Goal: Task Accomplishment & Management: Manage account settings

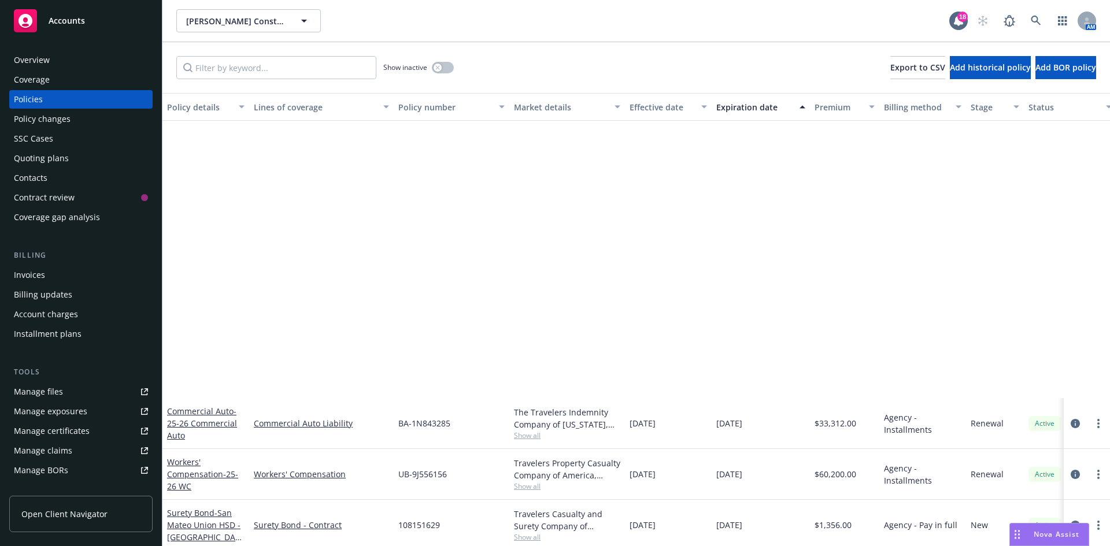
scroll to position [369, 0]
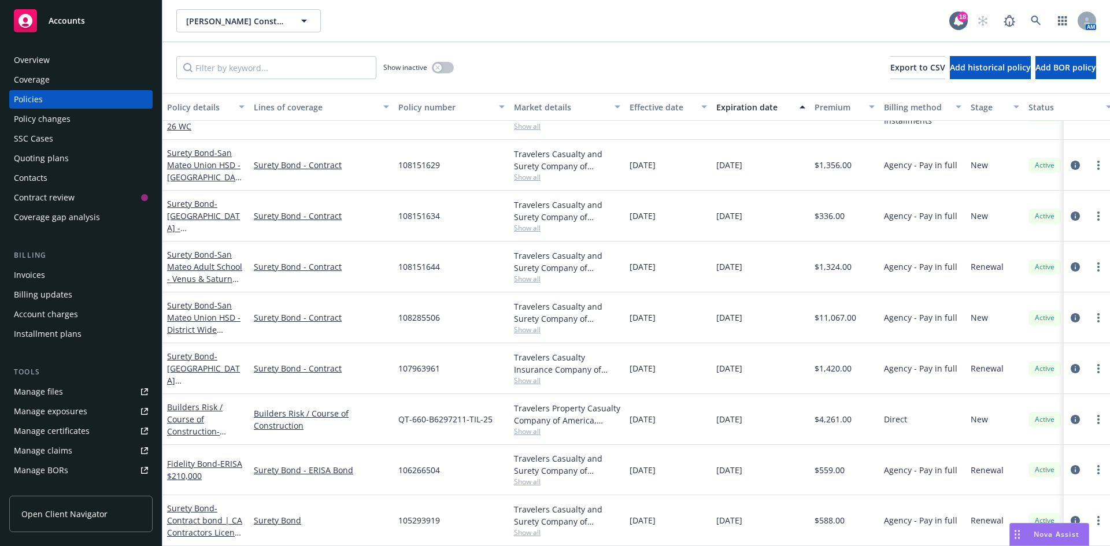
click at [53, 395] on div "Manage files" at bounding box center [38, 392] width 49 height 19
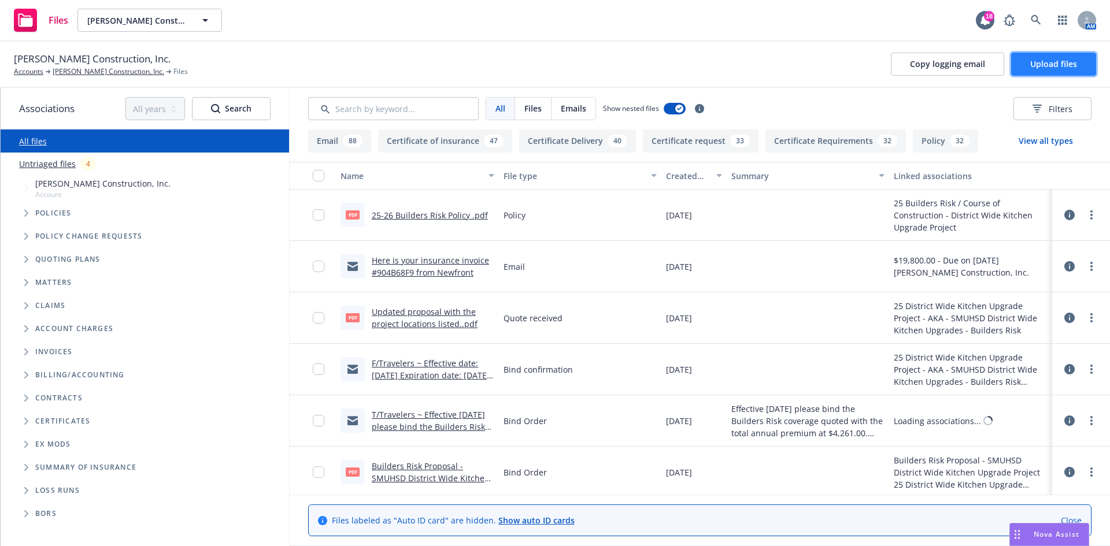
click at [1019, 72] on button "Upload files" at bounding box center [1053, 64] width 85 height 23
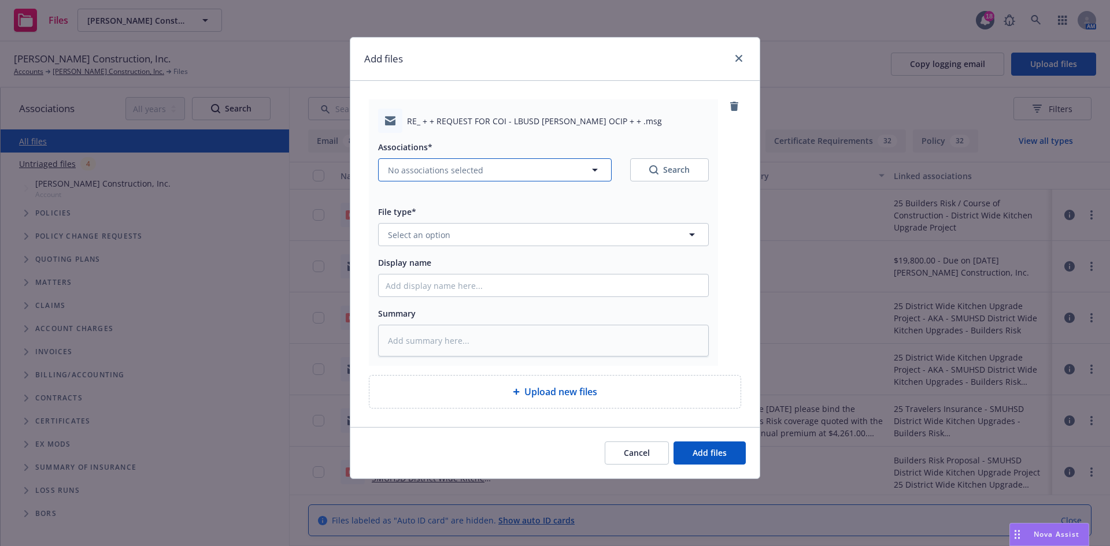
click at [397, 169] on span "No associations selected" at bounding box center [435, 170] width 95 height 12
type textarea "x"
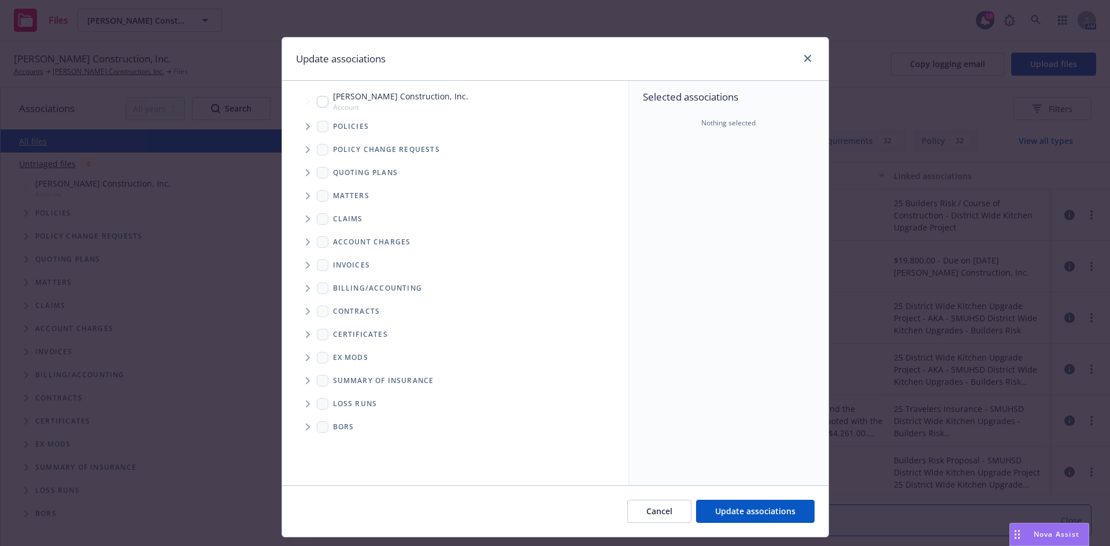
click at [306, 128] on icon "Tree Example" at bounding box center [308, 126] width 5 height 7
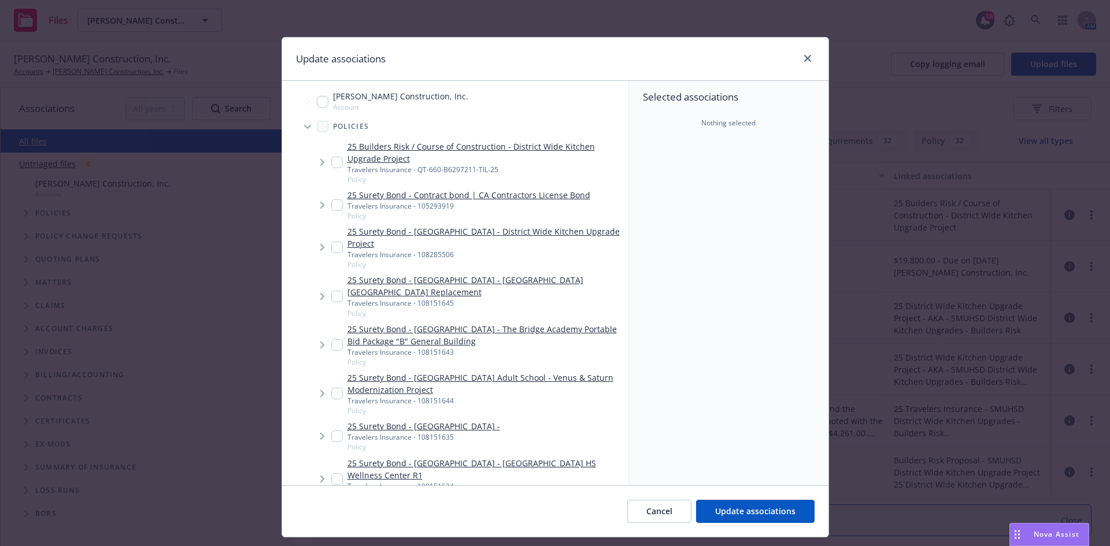
scroll to position [173, 0]
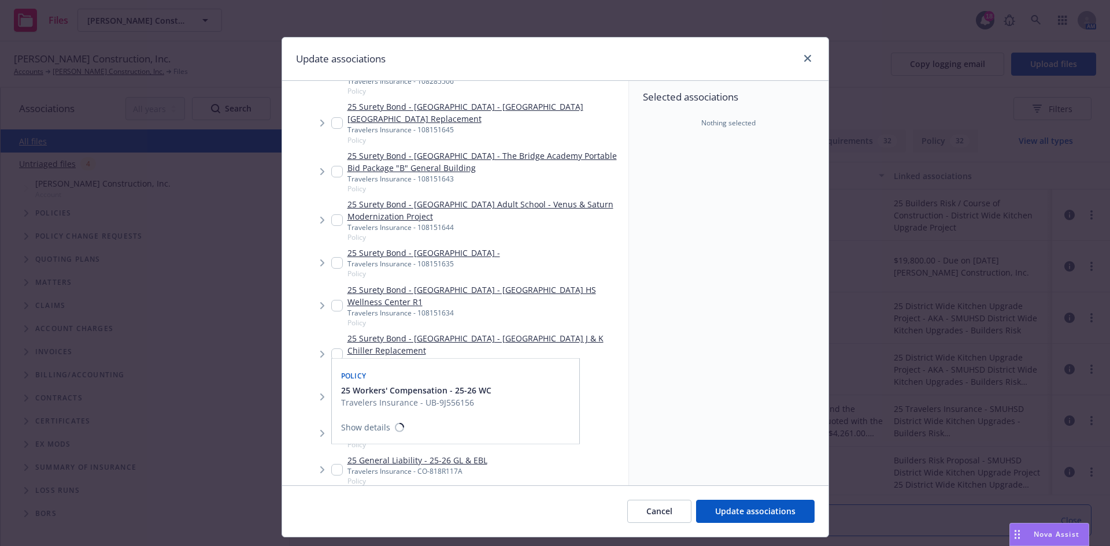
click at [331, 394] on input "Tree Example" at bounding box center [337, 397] width 12 height 12
checkbox input "true"
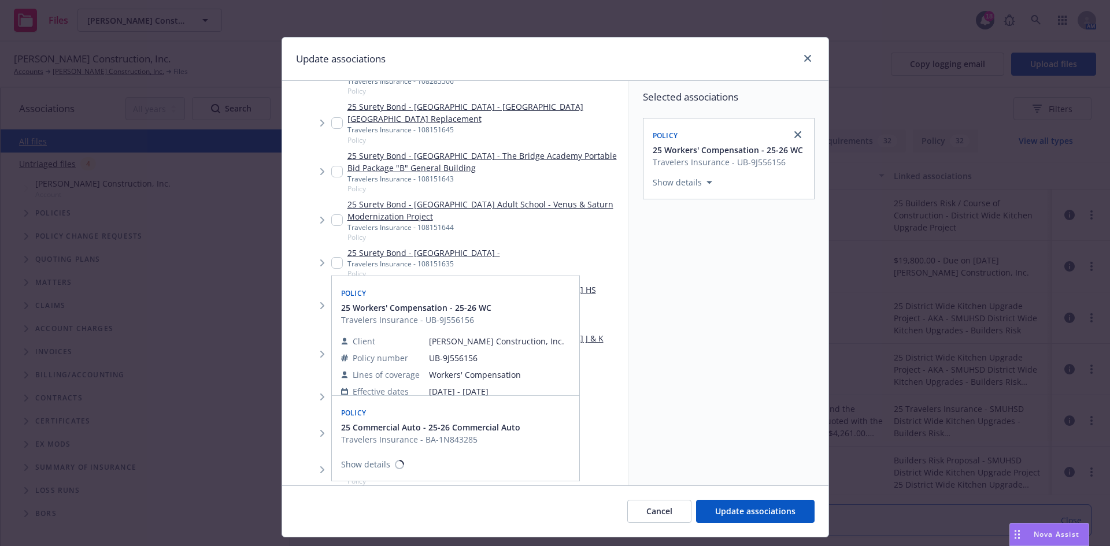
click at [334, 429] on input "Tree Example" at bounding box center [337, 434] width 12 height 12
checkbox input "true"
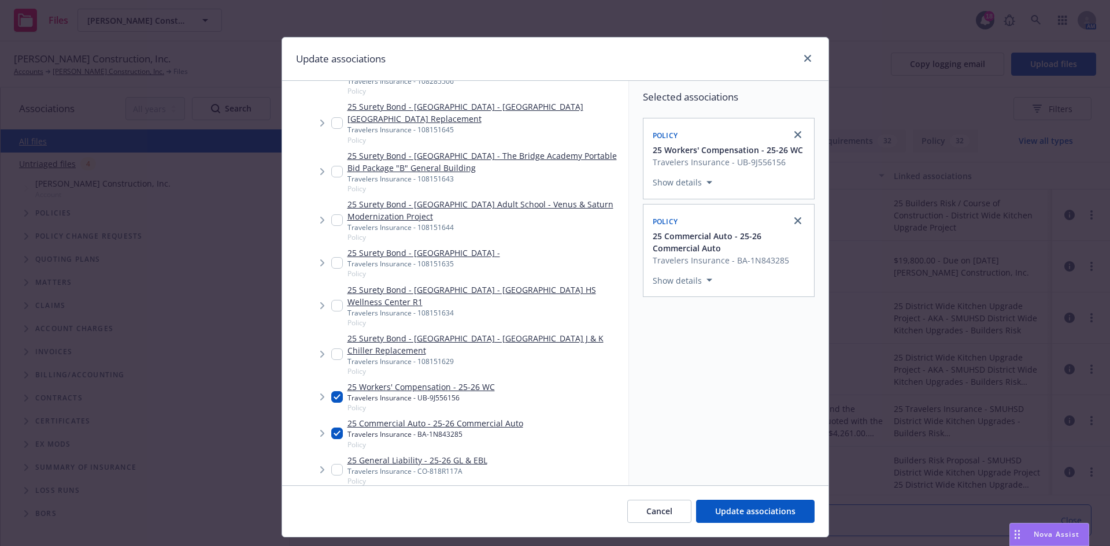
click at [331, 469] on input "Tree Example" at bounding box center [337, 470] width 12 height 12
checkbox input "true"
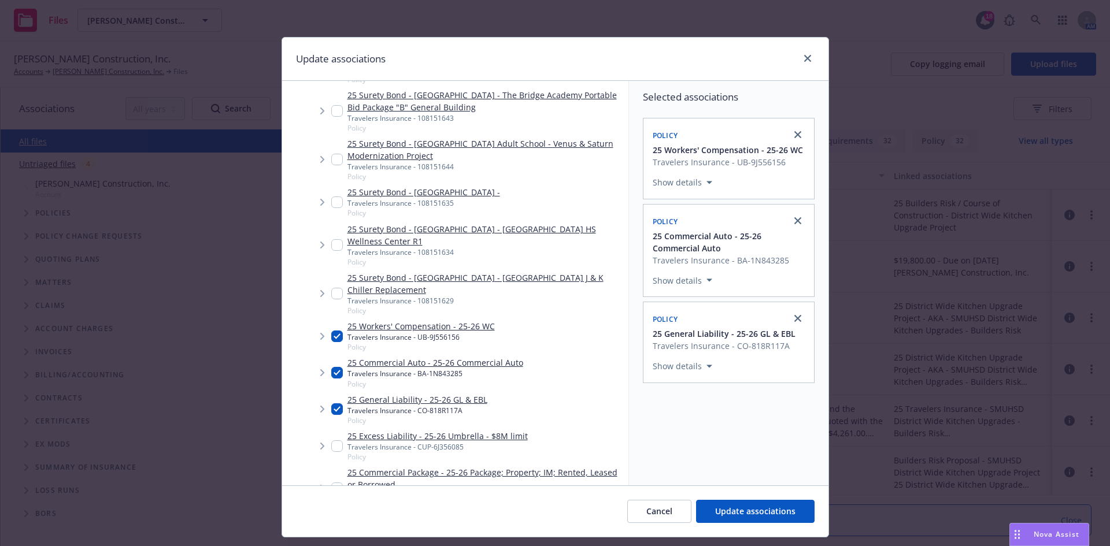
scroll to position [292, 0]
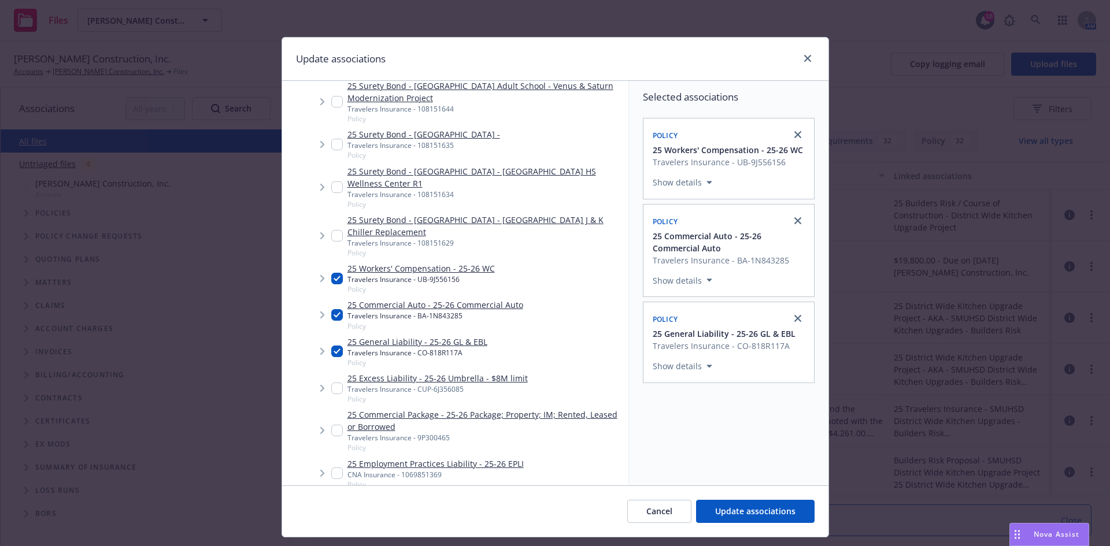
click at [332, 389] on input "Tree Example" at bounding box center [337, 389] width 12 height 12
checkbox input "true"
drag, startPoint x: 755, startPoint y: 516, endPoint x: 745, endPoint y: 501, distance: 17.8
click at [755, 516] on span "Update associations" at bounding box center [755, 511] width 80 height 11
type textarea "x"
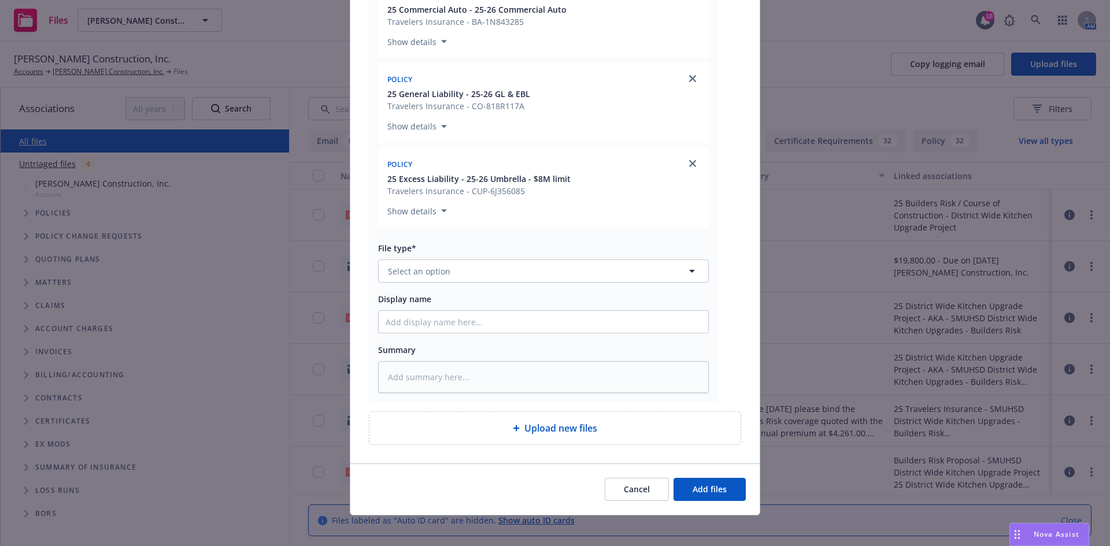
scroll to position [309, 0]
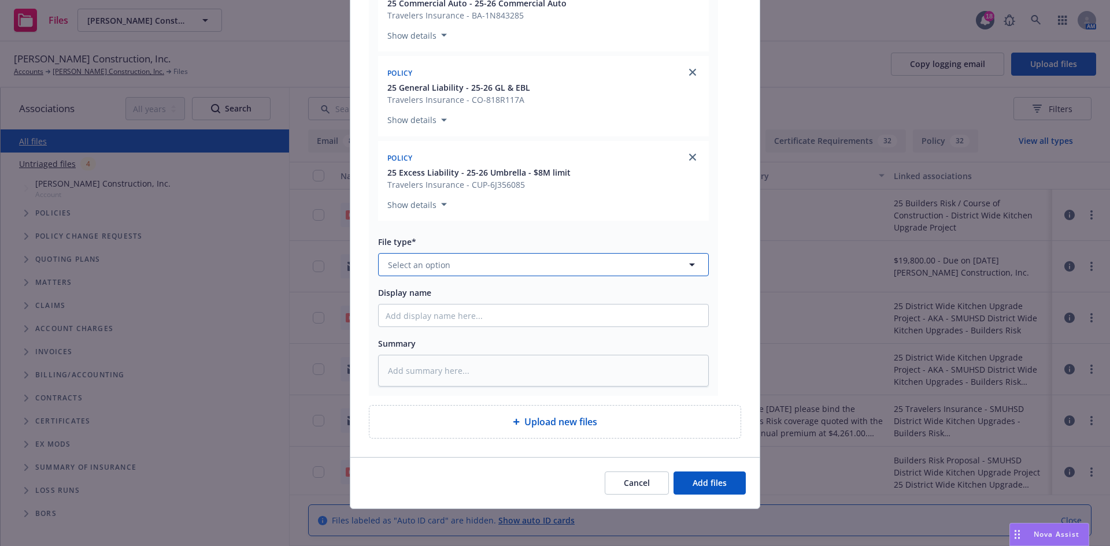
click at [501, 272] on button "Select an option" at bounding box center [543, 264] width 331 height 23
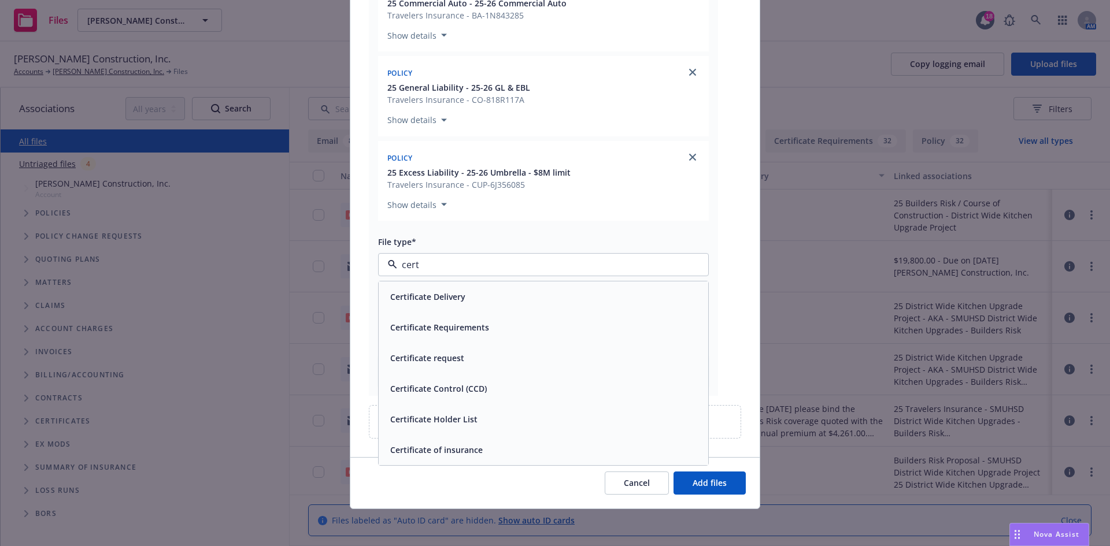
type input "certi"
click at [479, 299] on div "Certificate Delivery" at bounding box center [544, 297] width 316 height 17
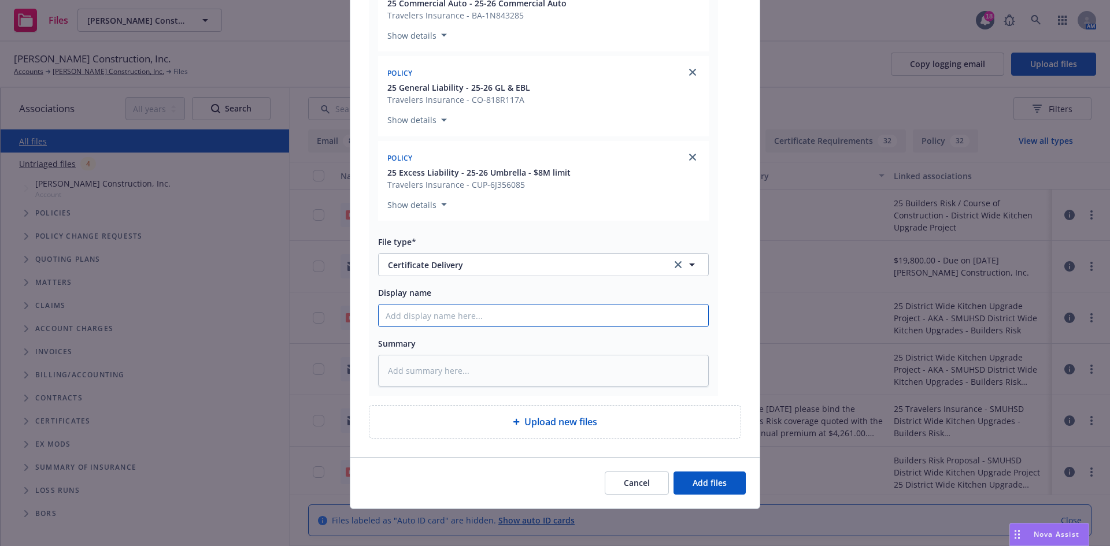
click at [463, 313] on input "Display name" at bounding box center [544, 316] width 330 height 22
paste input "[GEOGRAPHIC_DATA] - COI - RE: LBUSD [PERSON_NAME][GEOGRAPHIC_DATA] Aquatic Cent…"
type textarea "x"
type input "[GEOGRAPHIC_DATA] - COI - RE: LBUSD [PERSON_NAME][GEOGRAPHIC_DATA] Aquatic Cent…"
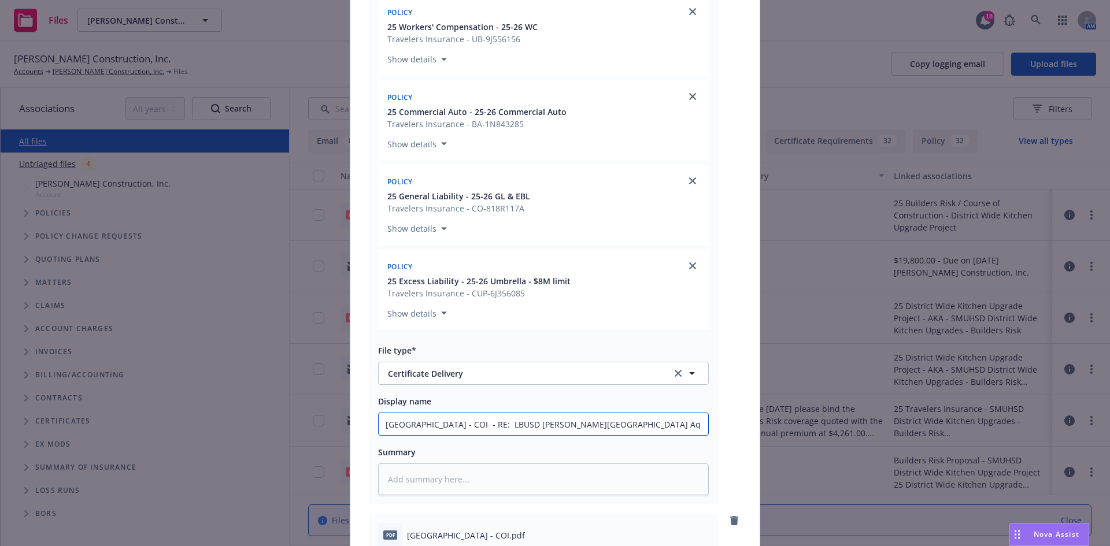
scroll to position [77, 0]
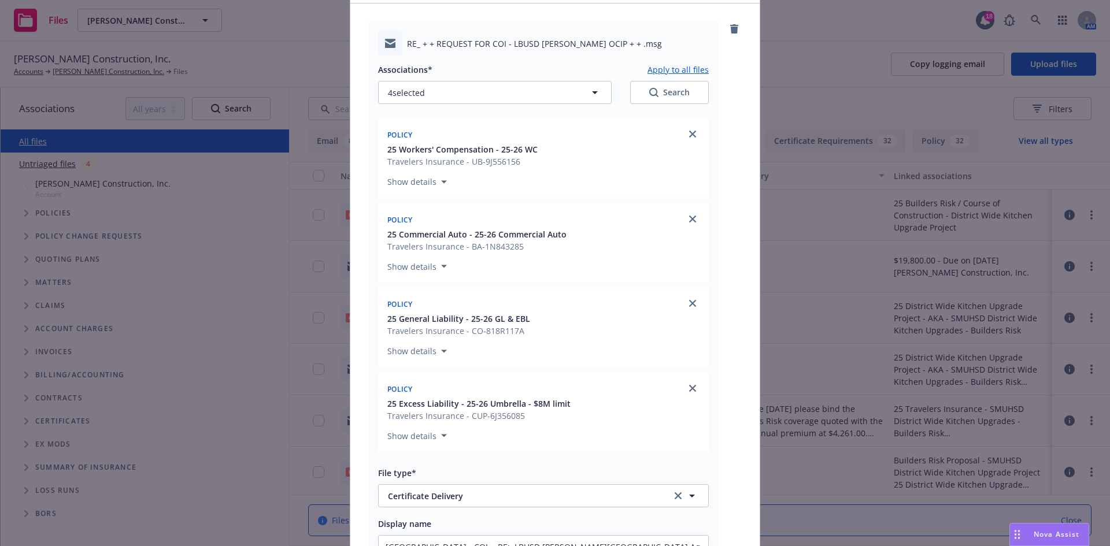
click at [665, 69] on button "Apply to all files" at bounding box center [678, 69] width 61 height 14
type textarea "x"
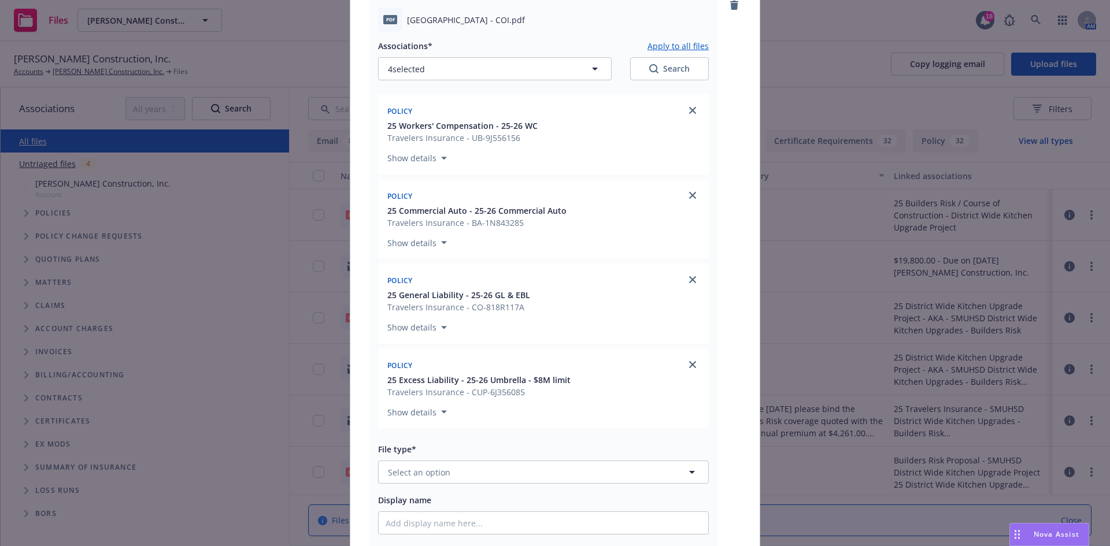
scroll to position [829, 0]
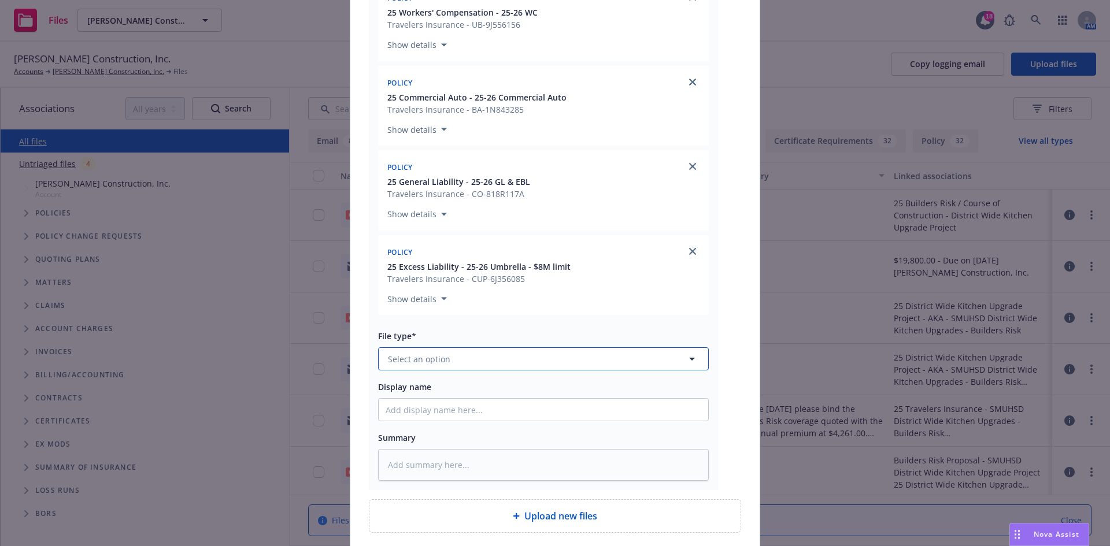
click at [457, 362] on button "Select an option" at bounding box center [543, 358] width 331 height 23
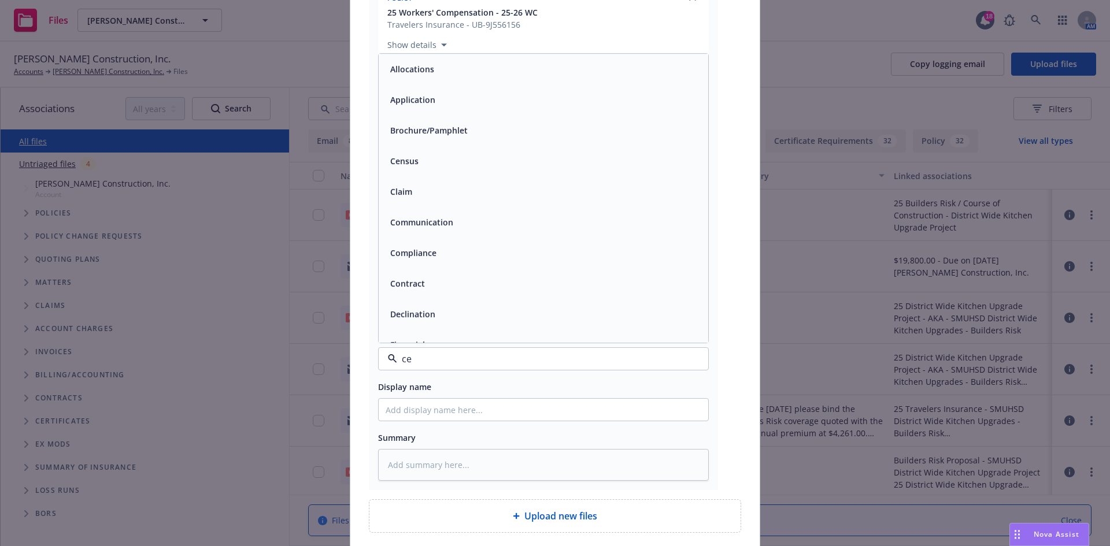
type input "ced"
type textarea "x"
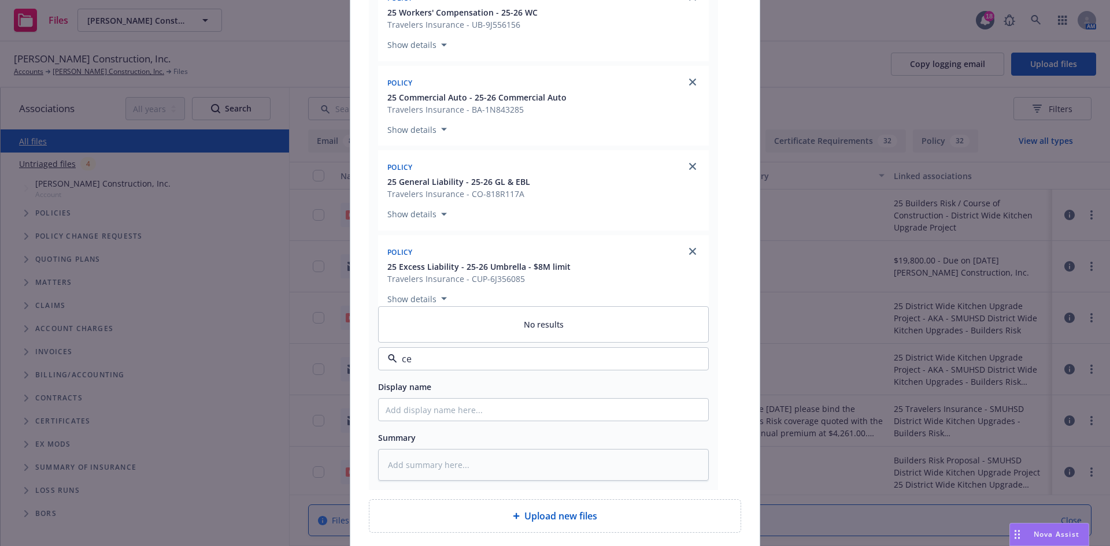
type input "cer"
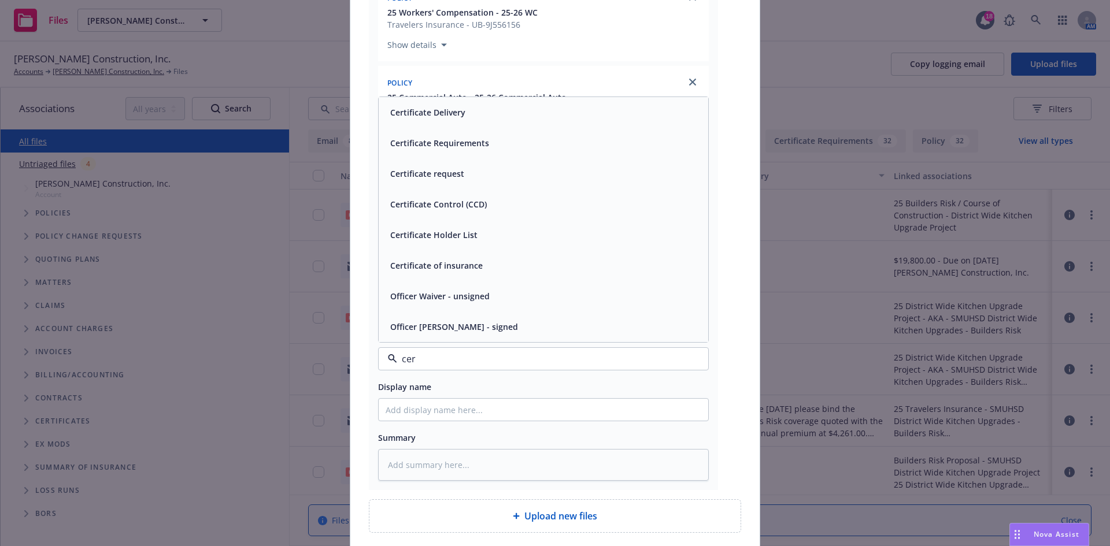
click at [487, 266] on div "Certificate of insurance" at bounding box center [544, 265] width 316 height 17
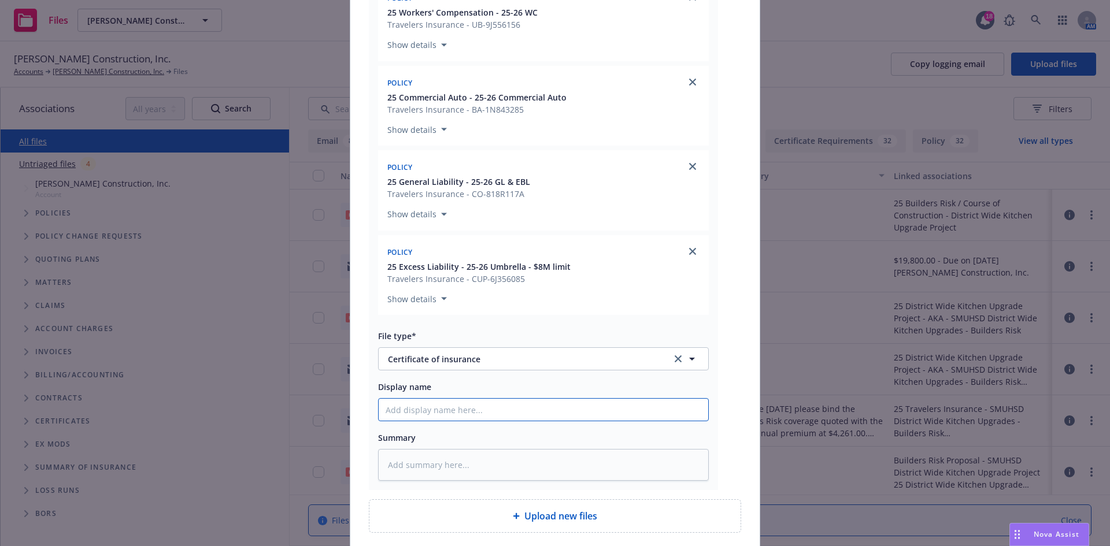
paste input "[GEOGRAPHIC_DATA] - COI - RE: LBUSD [PERSON_NAME][GEOGRAPHIC_DATA] Aquatic Cent…"
type textarea "x"
type input "[GEOGRAPHIC_DATA] - COI - RE: LBUSD [PERSON_NAME][GEOGRAPHIC_DATA] Aquatic Cent…"
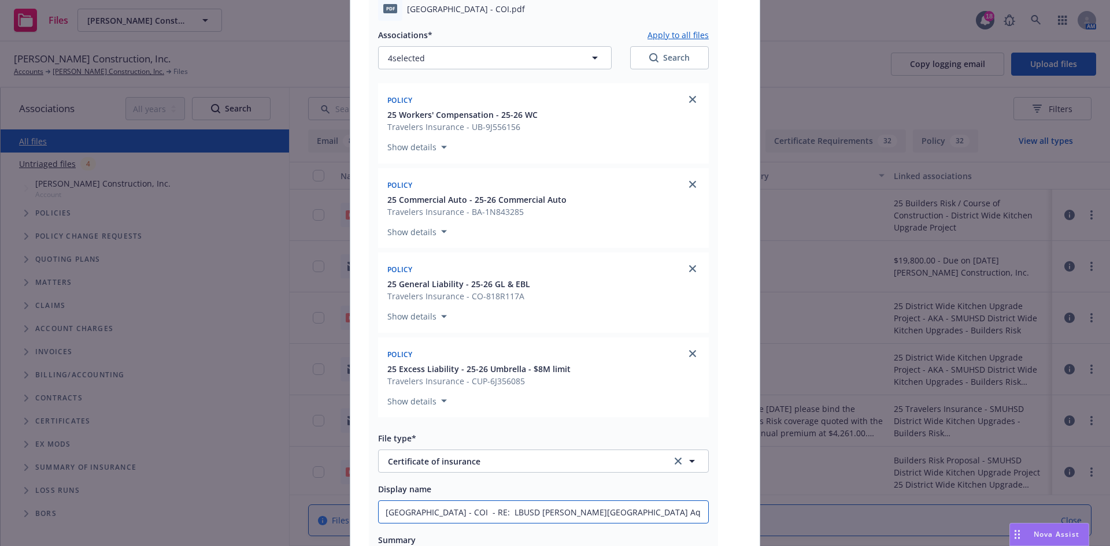
scroll to position [598, 0]
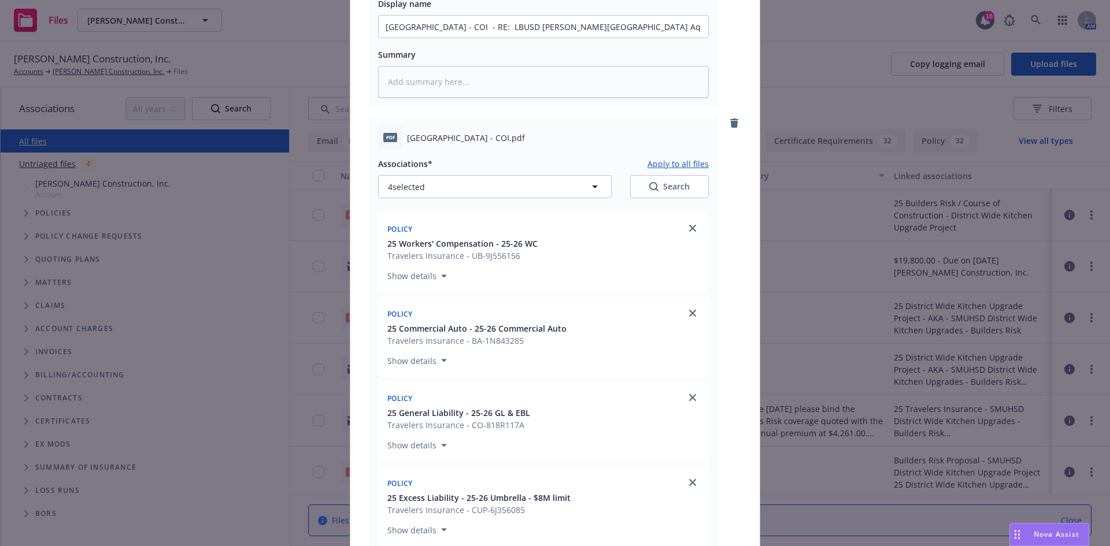
click at [672, 166] on button "Apply to all files" at bounding box center [678, 164] width 61 height 14
type textarea "x"
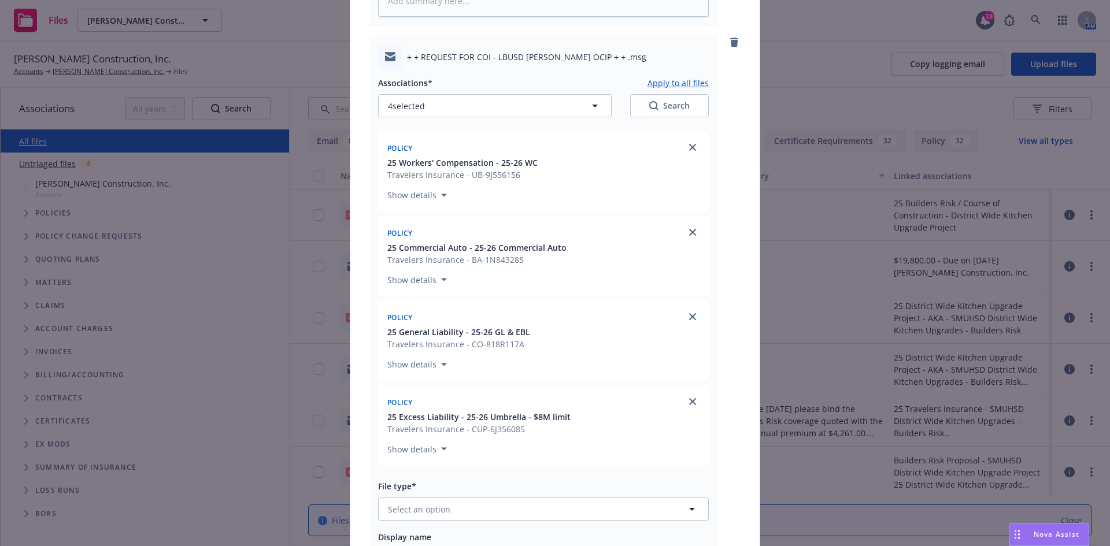
scroll to position [1407, 0]
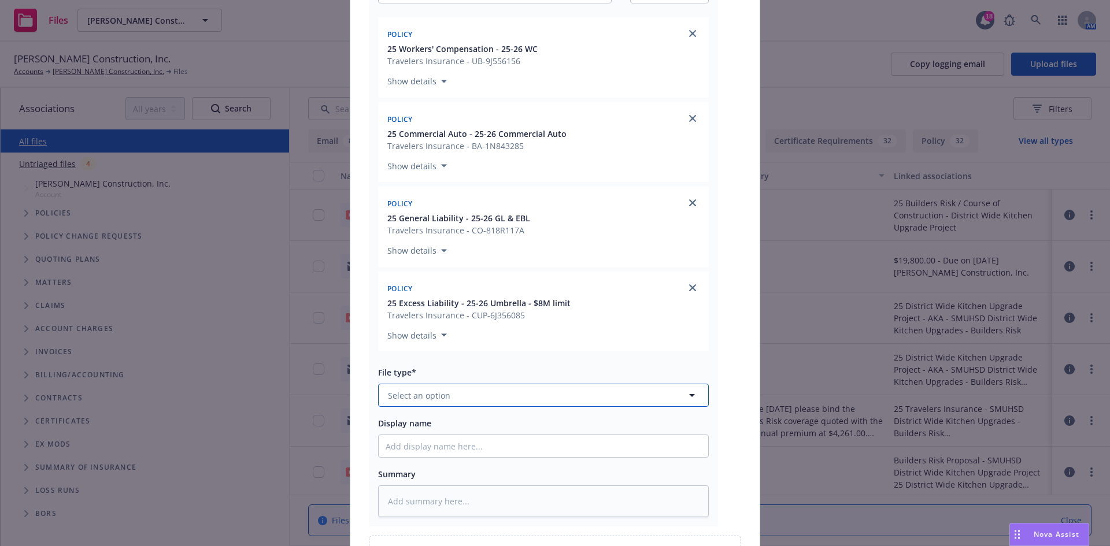
click at [480, 401] on button "Select an option" at bounding box center [543, 395] width 331 height 23
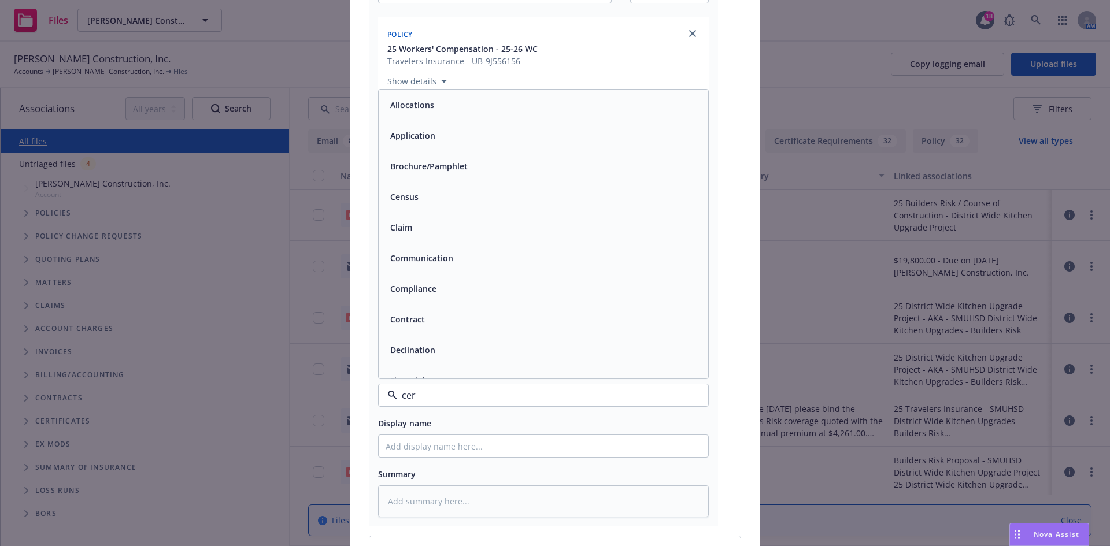
type input "cert"
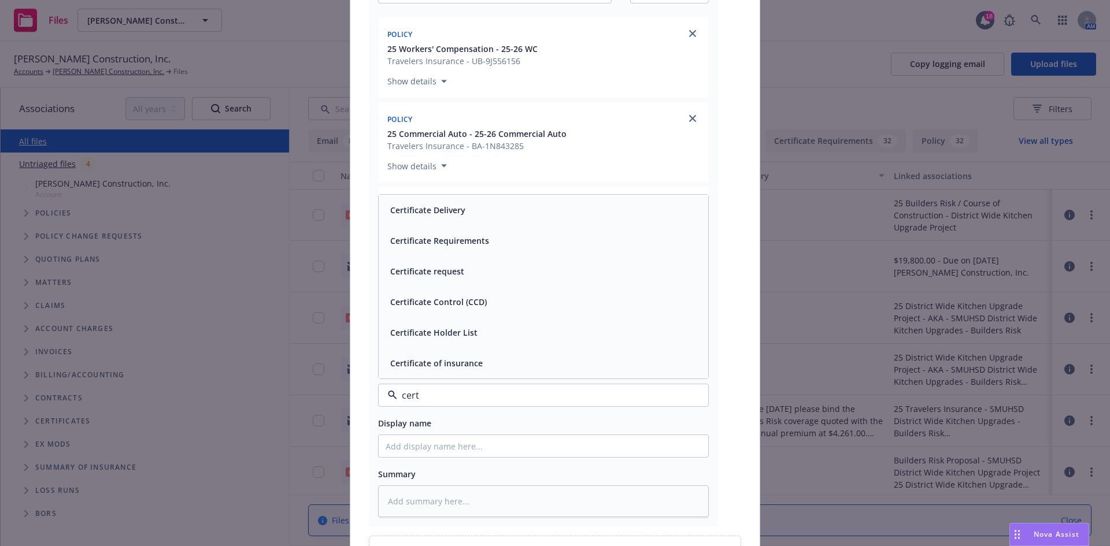
click at [489, 246] on div "Certificate Requirements" at bounding box center [544, 240] width 316 height 17
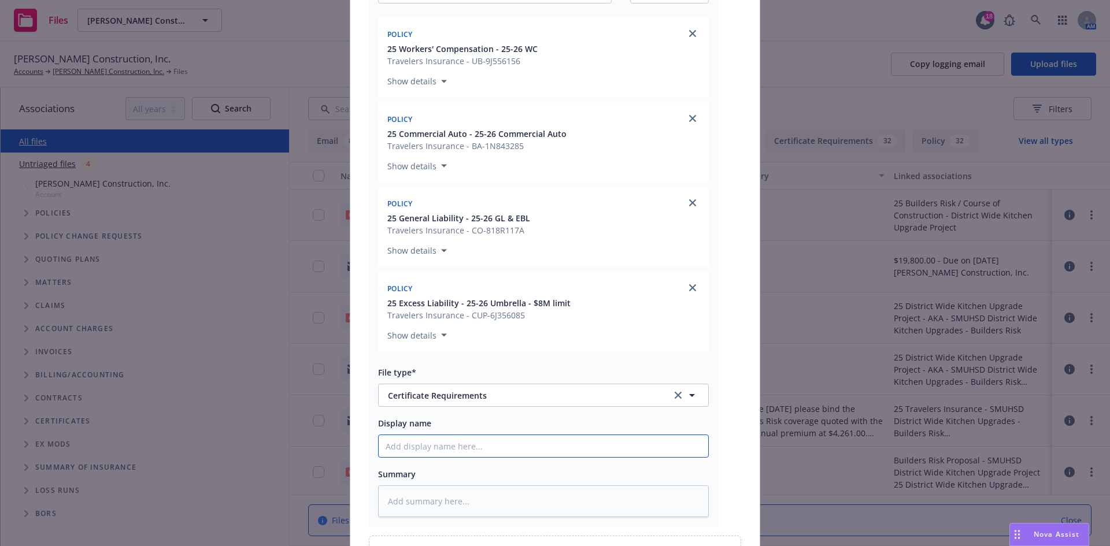
paste input "[GEOGRAPHIC_DATA] - COI - RE: LBUSD [PERSON_NAME][GEOGRAPHIC_DATA] Aquatic Cent…"
type textarea "x"
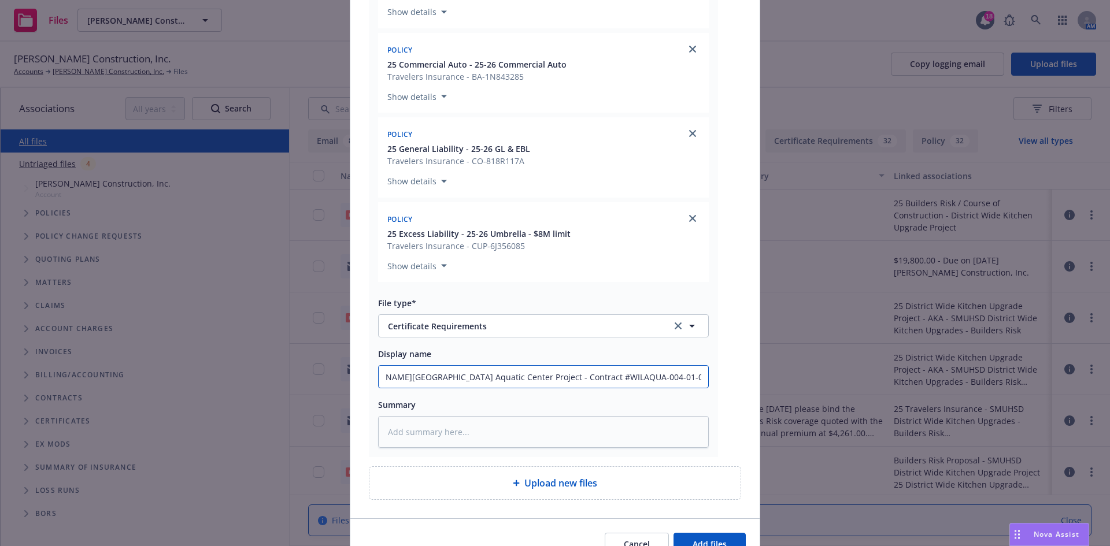
scroll to position [1538, 0]
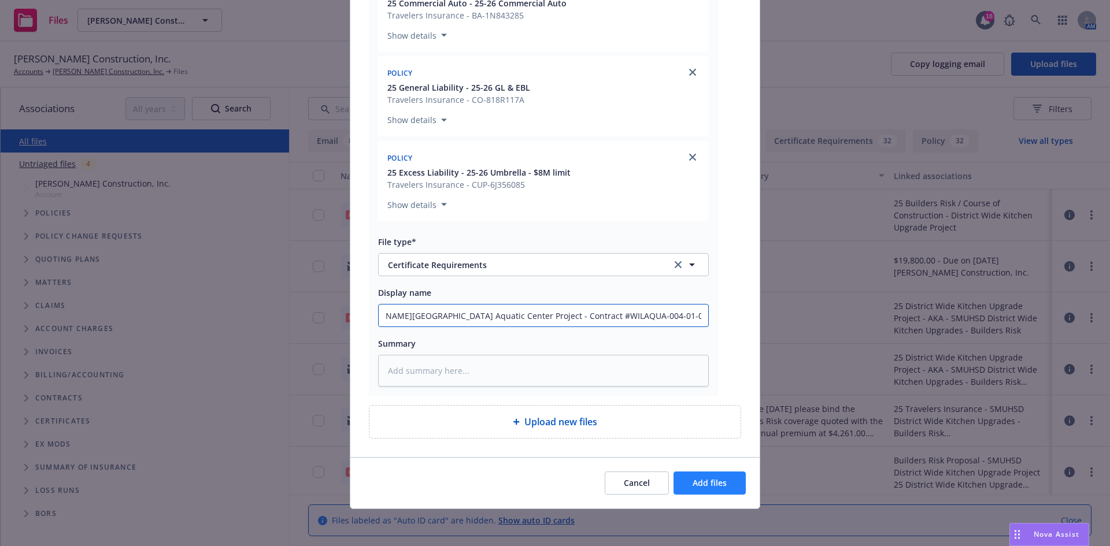
type input "[GEOGRAPHIC_DATA] - COI - RE: LBUSD [PERSON_NAME][GEOGRAPHIC_DATA] Aquatic Cent…"
click at [705, 473] on button "Add files" at bounding box center [710, 483] width 72 height 23
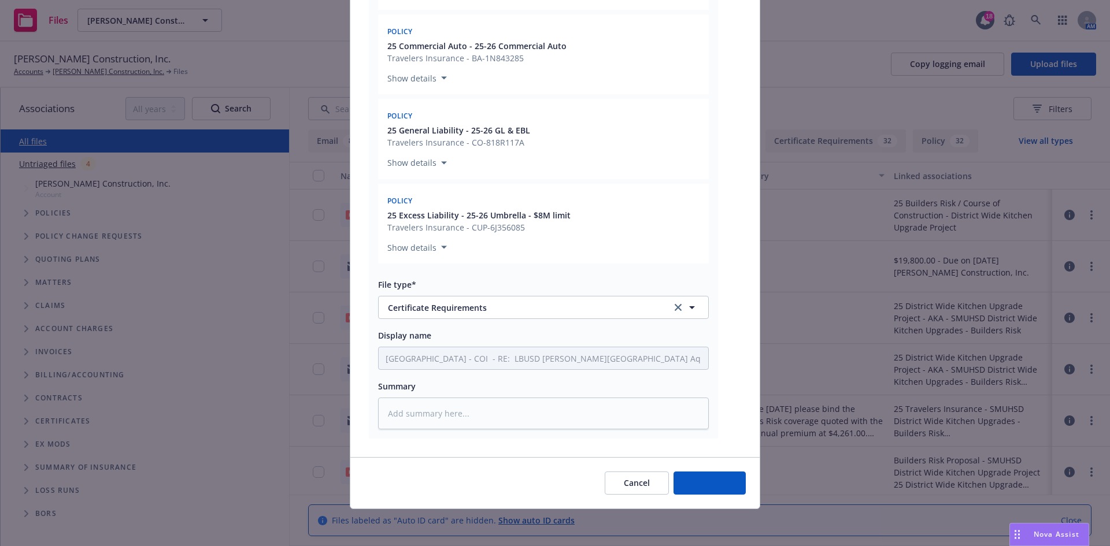
scroll to position [1495, 0]
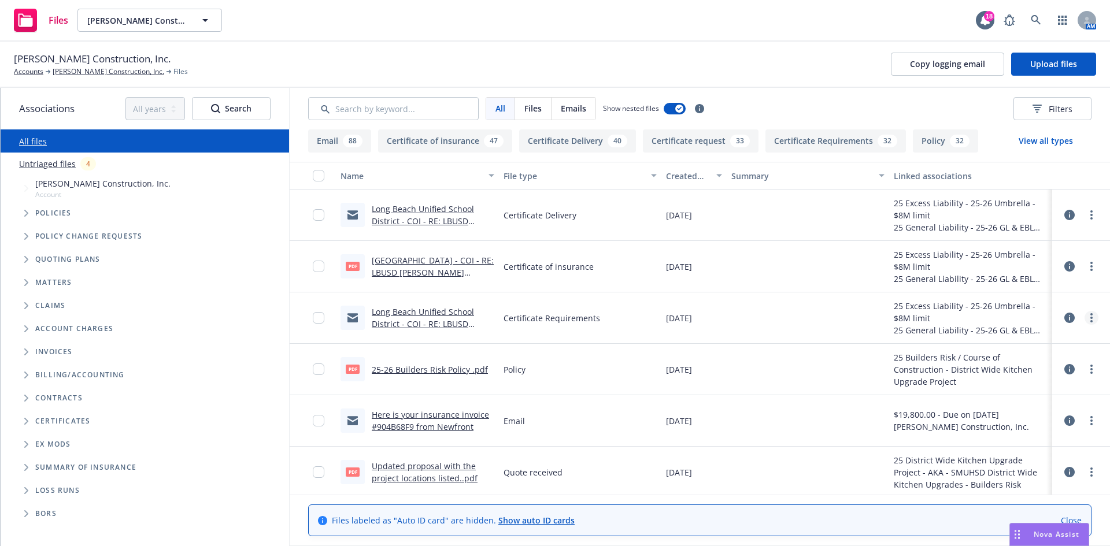
click at [1090, 319] on icon "more" at bounding box center [1091, 317] width 2 height 9
click at [1061, 339] on link "Archive" at bounding box center [1031, 341] width 115 height 23
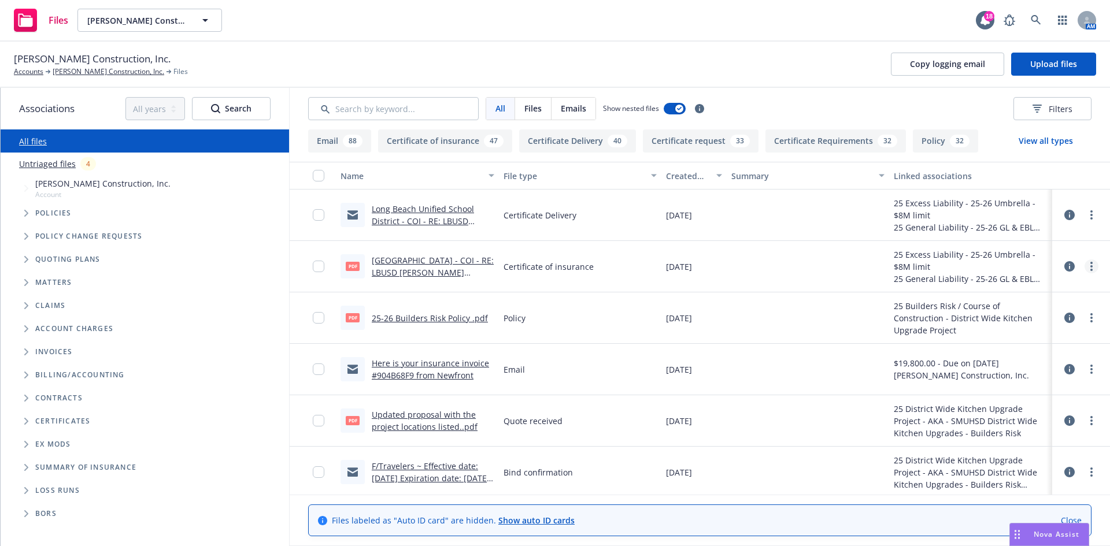
click at [1086, 266] on link "more" at bounding box center [1092, 267] width 14 height 14
click at [1055, 294] on link "Archive" at bounding box center [1031, 290] width 115 height 23
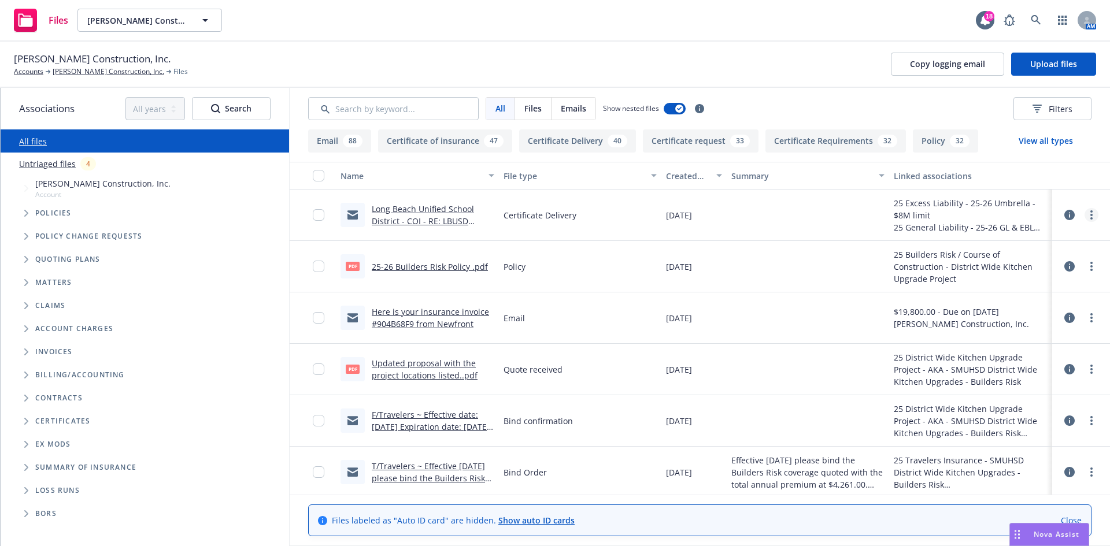
click at [1085, 214] on link "more" at bounding box center [1092, 215] width 14 height 14
click at [1045, 243] on link "Archive" at bounding box center [1031, 238] width 115 height 23
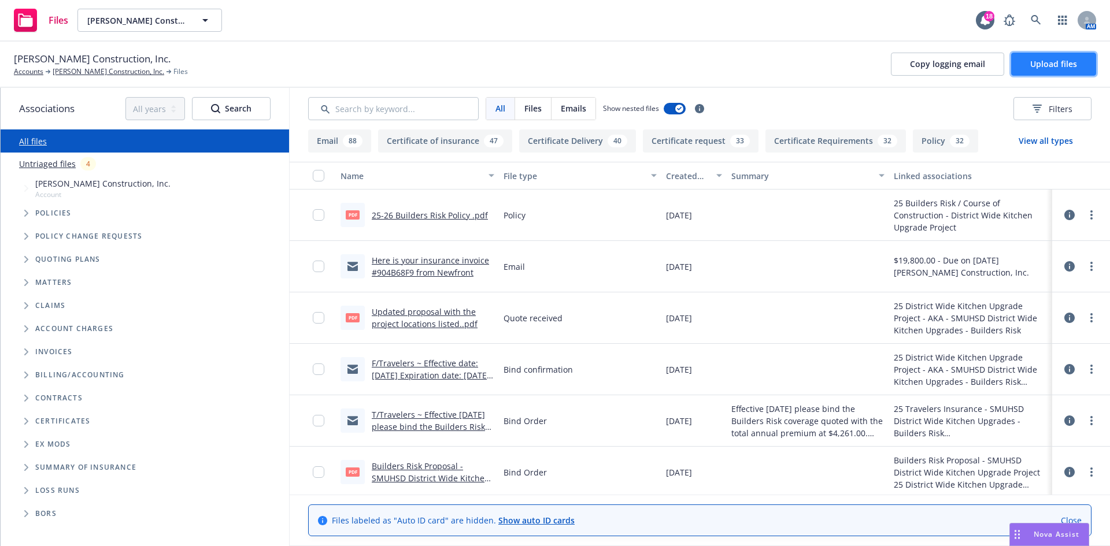
click at [1041, 63] on span "Upload files" at bounding box center [1053, 63] width 47 height 11
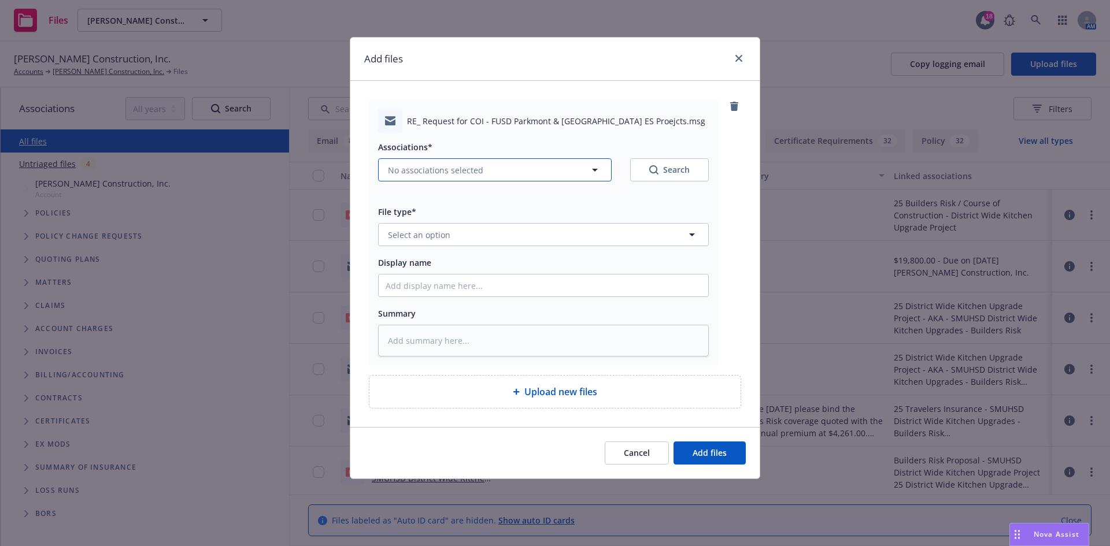
click at [467, 175] on span "No associations selected" at bounding box center [435, 170] width 95 height 12
type textarea "x"
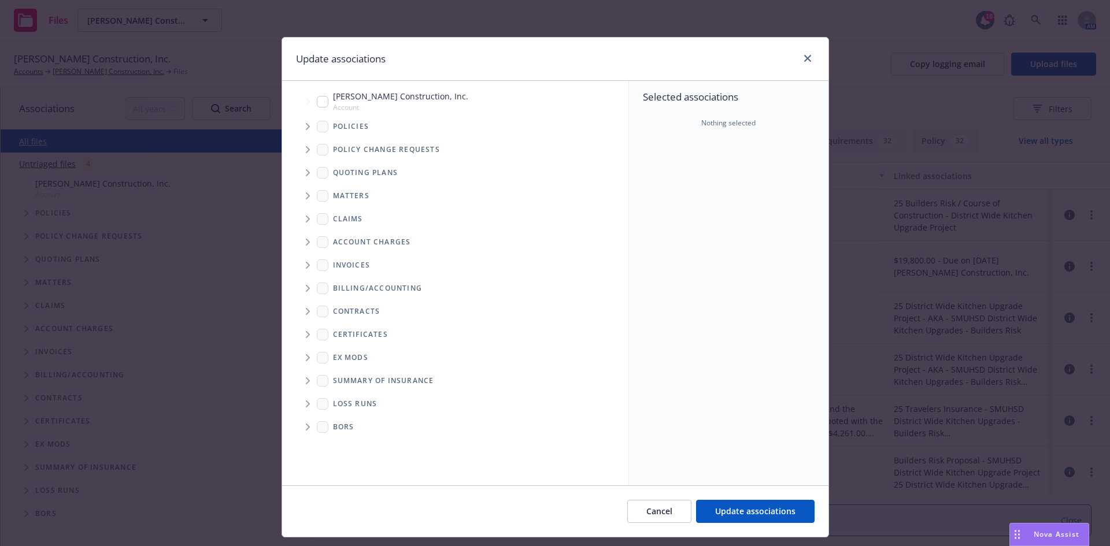
click at [306, 127] on icon "Tree Example" at bounding box center [308, 126] width 4 height 7
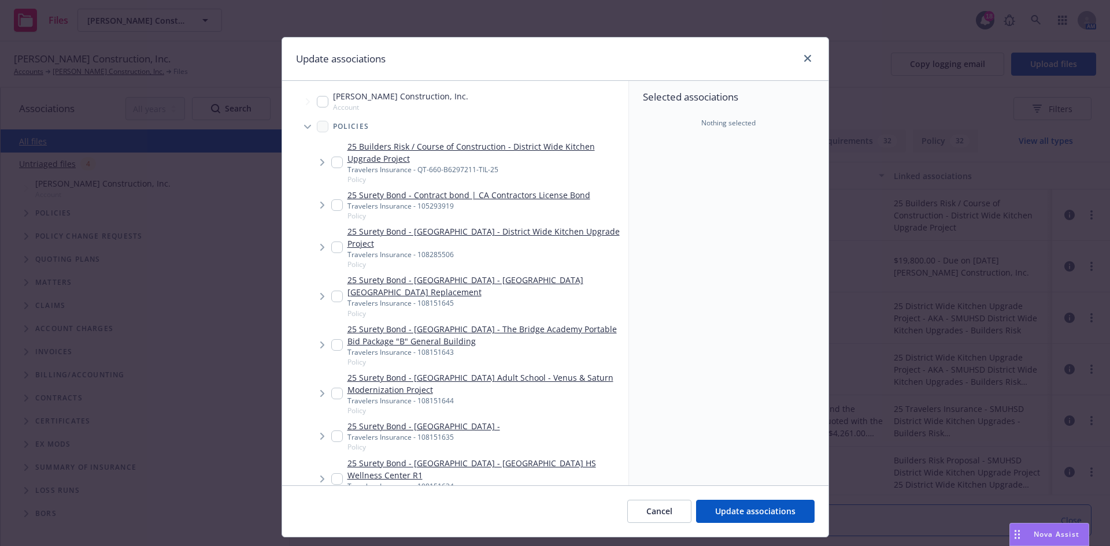
scroll to position [231, 0]
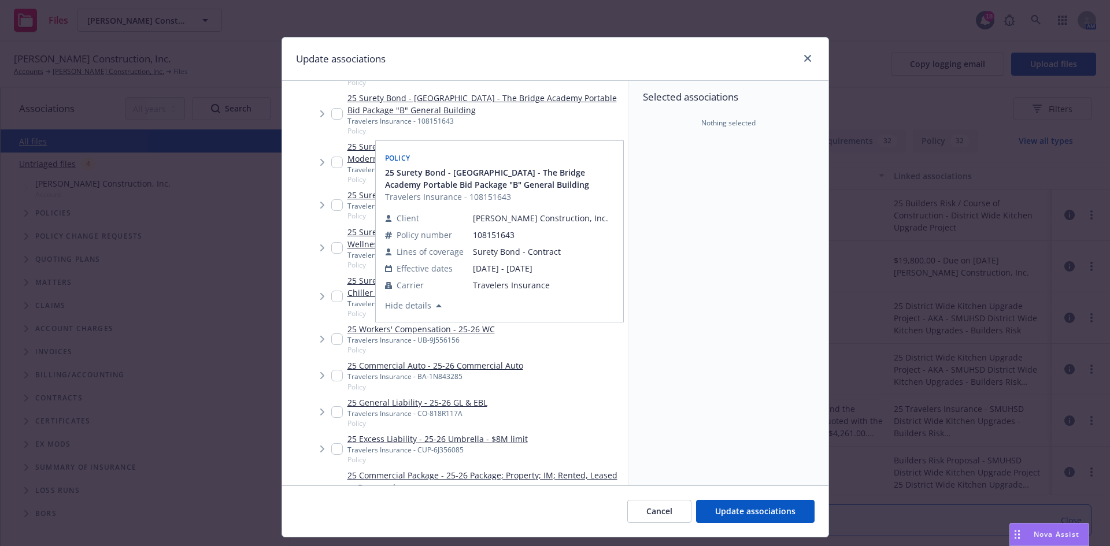
click at [332, 412] on input "Tree Example" at bounding box center [337, 412] width 12 height 12
checkbox input "true"
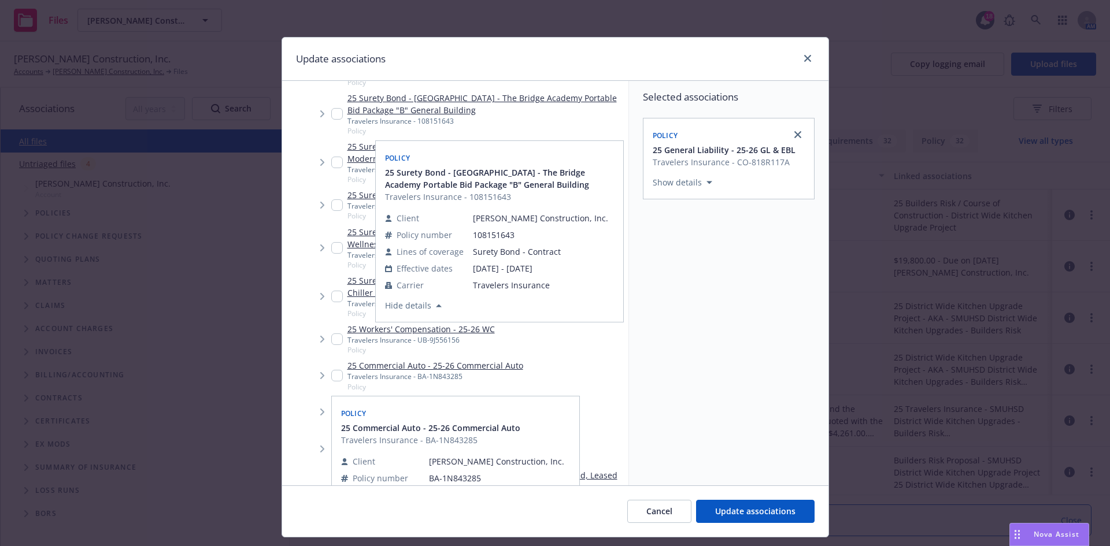
click at [331, 372] on input "Tree Example" at bounding box center [337, 376] width 12 height 12
checkbox input "true"
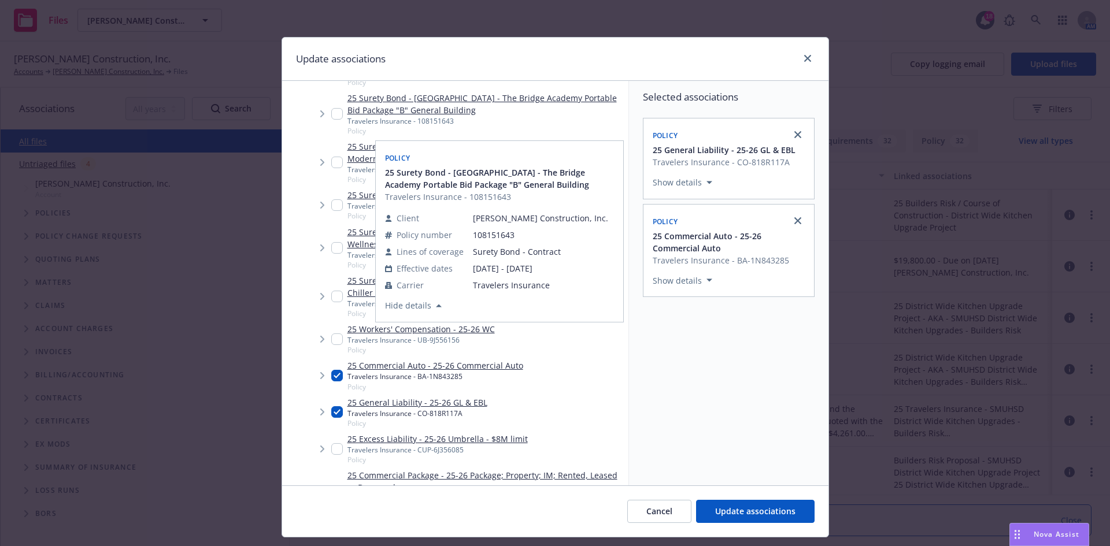
click at [331, 341] on input "Tree Example" at bounding box center [337, 340] width 12 height 12
checkbox input "true"
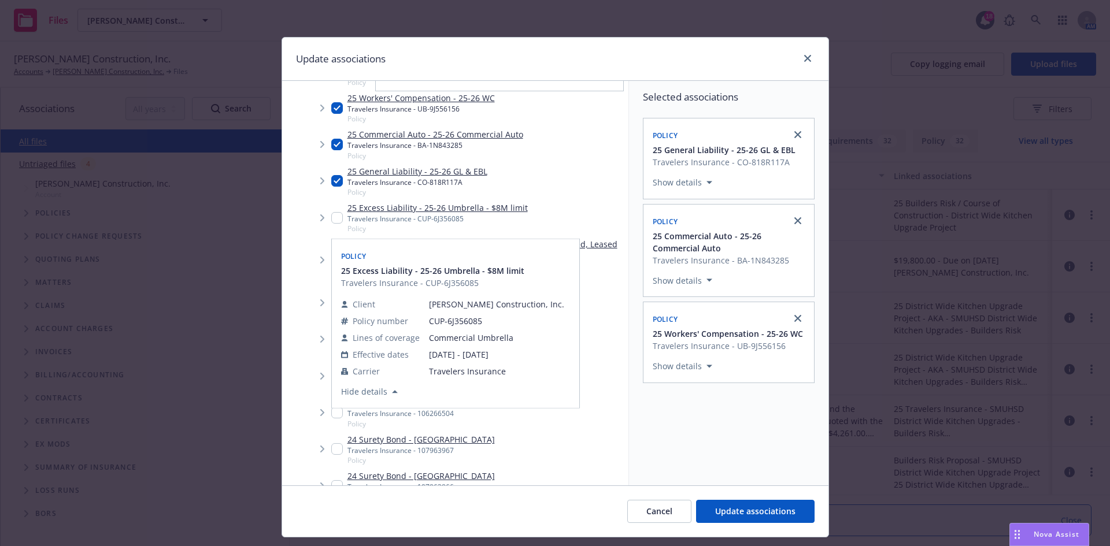
click at [331, 214] on input "Tree Example" at bounding box center [337, 218] width 12 height 12
checkbox input "true"
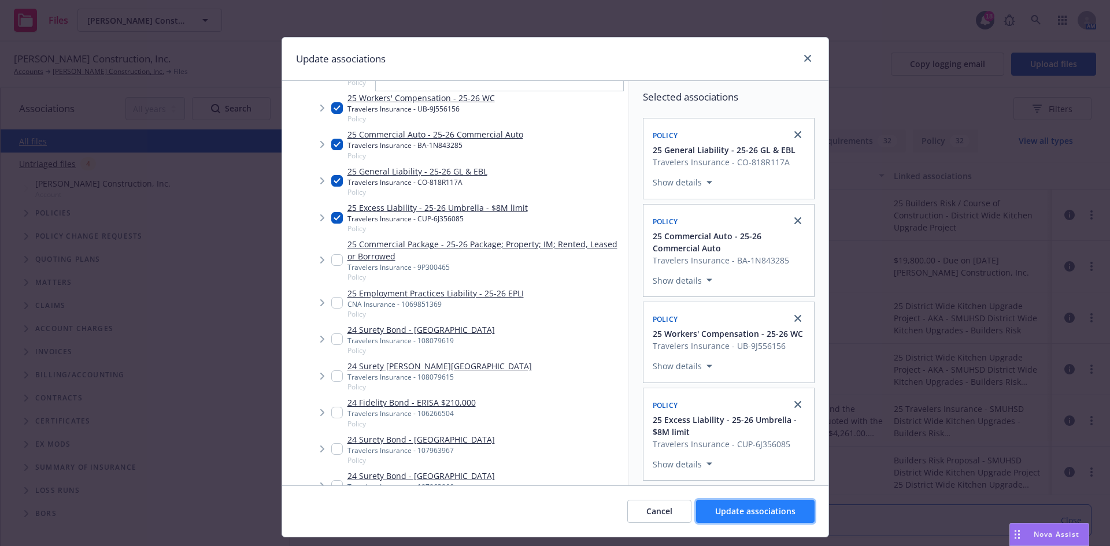
click at [715, 509] on span "Update associations" at bounding box center [755, 511] width 80 height 11
type textarea "x"
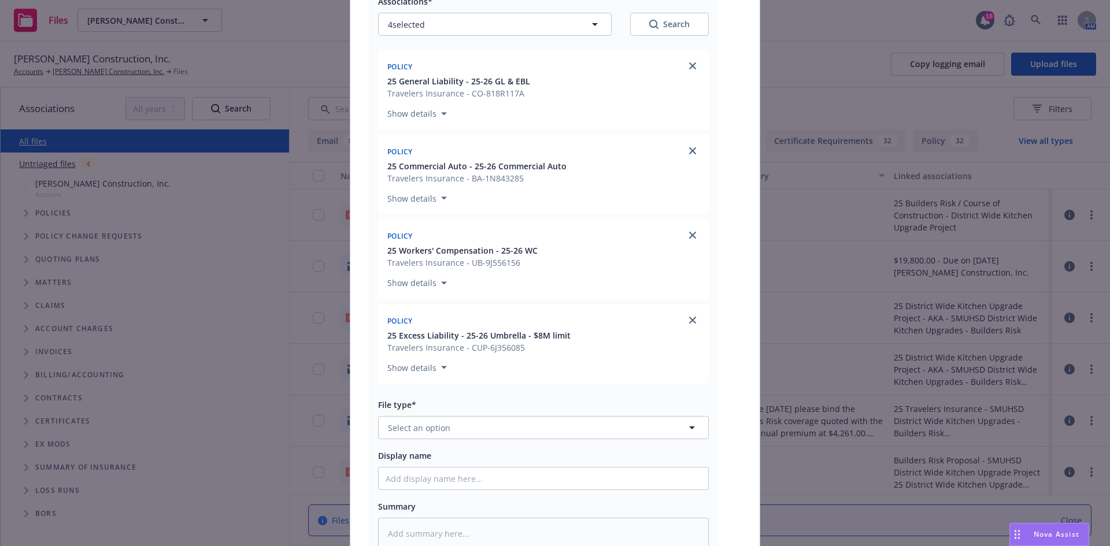
scroll to position [231, 0]
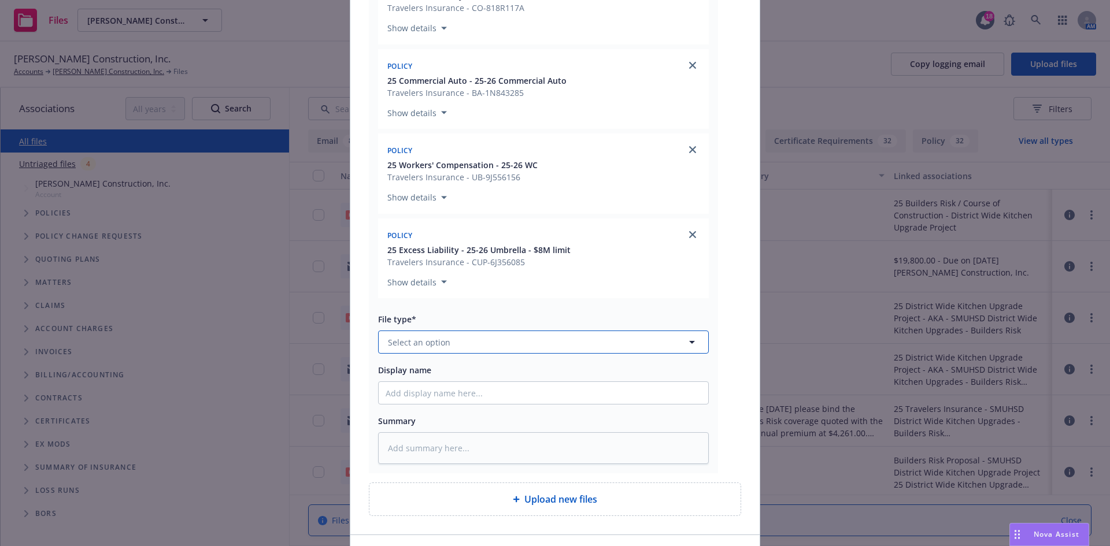
click at [502, 350] on button "Select an option" at bounding box center [543, 342] width 331 height 23
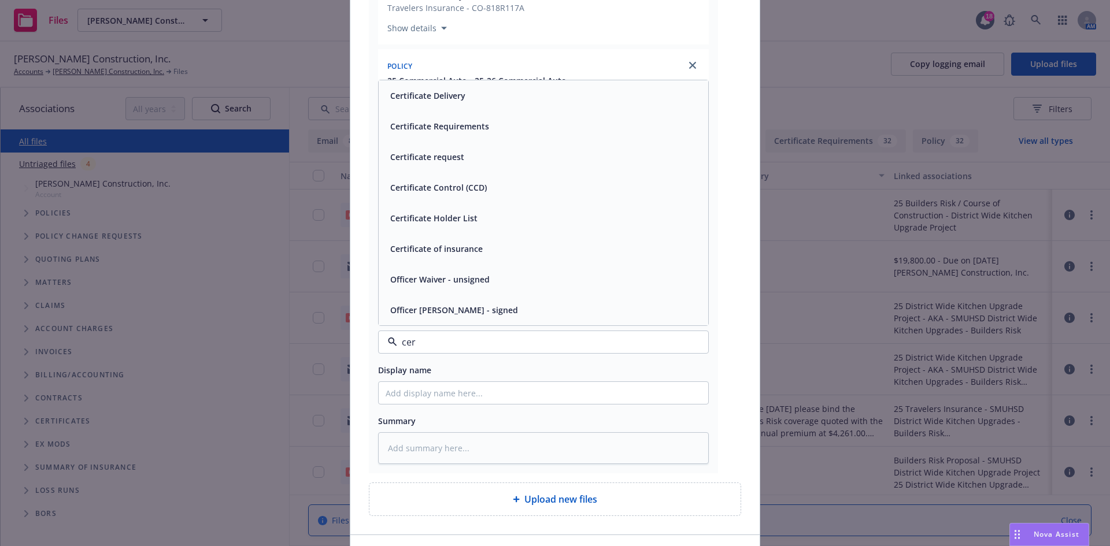
type input "cert"
click at [471, 164] on div "Certificate Delivery" at bounding box center [544, 157] width 316 height 17
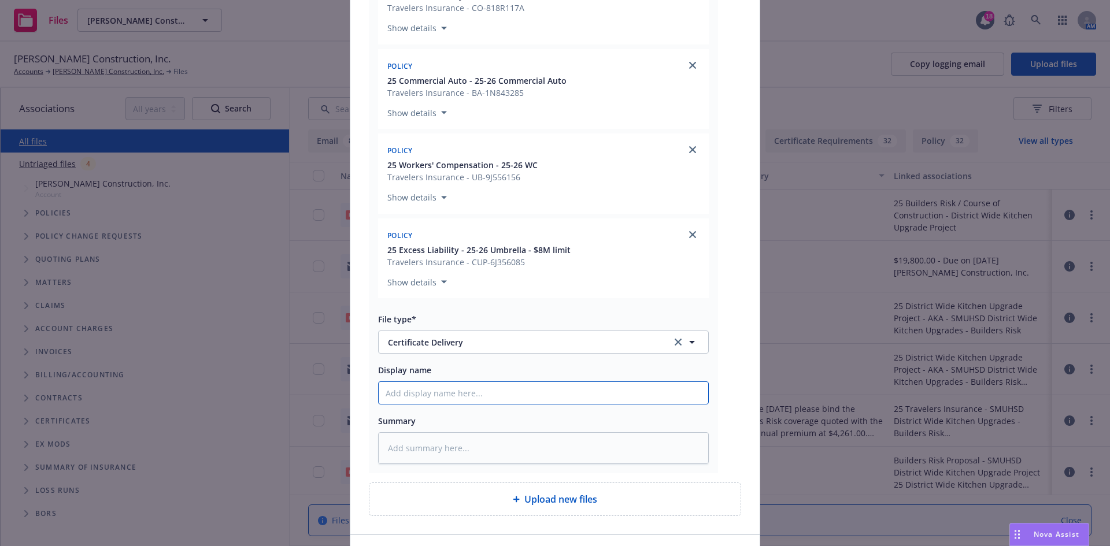
click at [465, 388] on input "Display name" at bounding box center [544, 393] width 330 height 22
type textarea "x"
type input "F"
type textarea "x"
type input "Fe"
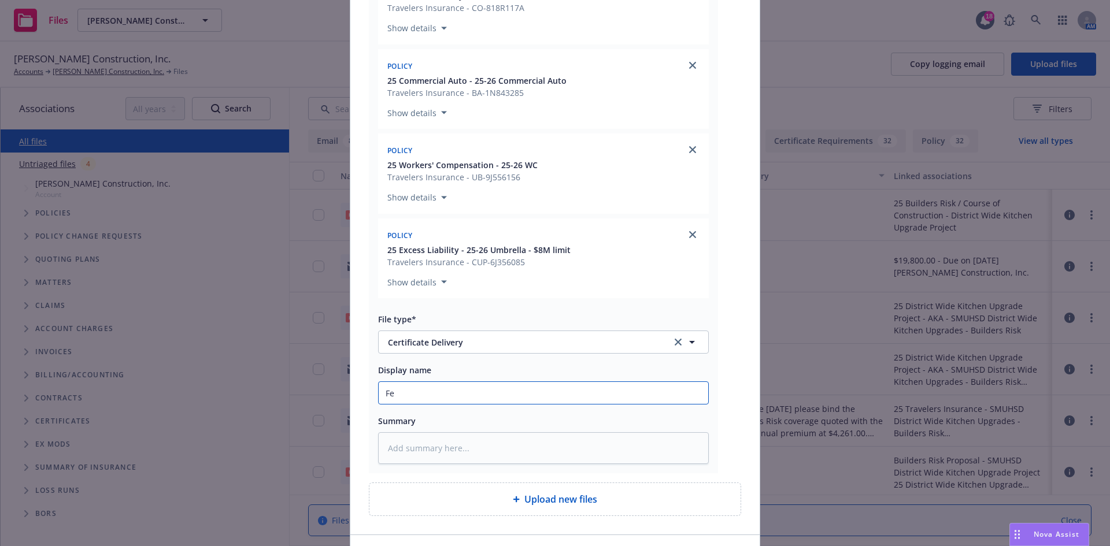
type textarea "x"
type input "Fem"
type textarea "x"
type input "Femo"
type textarea "x"
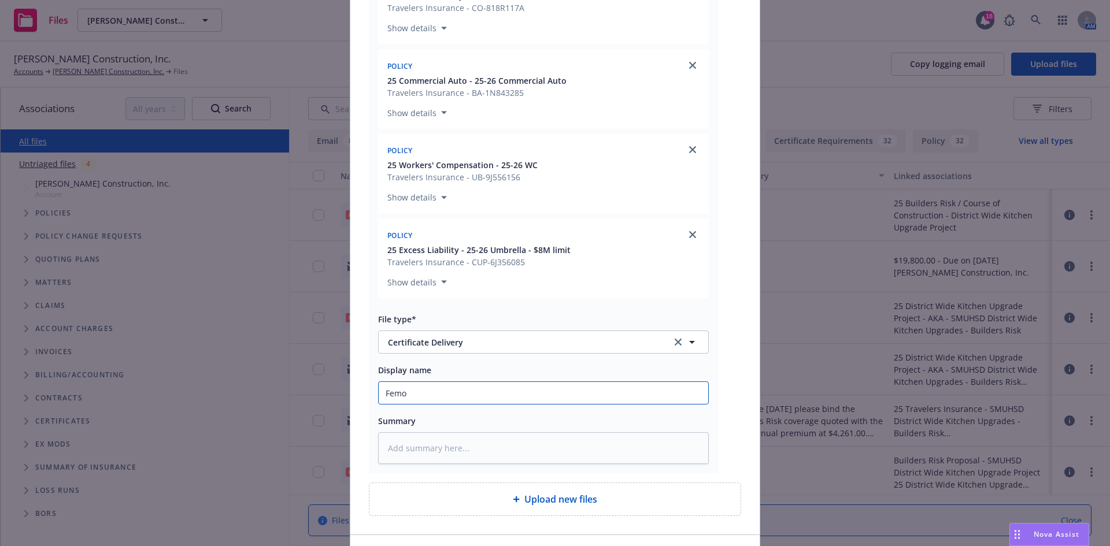
type input "Femon"
type textarea "x"
type input "Femont"
type textarea "x"
type input "Femont"
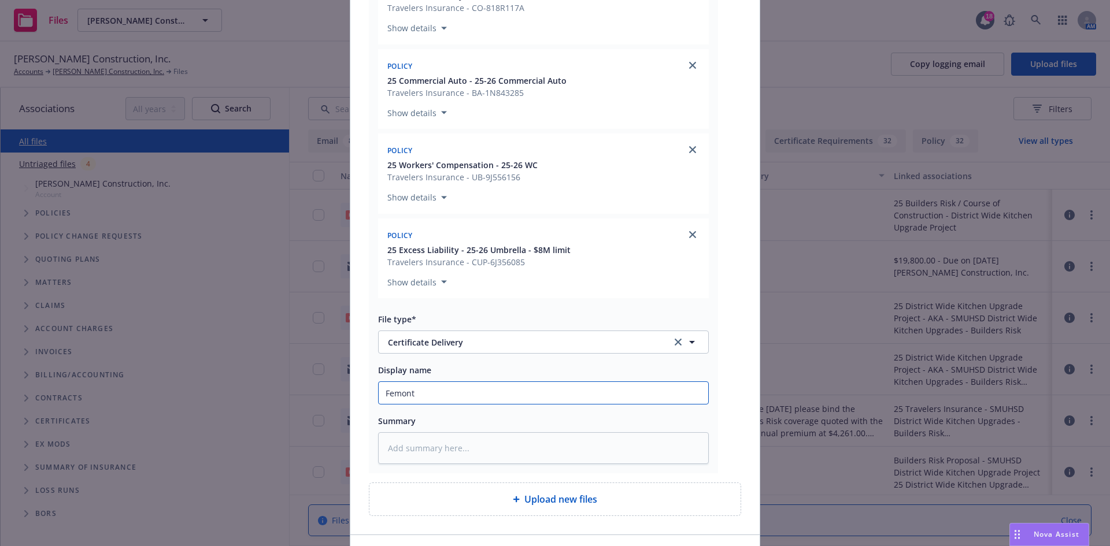
type textarea "x"
type input "Femont U"
type textarea "x"
type input "Femont Un"
type textarea "x"
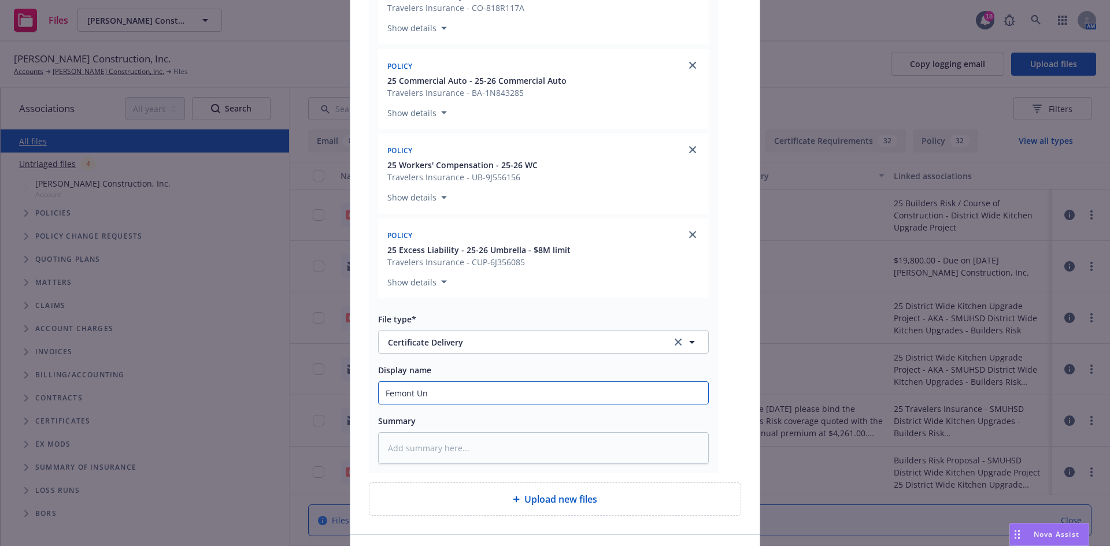
type input "Femont U"
type textarea "x"
type input "Femont"
type textarea "x"
type input "Femont"
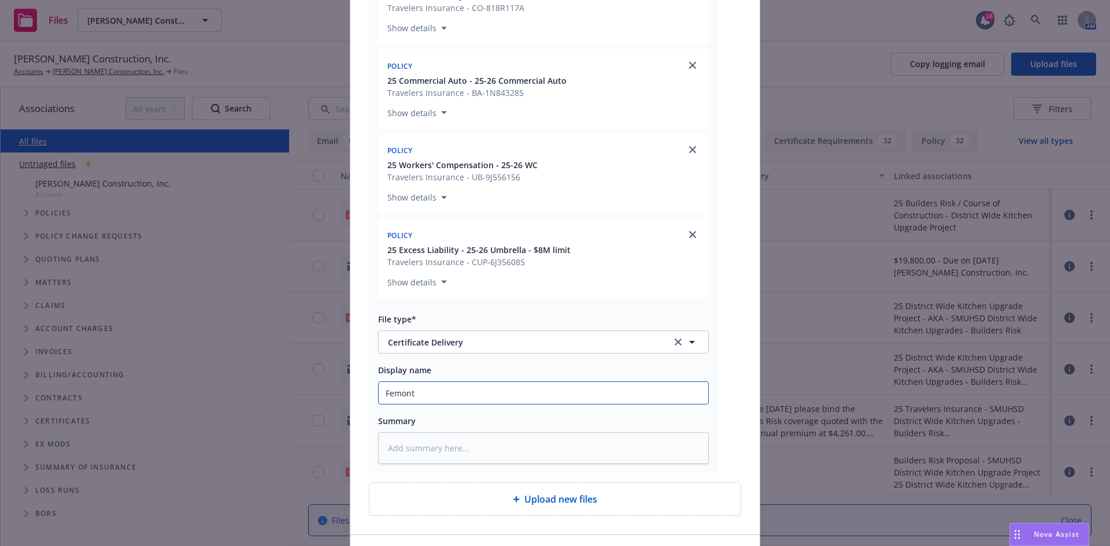
type textarea "x"
type input "Femon"
type textarea "x"
type input "Femo"
type textarea "x"
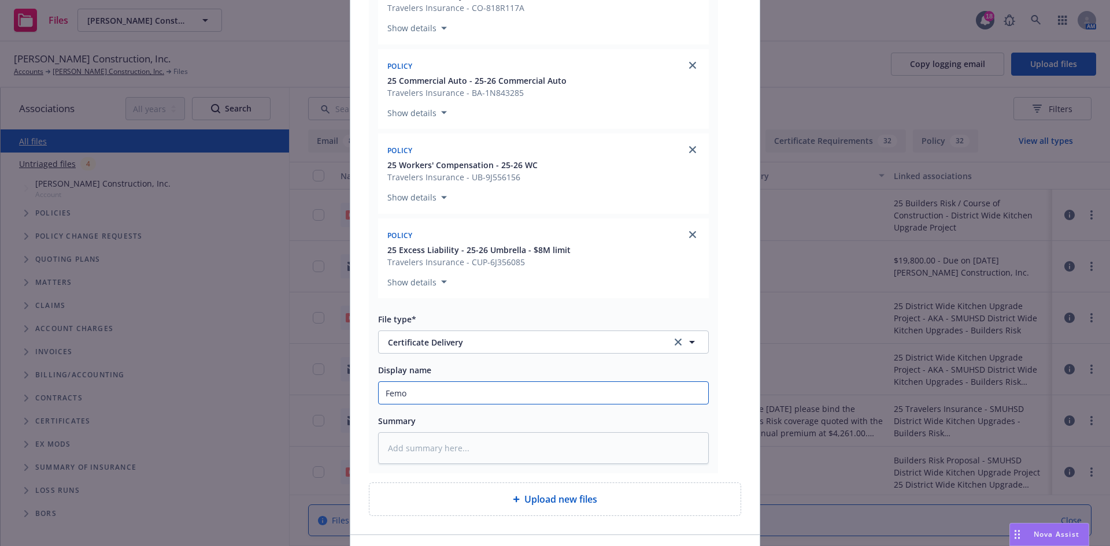
type input "Fem"
type textarea "x"
type input "Fe"
type textarea "x"
type input "F"
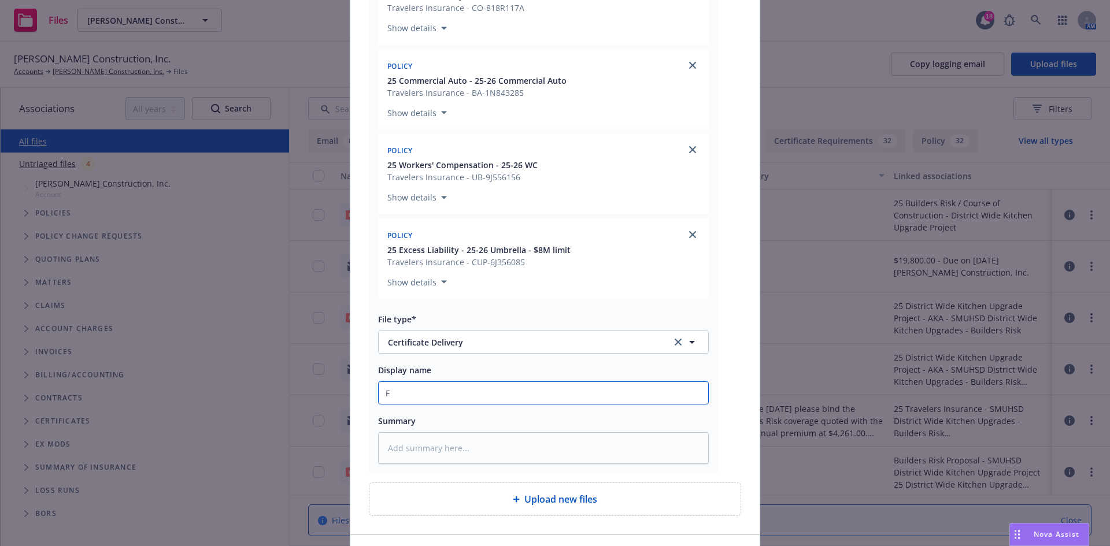
type textarea "x"
type input "Fr"
type textarea "x"
type input "Fre"
type textarea "x"
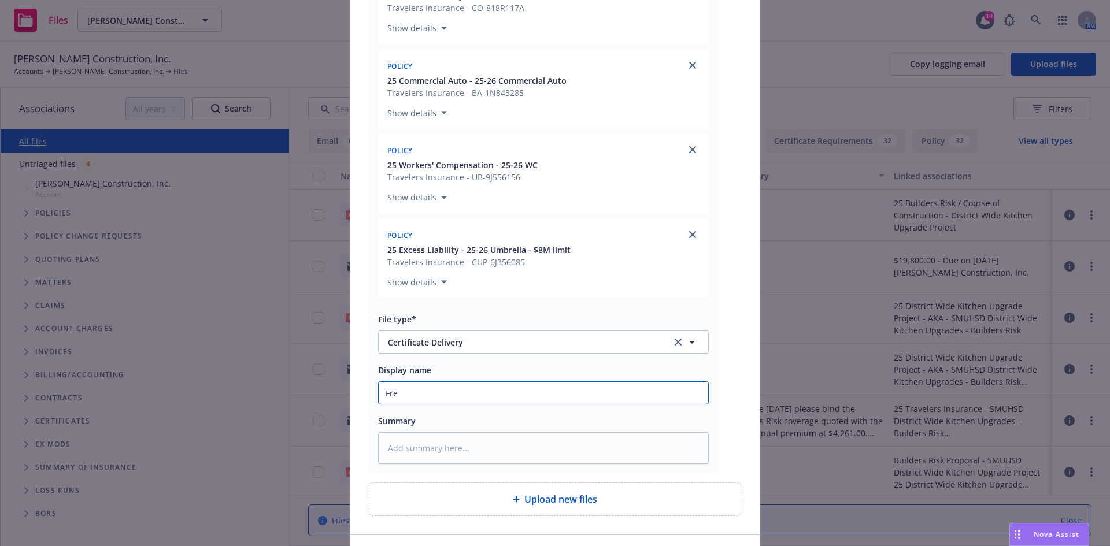
type input "Frem"
type textarea "x"
type input "Fremo"
type textarea "x"
type input "Fremon"
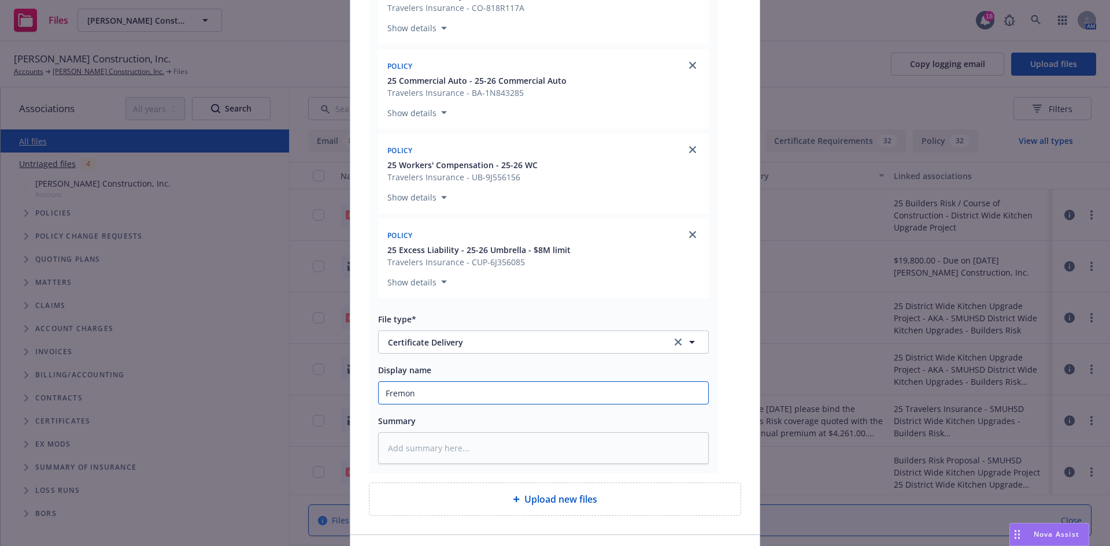
type textarea "x"
type input "Fremont"
type textarea "x"
type input "Fremont"
type textarea "x"
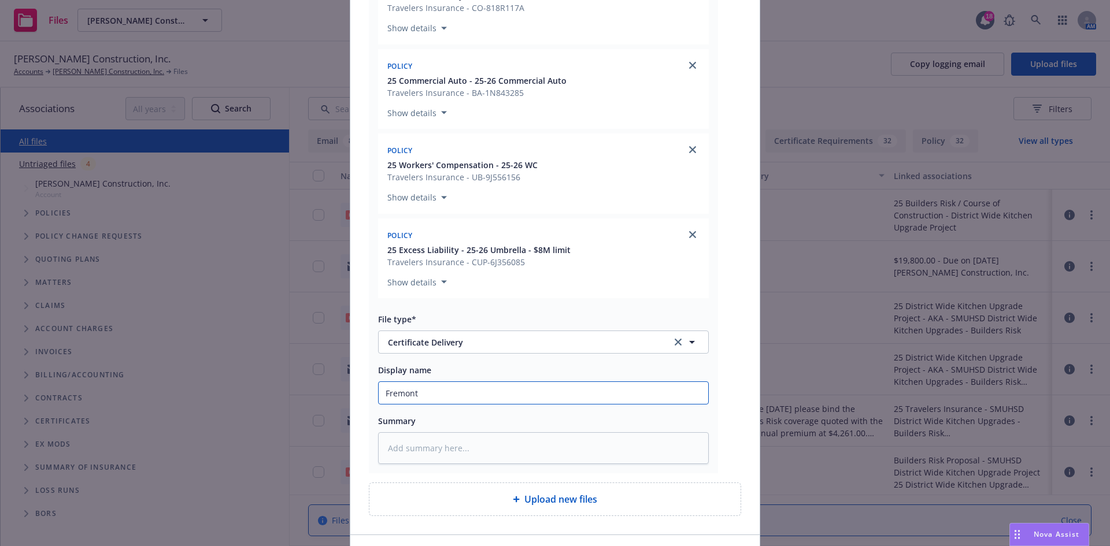
type input "Fremont U"
type textarea "x"
type input "Fremont Un"
type textarea "x"
type input "Fremont Uni"
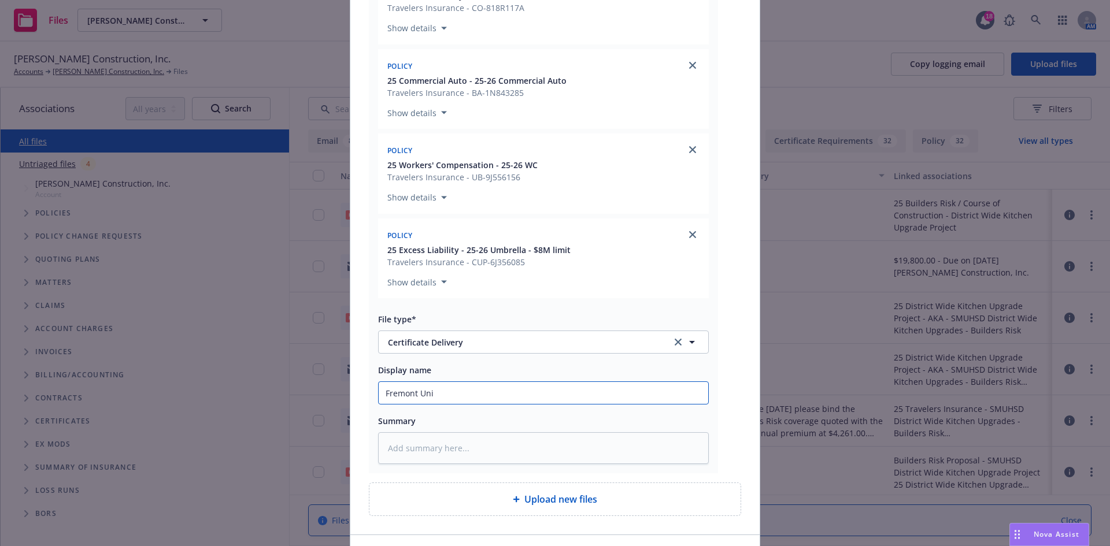
type textarea "x"
type input "Fremont Unif"
type textarea "x"
type input "Fremont Unifi"
type textarea "x"
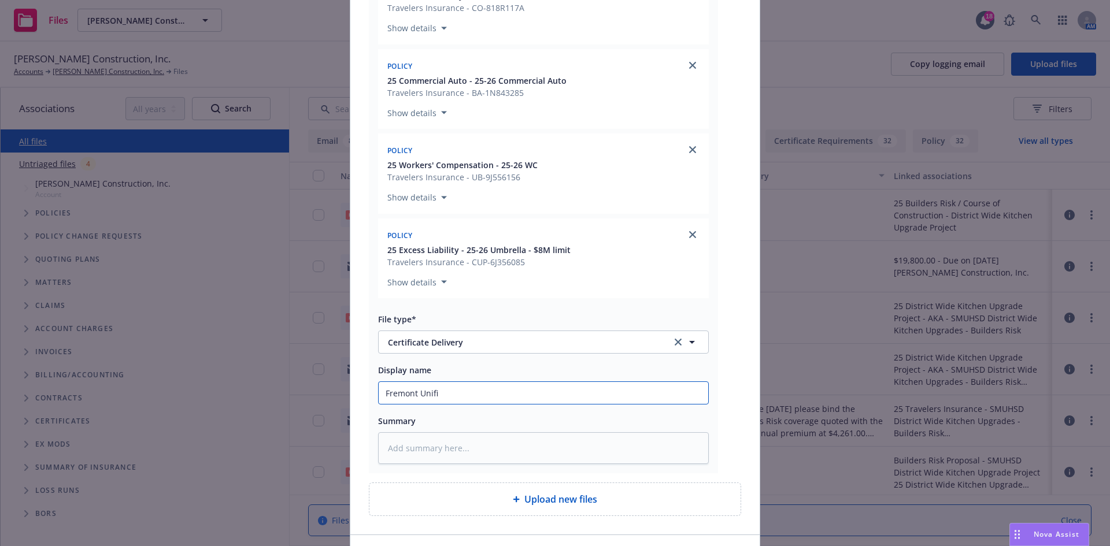
type input "Fremont Unifie"
type textarea "x"
type input "Fremont Unified"
type textarea "x"
type input "Fremont Unified"
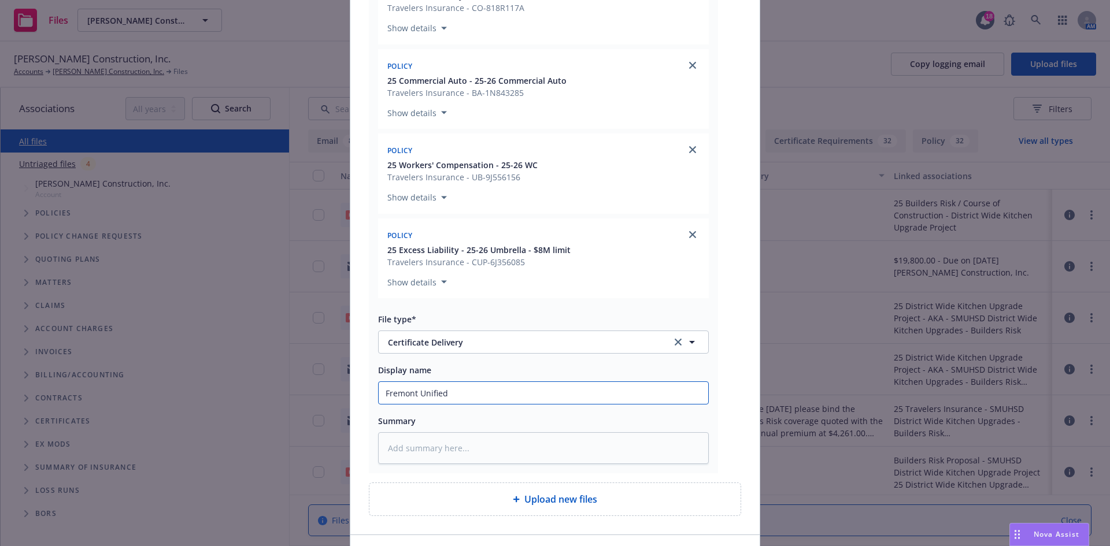
type textarea "x"
type input "Fremont Unified S"
type textarea "x"
type input "Fremont Unified Sc"
type textarea "x"
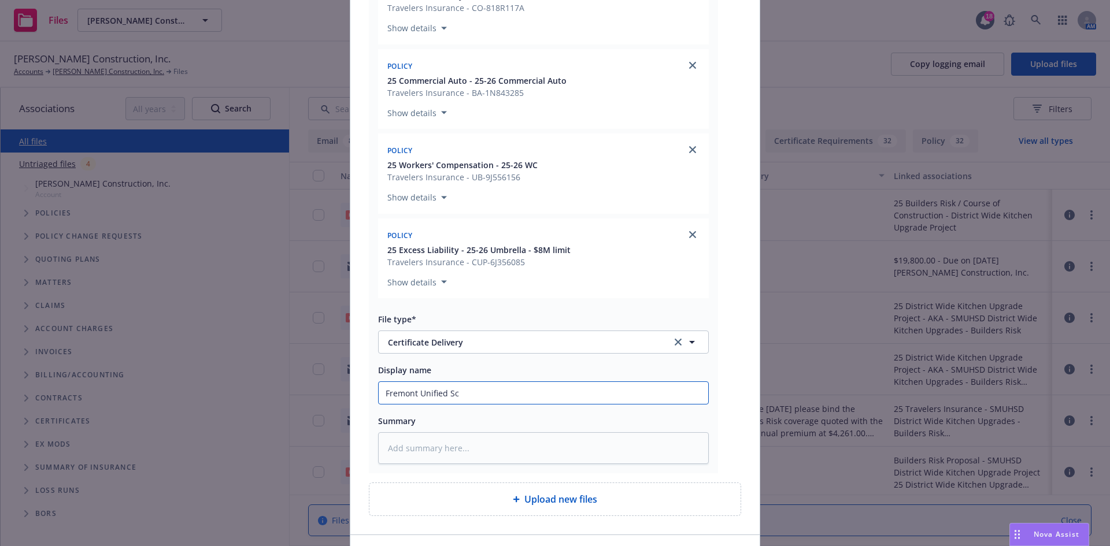
type input "Fremont Unified Sch"
type textarea "x"
type input "Fremont Unified Scho"
type textarea "x"
type input "Fremont Unified Schoo"
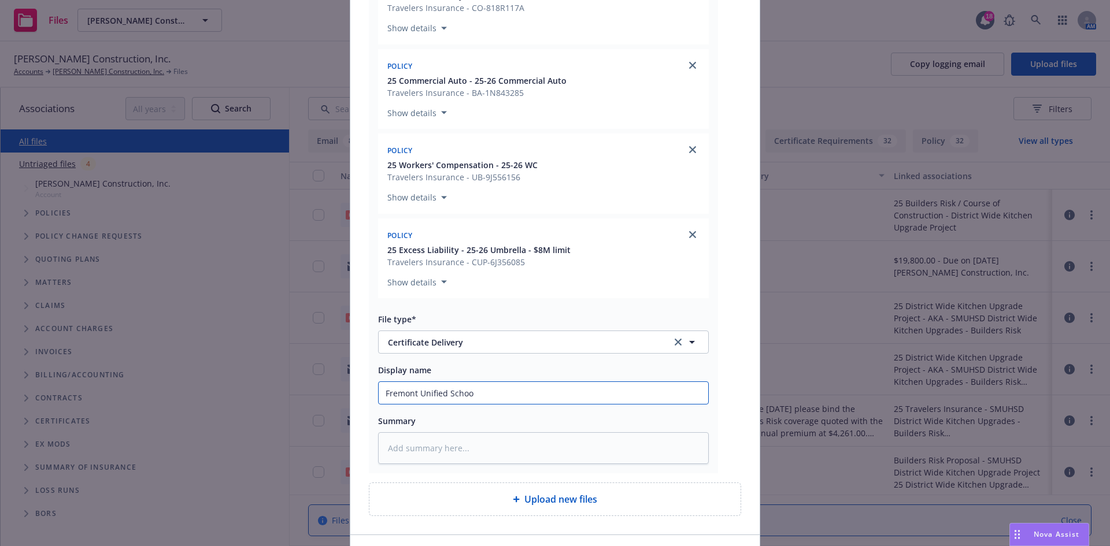
type textarea "x"
type input "Fremont Unified School"
type textarea "x"
type input "Fremont Unified School"
type textarea "x"
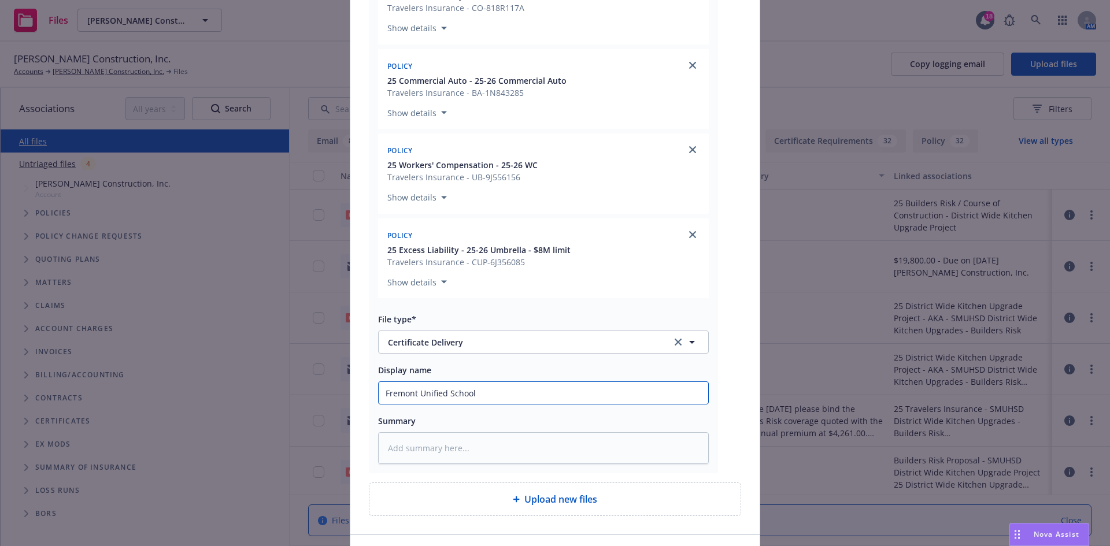
type input "Fremont Unified School D"
type textarea "x"
type input "Fremont Unified School Di"
type textarea "x"
type input "Fremont Unified School Dis"
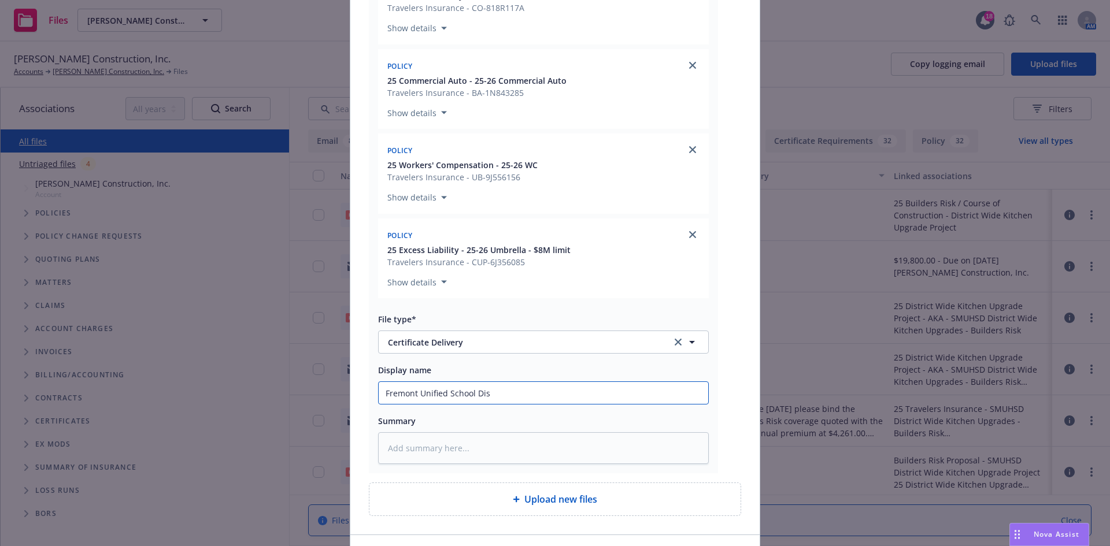
type textarea "x"
type input "Fremont Unified School Dist"
type textarea "x"
type input "Fremont Unified School Distr"
type textarea "x"
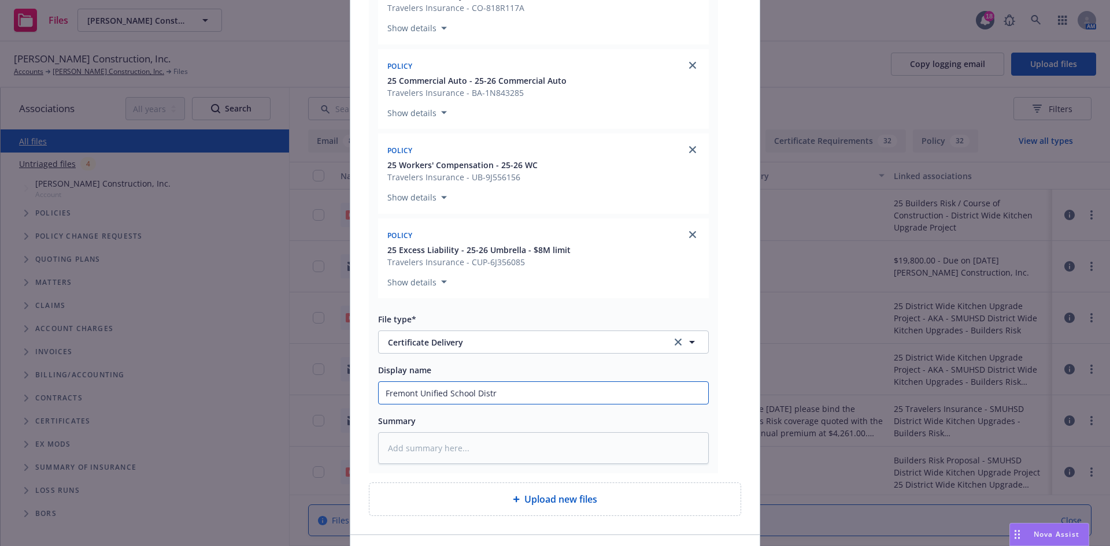
type input "Fremont Unified School Distri"
type textarea "x"
type input "Fremont Unified School Distric"
type textarea "x"
type input "[GEOGRAPHIC_DATA]"
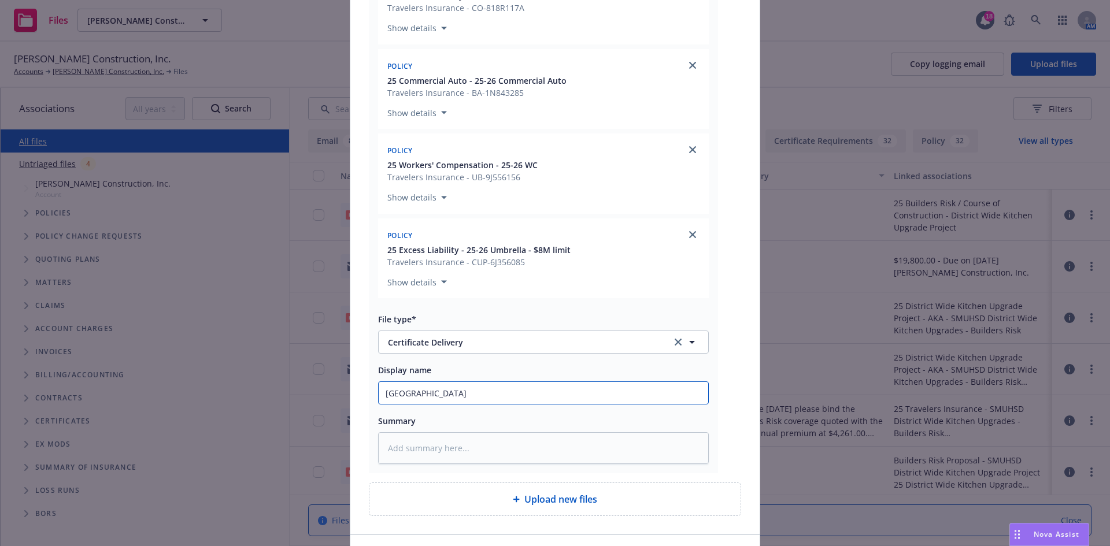
type textarea "x"
type input "[GEOGRAPHIC_DATA]"
type textarea "x"
type input "[GEOGRAPHIC_DATA] J"
type textarea "x"
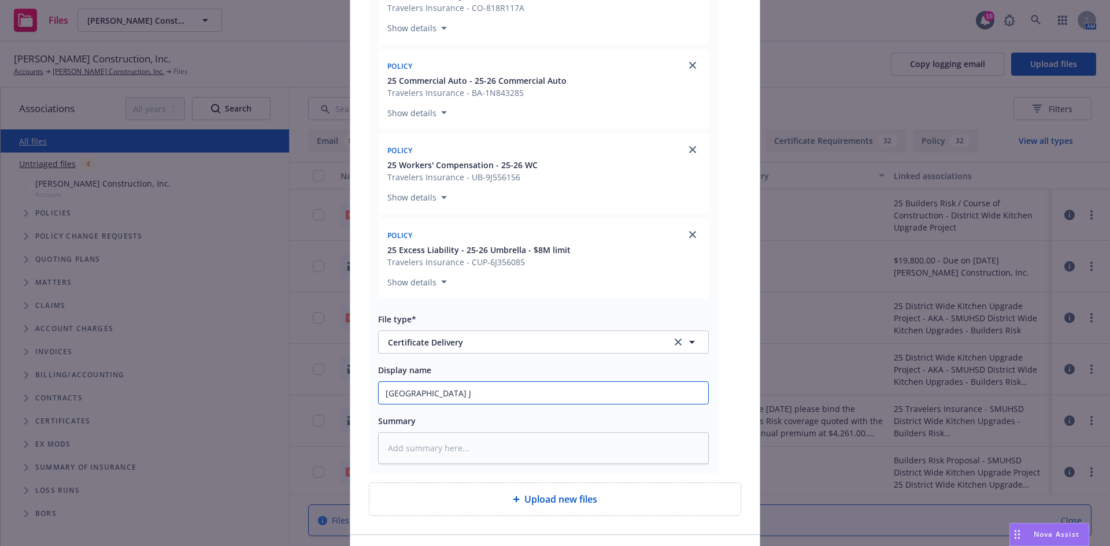
type input "Fremont Unified School District Jo"
type textarea "x"
type input "Fremont Unified School District Job"
type textarea "x"
type input "Fremont Unified School District Job"
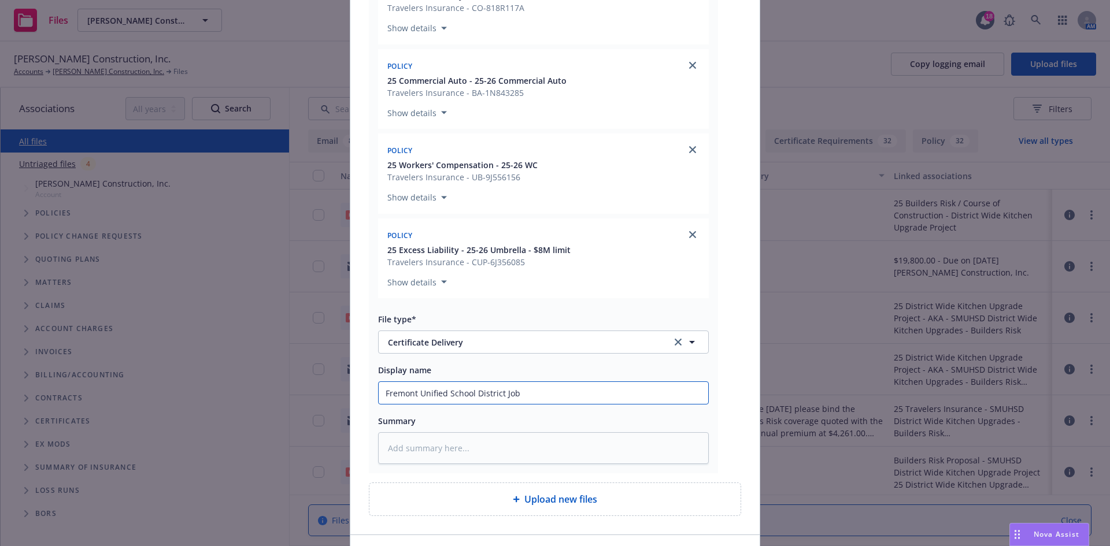
type textarea "x"
type input "[GEOGRAPHIC_DATA] Job #"
type textarea "x"
type input "[GEOGRAPHIC_DATA] Job #2"
type textarea "x"
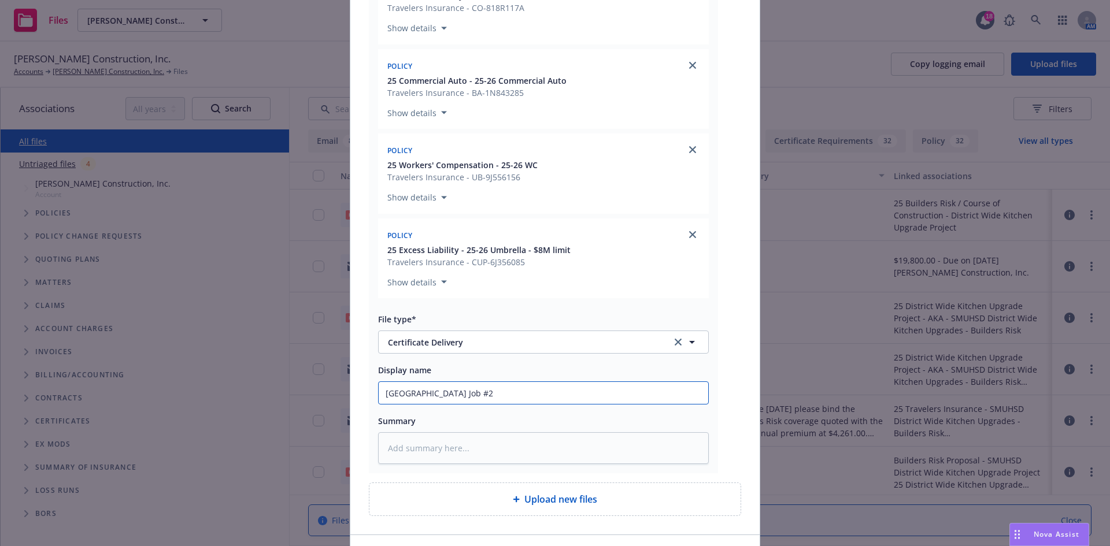
type input "[GEOGRAPHIC_DATA] Job #25"
type textarea "x"
type input "[GEOGRAPHIC_DATA] Job #25-"
type textarea "x"
type input "[GEOGRAPHIC_DATA] Job #25-2"
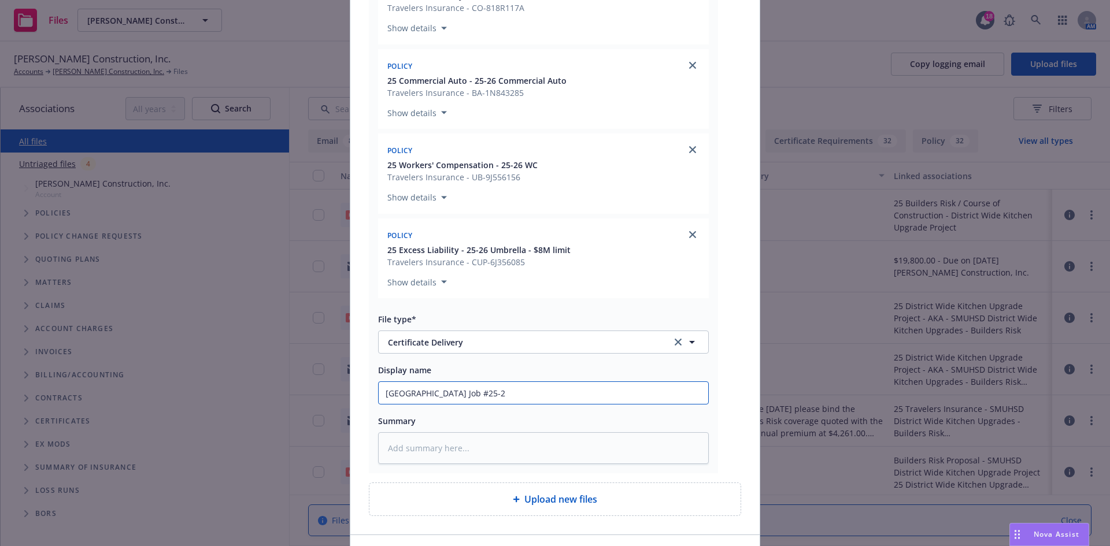
type textarea "x"
type input "[GEOGRAPHIC_DATA] Job #25-23"
type textarea "x"
type input "[GEOGRAPHIC_DATA] Job #25-230"
type textarea "x"
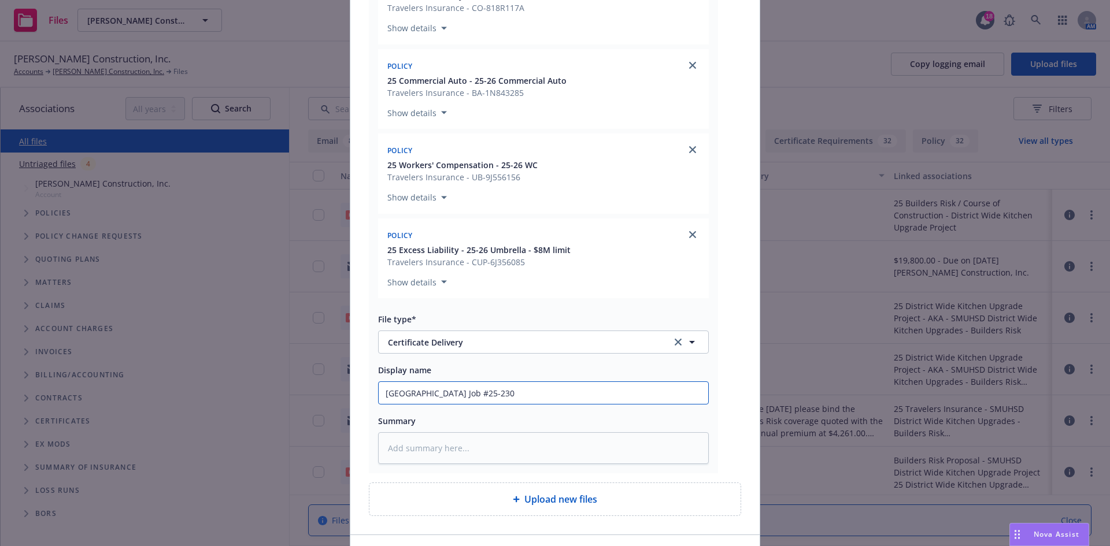
type input "[GEOGRAPHIC_DATA] Job #25-230"
type textarea "x"
type input "[GEOGRAPHIC_DATA] Job #25-230 &"
type textarea "x"
type input "[GEOGRAPHIC_DATA] Job #25-230 &"
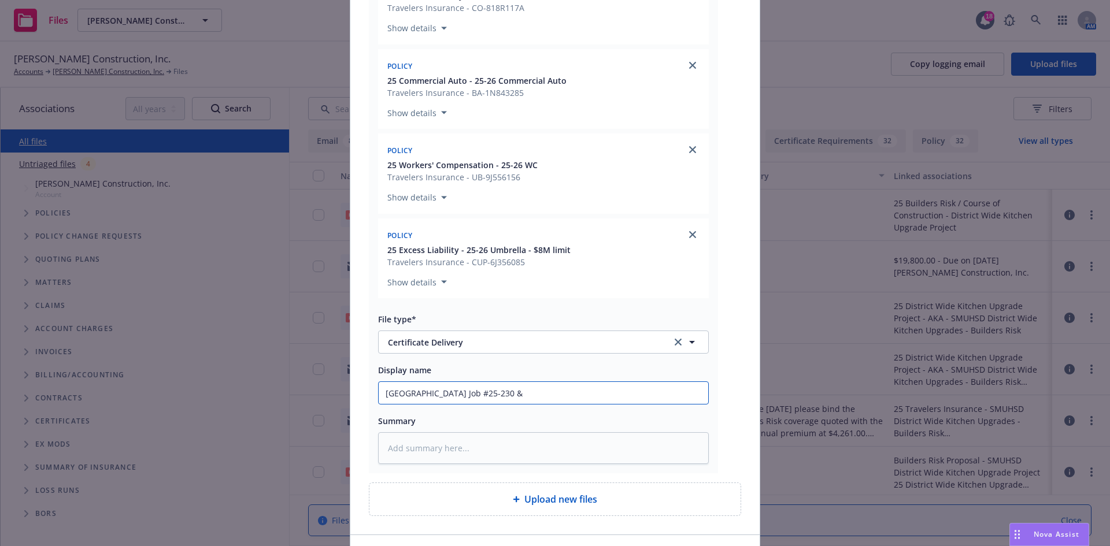
type textarea "x"
type input "[GEOGRAPHIC_DATA] Job #25-230 & J"
type textarea "x"
type input "[GEOGRAPHIC_DATA] Job #25-230 & Jo"
type textarea "x"
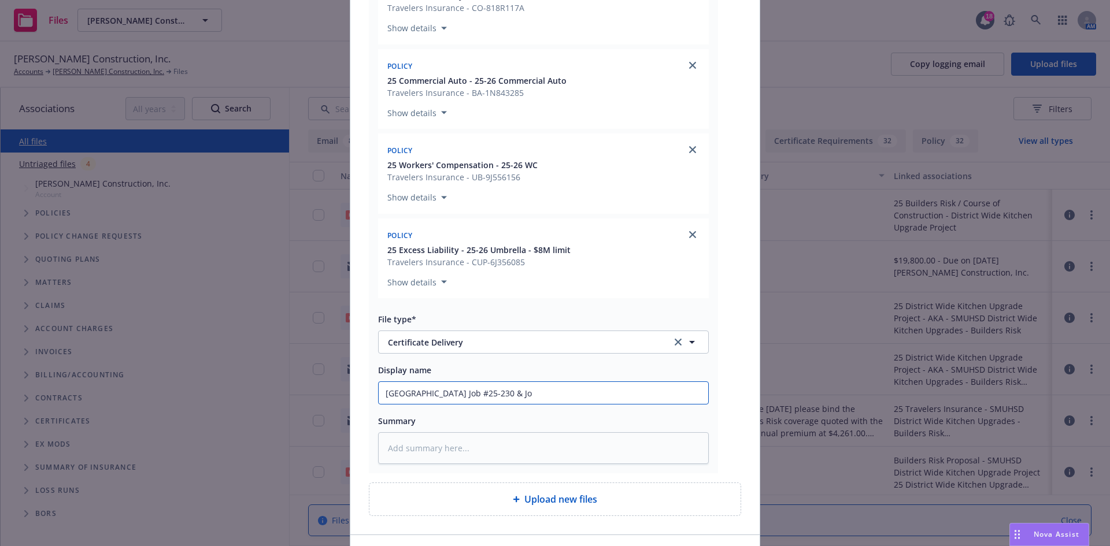
type input "[GEOGRAPHIC_DATA] Job #25-230 & Job"
type textarea "x"
type input "[GEOGRAPHIC_DATA] Job #25-230 & Job"
type textarea "x"
type input "[GEOGRAPHIC_DATA] Job #25-230 & Job #"
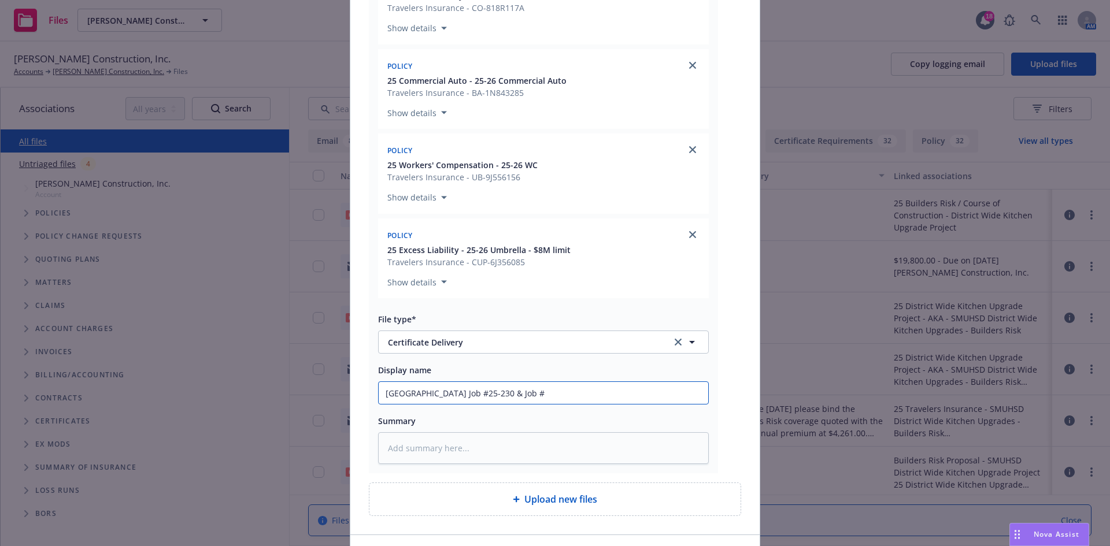
type textarea "x"
type input "[GEOGRAPHIC_DATA] Job #25-230 & Job #2"
type textarea "x"
type input "[GEOGRAPHIC_DATA] Job #25-230 & Job #25"
type textarea "x"
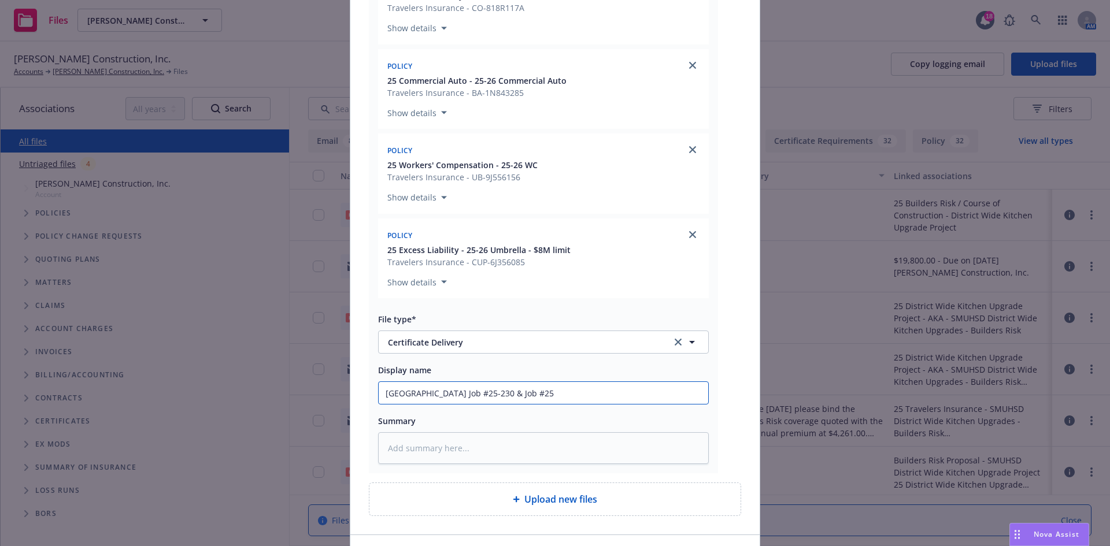
type input "[GEOGRAPHIC_DATA] Job #25-230 & Job #25-"
type textarea "x"
type input "[GEOGRAPHIC_DATA] Job #25-230 & Job #25-2"
type textarea "x"
type input "[GEOGRAPHIC_DATA] Job #25-230 & Job #25-23"
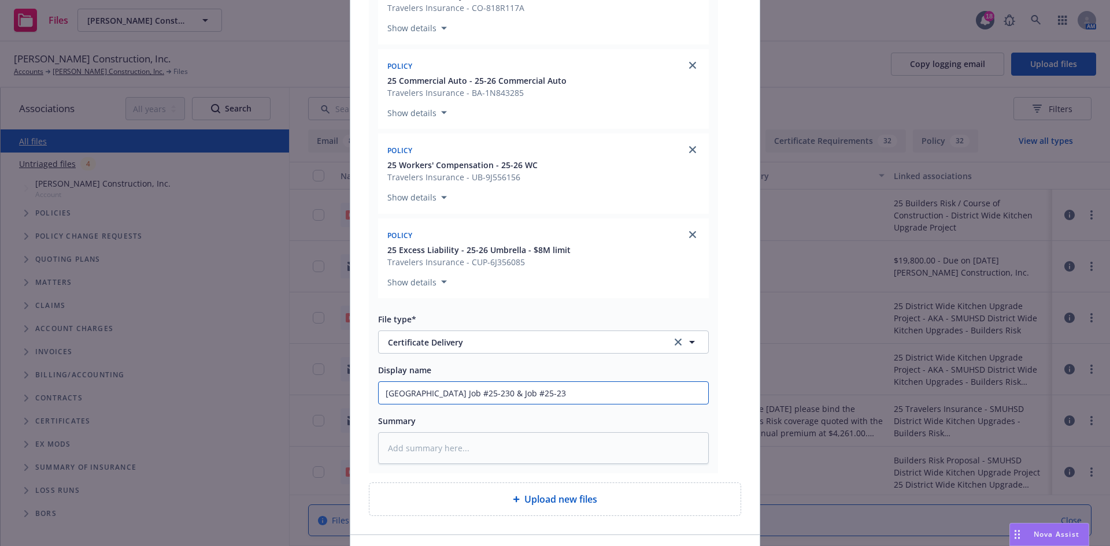
type textarea "x"
drag, startPoint x: 606, startPoint y: 392, endPoint x: 336, endPoint y: 399, distance: 270.1
click at [336, 399] on div "Add files RE_ Request for COI - [GEOGRAPHIC_DATA] & [GEOGRAPHIC_DATA] ES Proejc…" at bounding box center [555, 273] width 1110 height 546
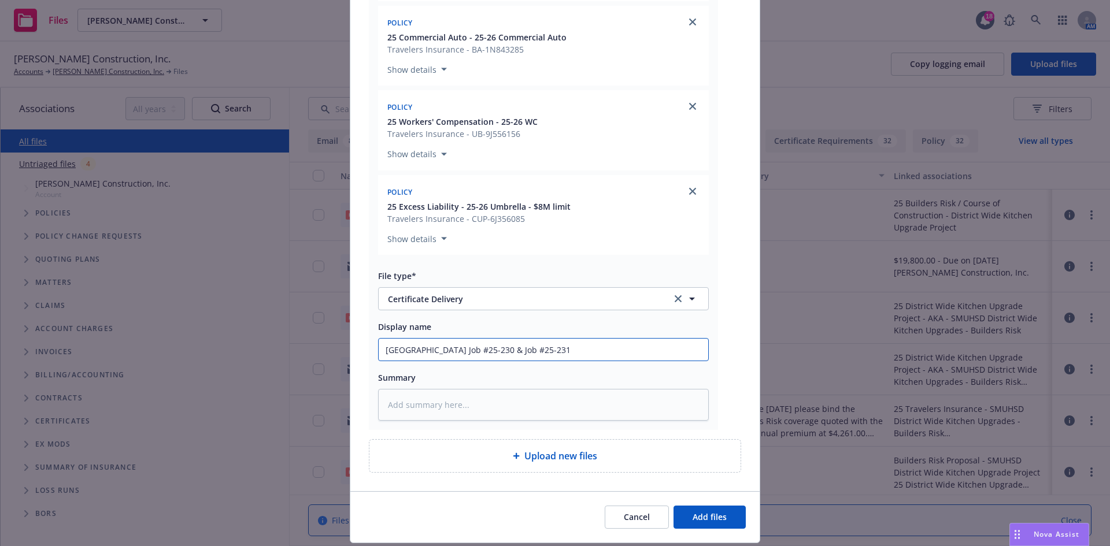
scroll to position [309, 0]
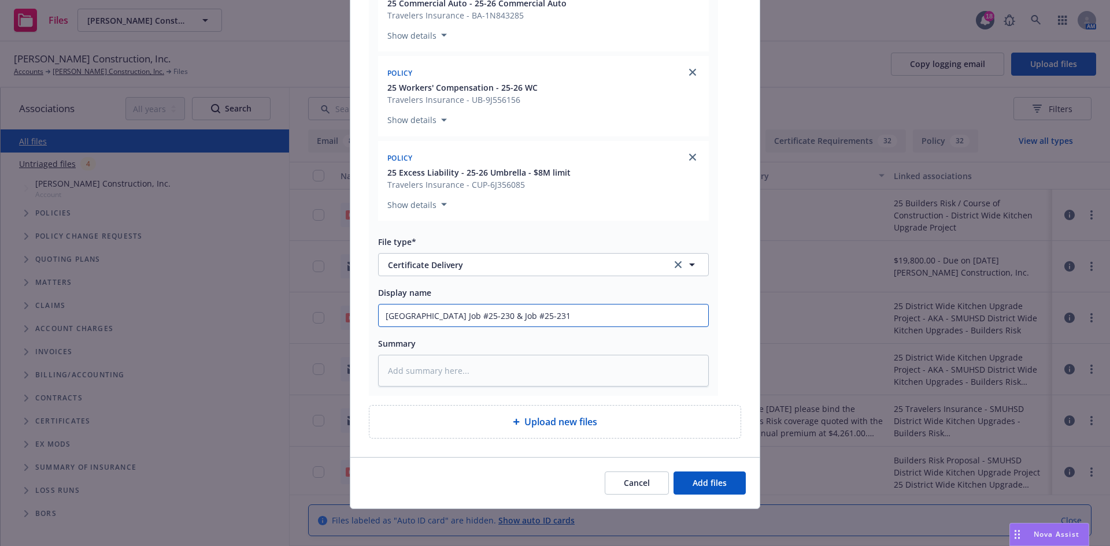
type input "[GEOGRAPHIC_DATA] Job #25-230 & Job #25-231"
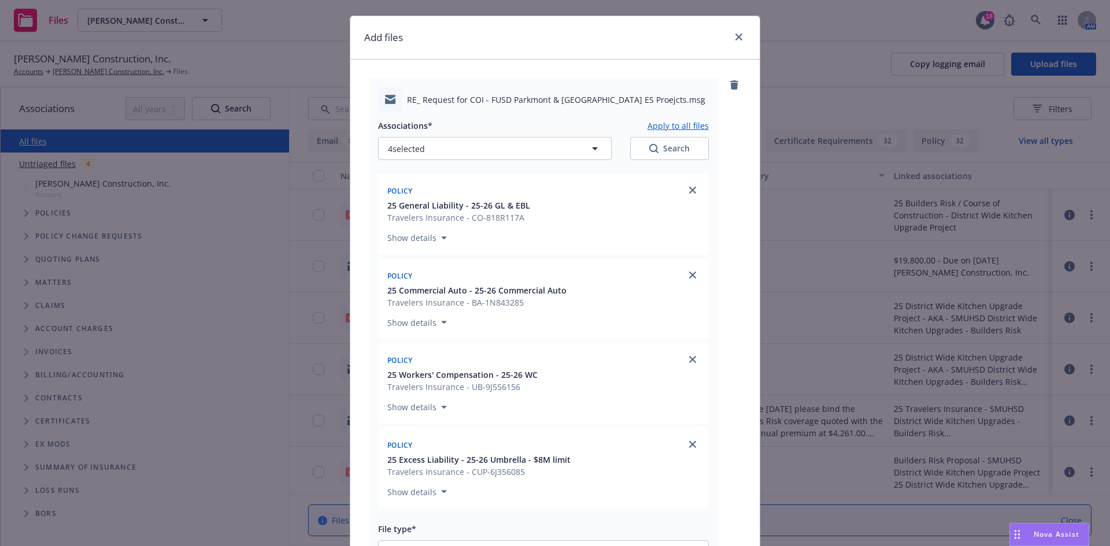
scroll to position [20, 0]
click at [671, 123] on button "Apply to all files" at bounding box center [678, 127] width 61 height 14
type textarea "x"
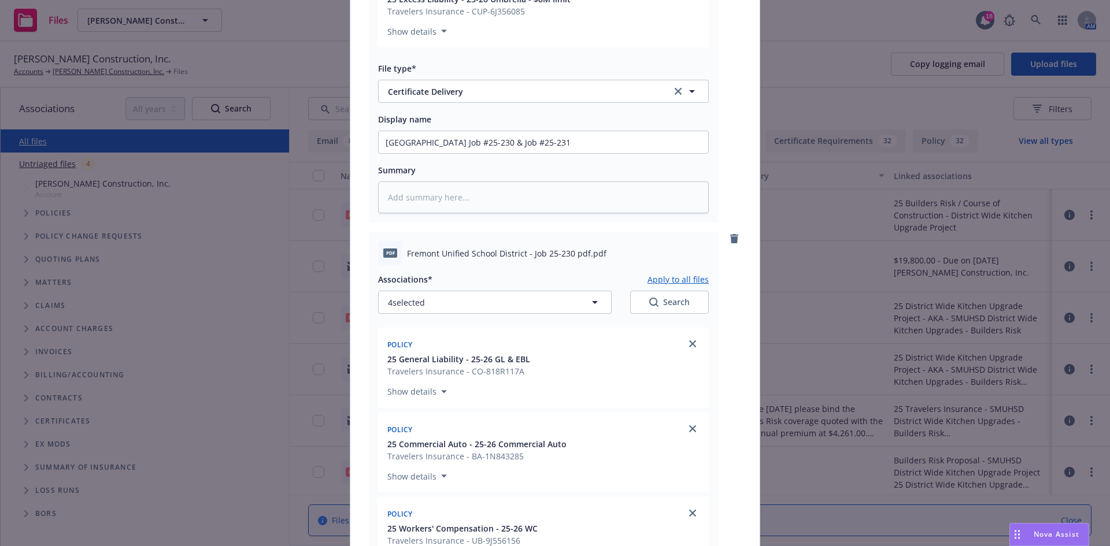
scroll to position [771, 0]
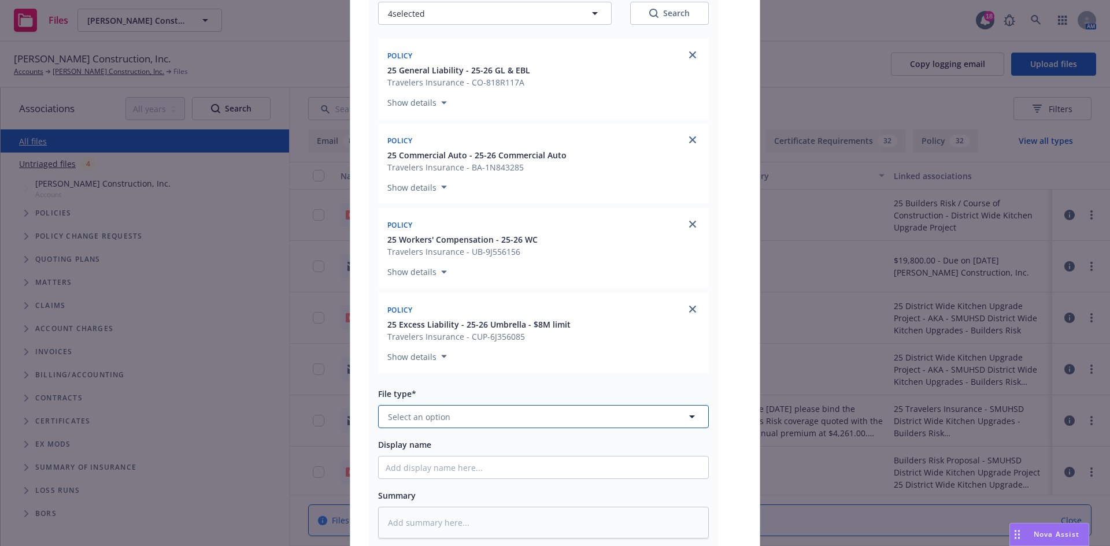
click at [458, 421] on button "Select an option" at bounding box center [543, 416] width 331 height 23
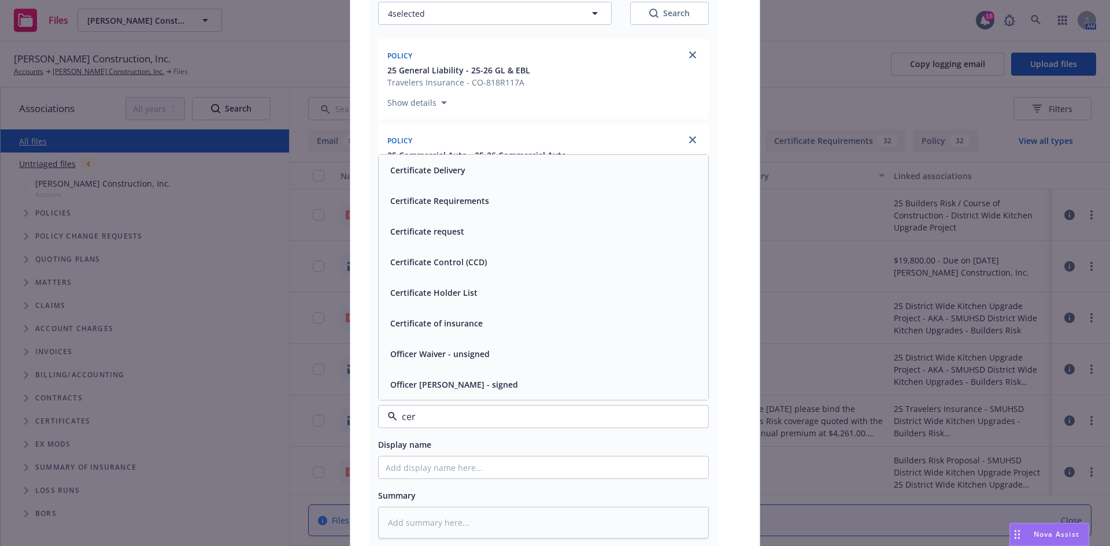
type input "cert"
click at [442, 389] on span "Certificate of insurance" at bounding box center [436, 385] width 93 height 12
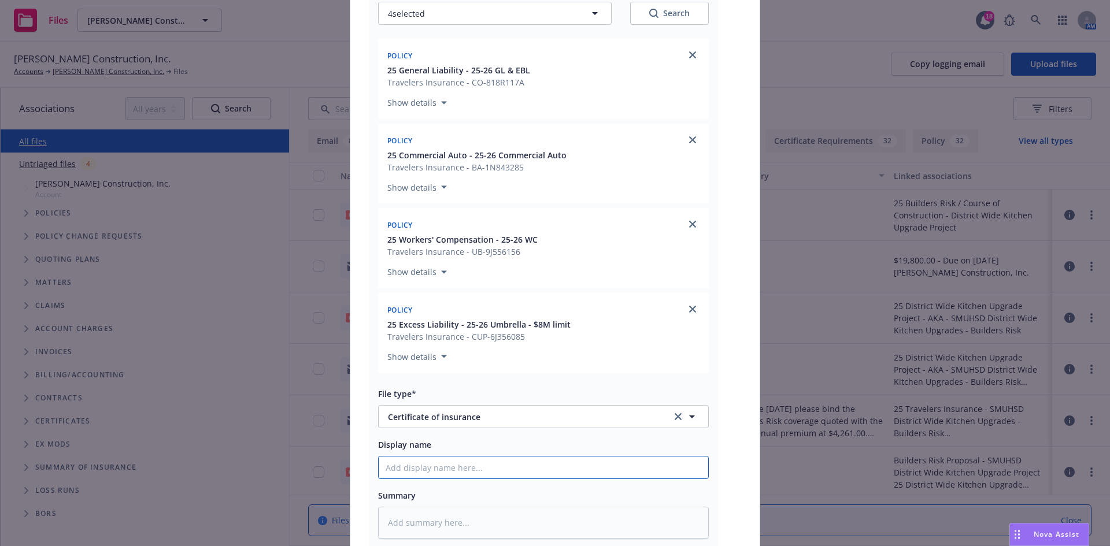
paste input "[GEOGRAPHIC_DATA] Job #25-230 & Job #25-231"
type textarea "x"
type input "[GEOGRAPHIC_DATA] Job #25-230 & Job #25-231"
drag, startPoint x: 615, startPoint y: 472, endPoint x: 304, endPoint y: 464, distance: 310.6
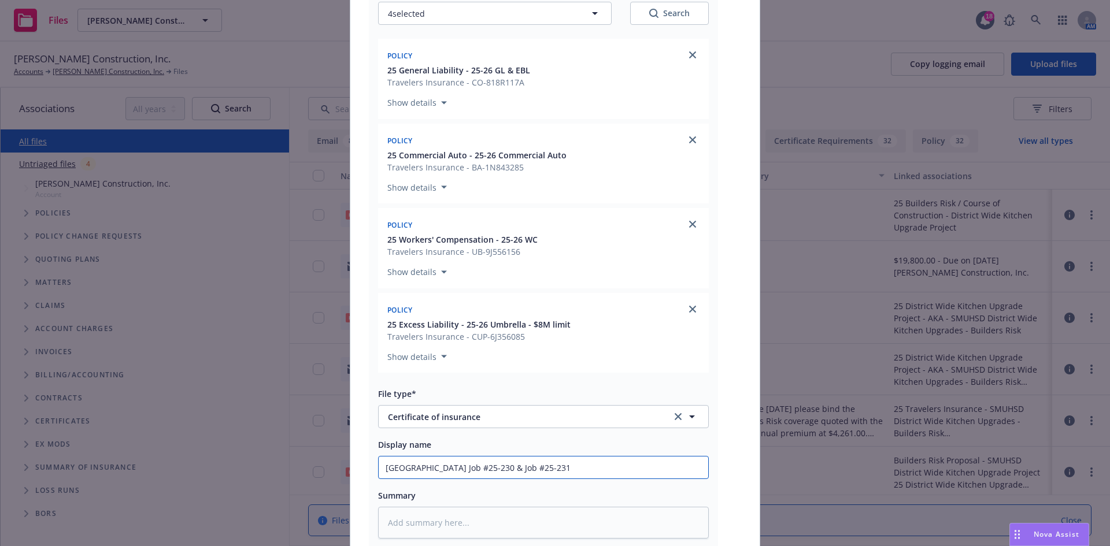
click at [304, 464] on div "Add files RE_ Request for COI - [GEOGRAPHIC_DATA] & Warwick ES Proejcts.msg Ass…" at bounding box center [555, 273] width 1110 height 546
drag, startPoint x: 548, startPoint y: 467, endPoint x: 602, endPoint y: 468, distance: 53.8
type textarea "x"
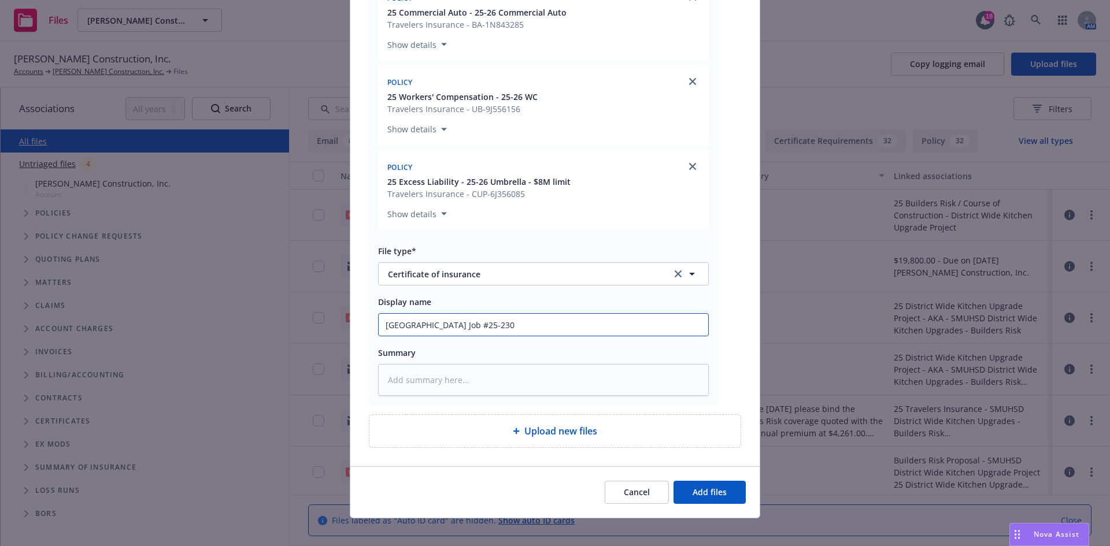
scroll to position [923, 0]
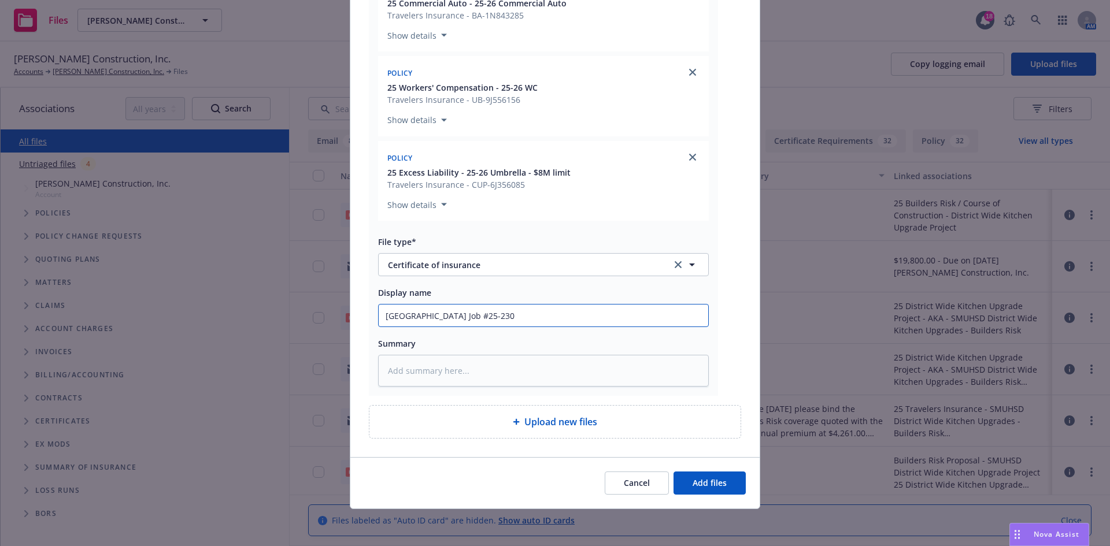
type input "[GEOGRAPHIC_DATA] Job #25-230"
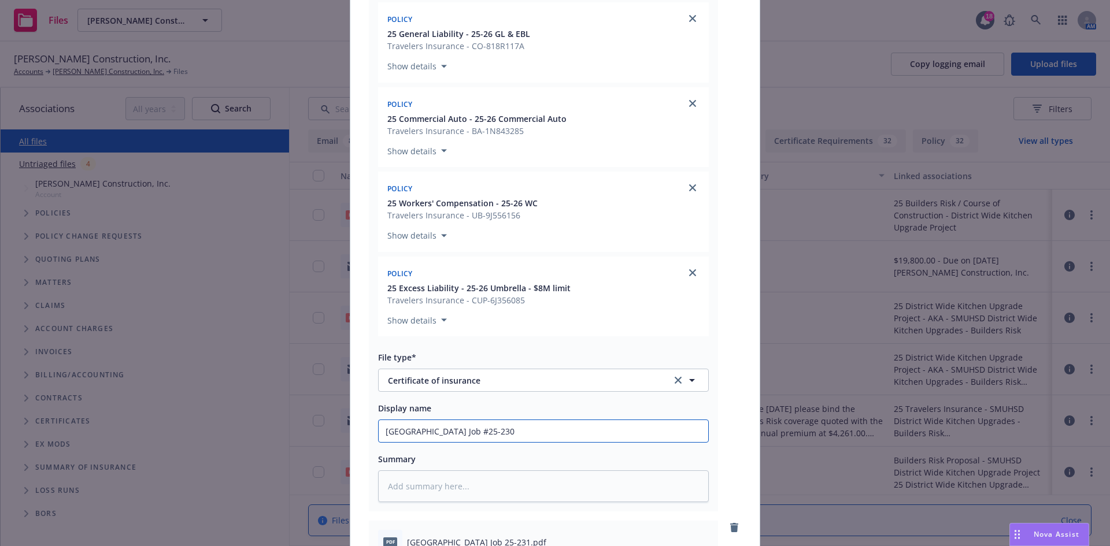
scroll to position [692, 0]
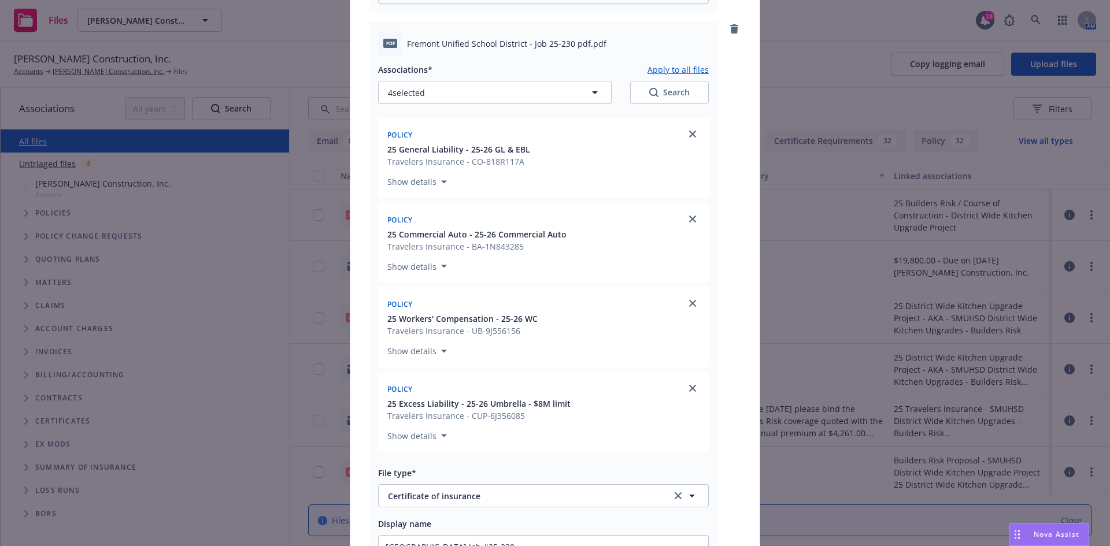
click at [679, 71] on button "Apply to all files" at bounding box center [678, 69] width 61 height 14
type textarea "x"
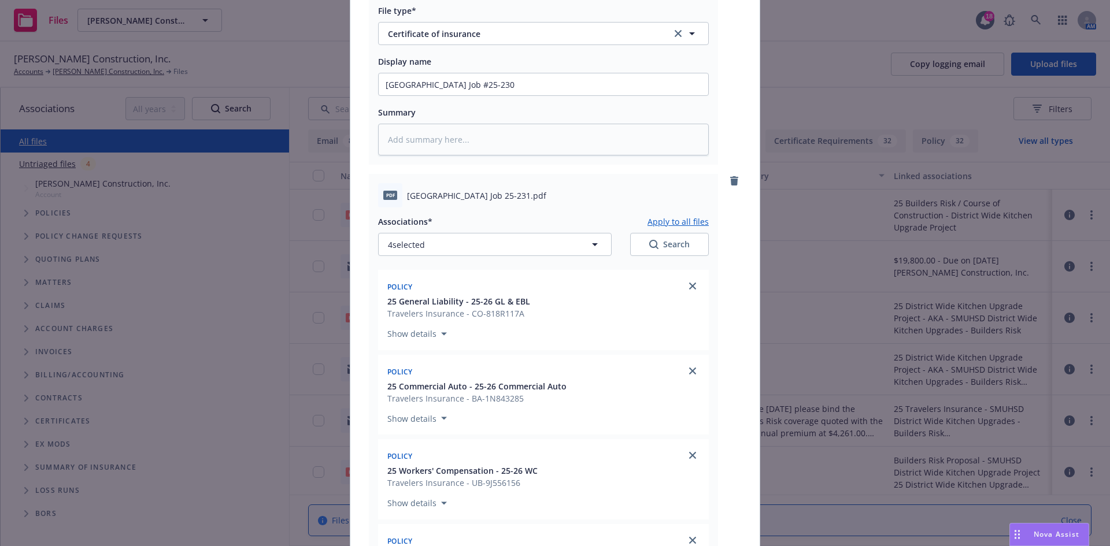
scroll to position [1328, 0]
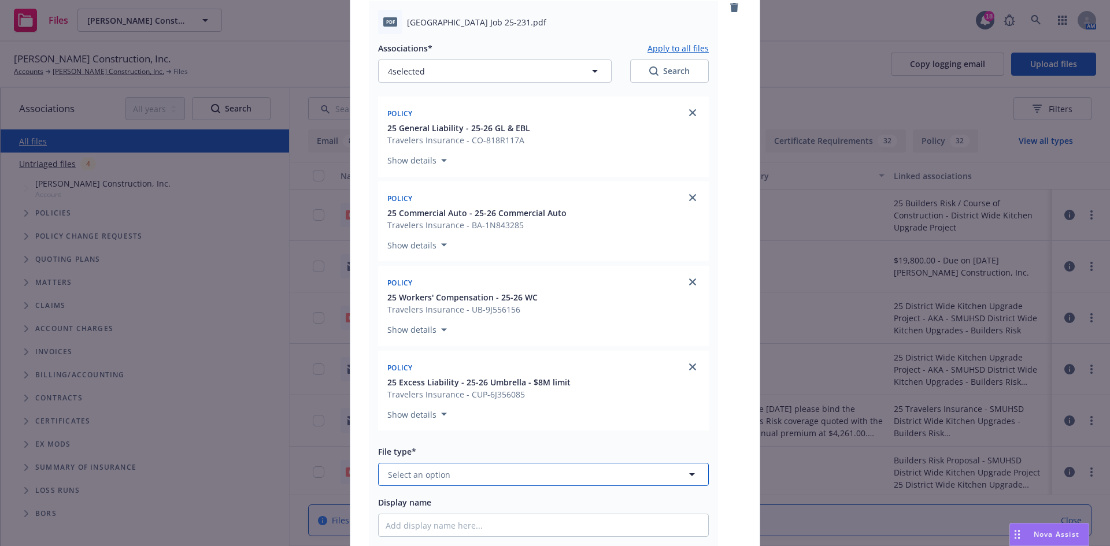
click at [476, 480] on button "Select an option" at bounding box center [543, 474] width 331 height 23
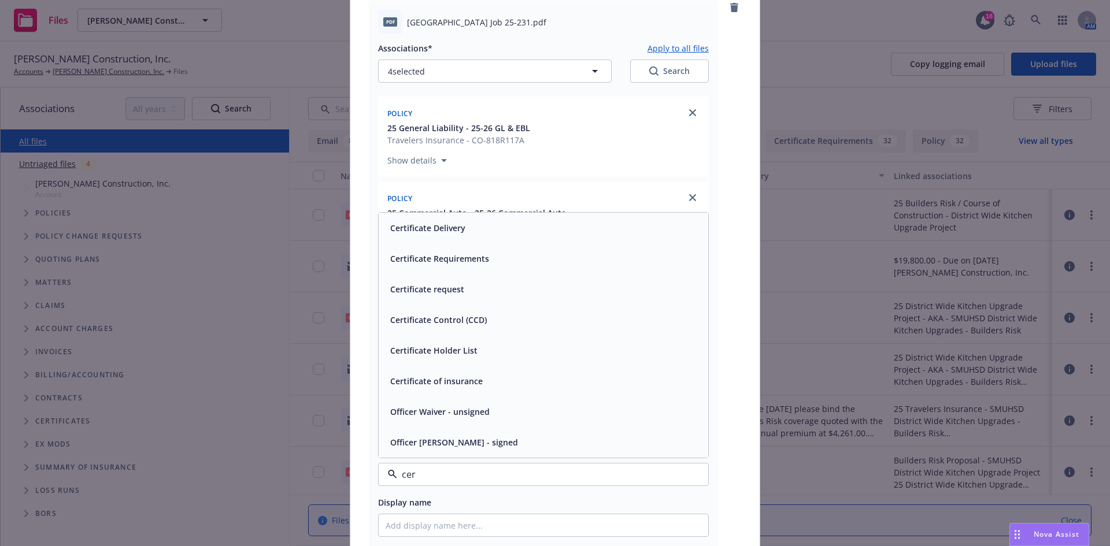
type input "cert"
click at [469, 445] on span "Certificate of insurance" at bounding box center [436, 443] width 93 height 12
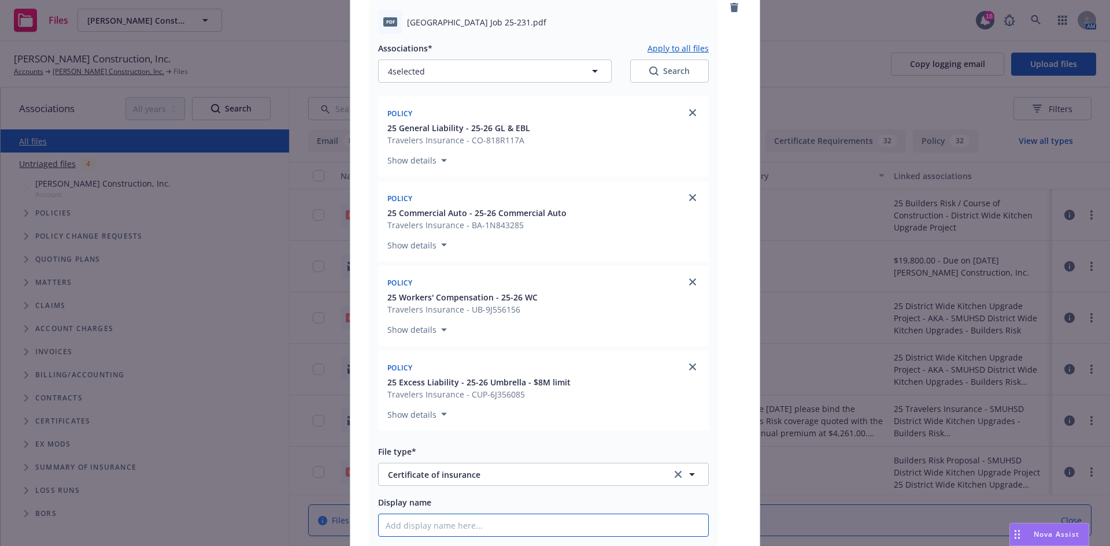
paste input "[GEOGRAPHIC_DATA] Job #25-230 & Job #25-231"
type textarea "x"
type input "[GEOGRAPHIC_DATA] Job #25-230 & Job #25-231"
drag, startPoint x: 556, startPoint y: 522, endPoint x: 501, endPoint y: 527, distance: 55.2
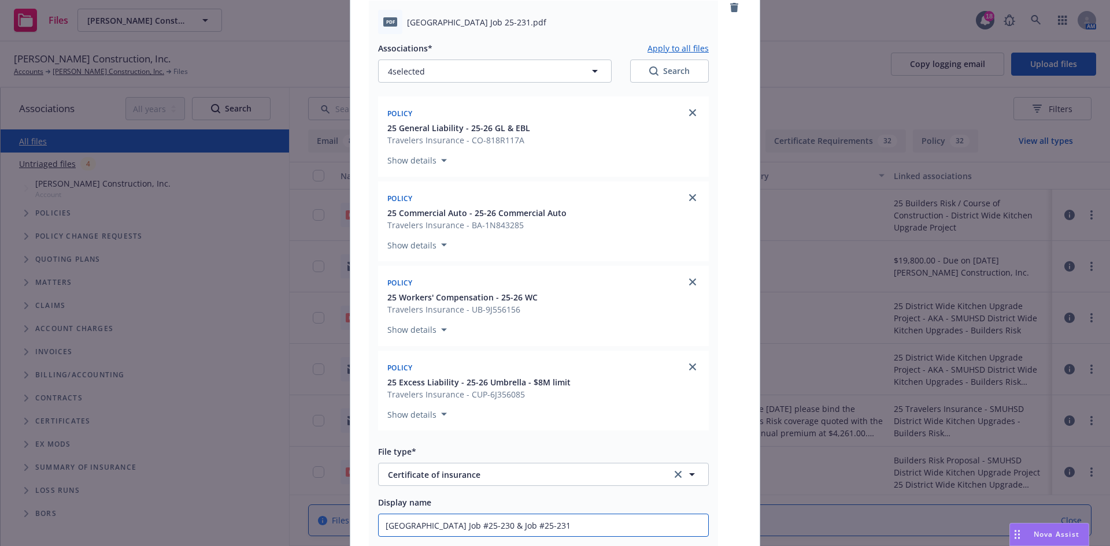
type textarea "x"
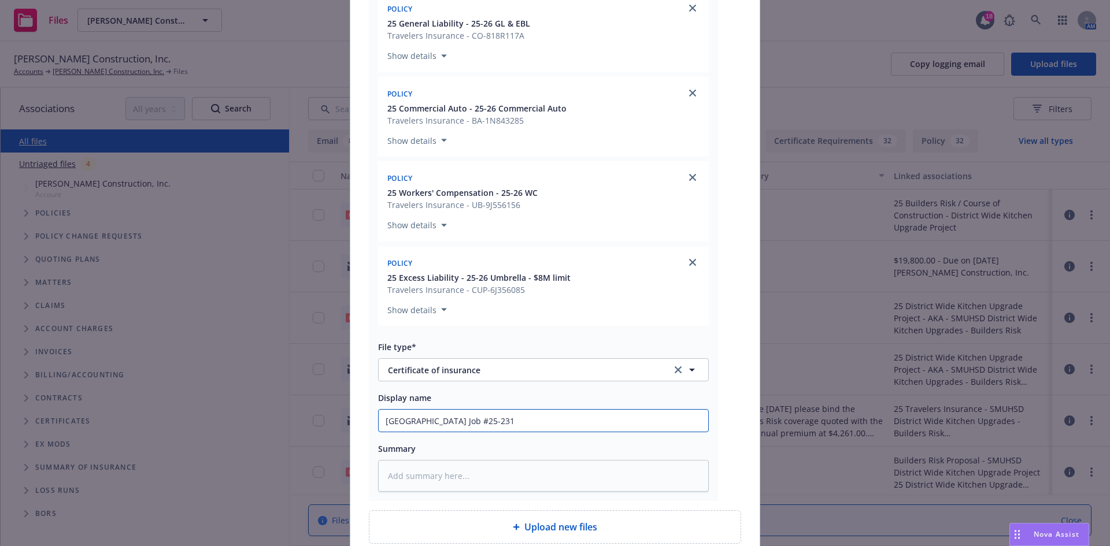
scroll to position [1538, 0]
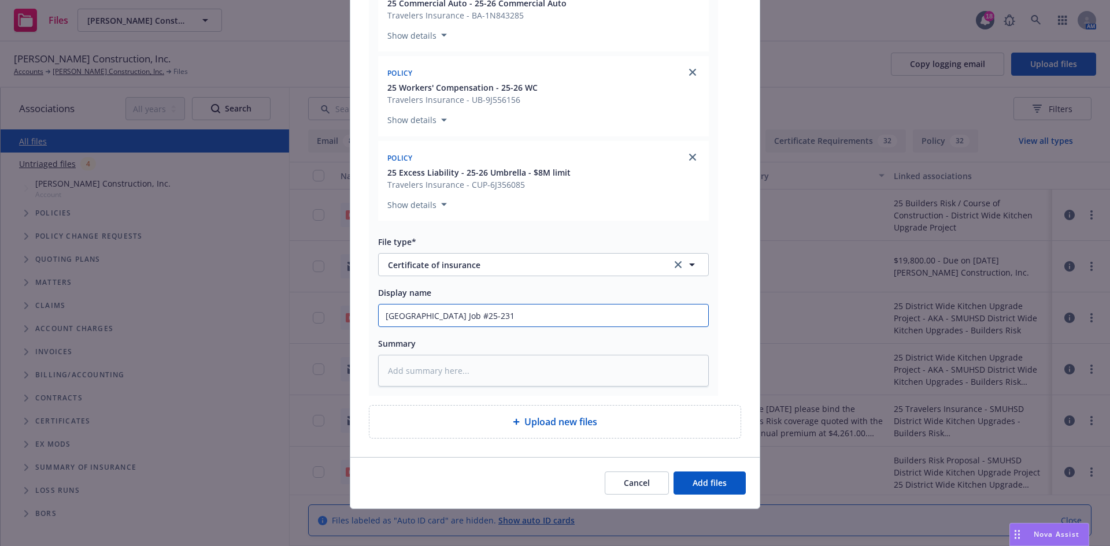
type input "[GEOGRAPHIC_DATA] Job #25-231"
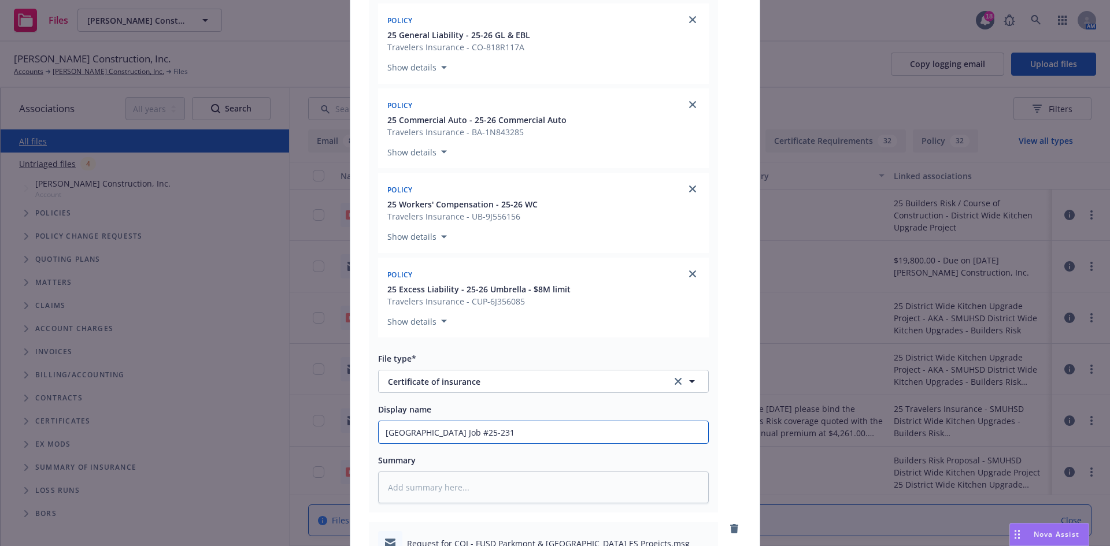
scroll to position [1307, 0]
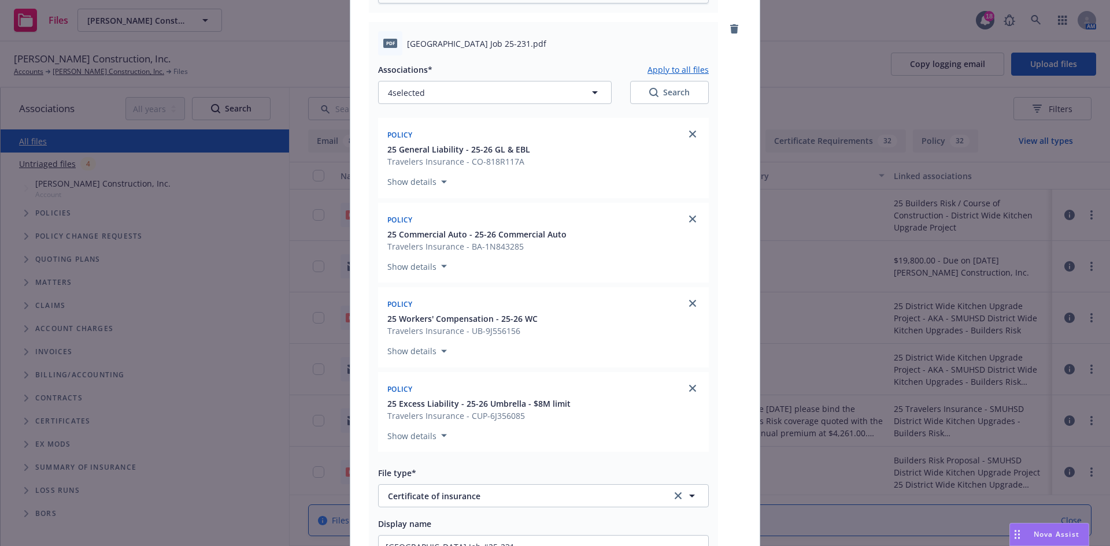
click at [661, 66] on button "Apply to all files" at bounding box center [678, 69] width 61 height 14
type textarea "x"
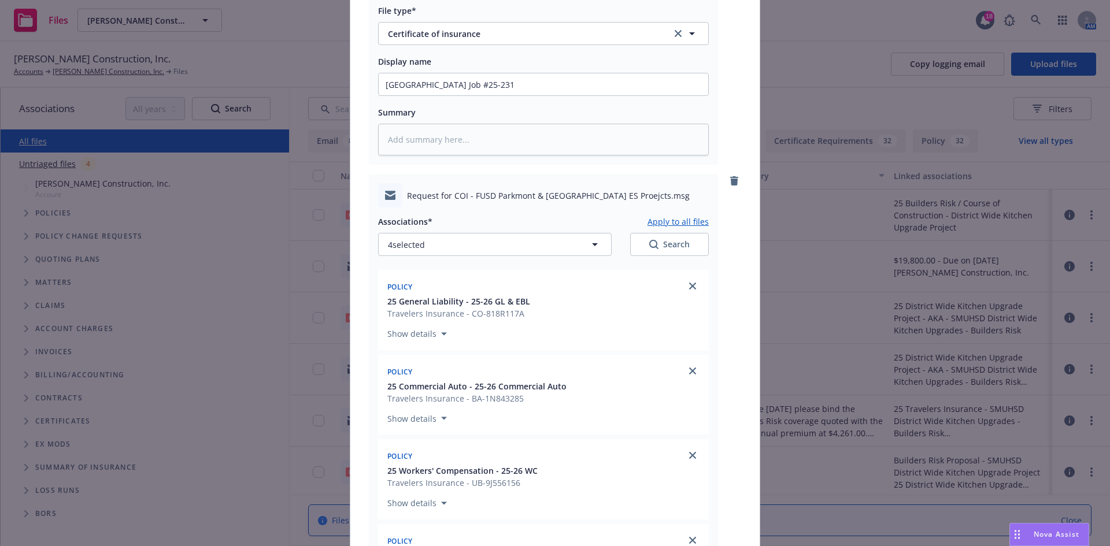
scroll to position [1943, 0]
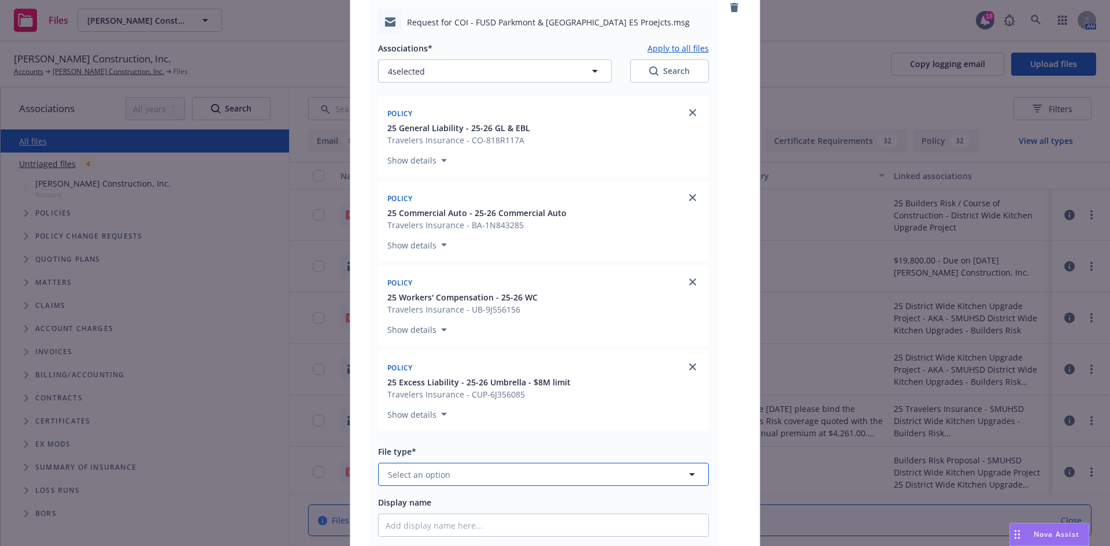
click at [471, 472] on button "Select an option" at bounding box center [543, 474] width 331 height 23
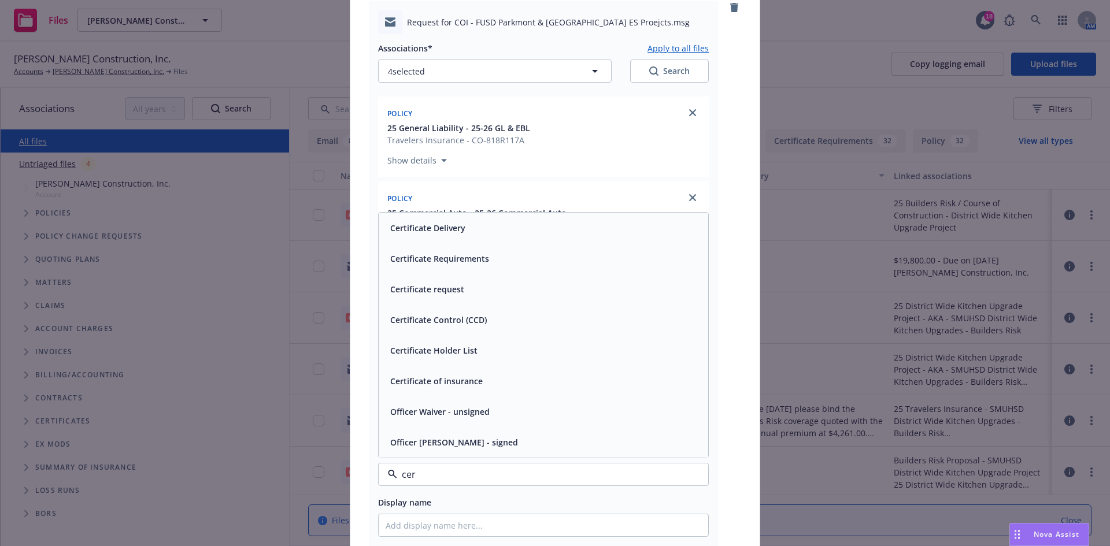
type input "cert"
click at [454, 351] on span "Certificate request" at bounding box center [427, 351] width 74 height 12
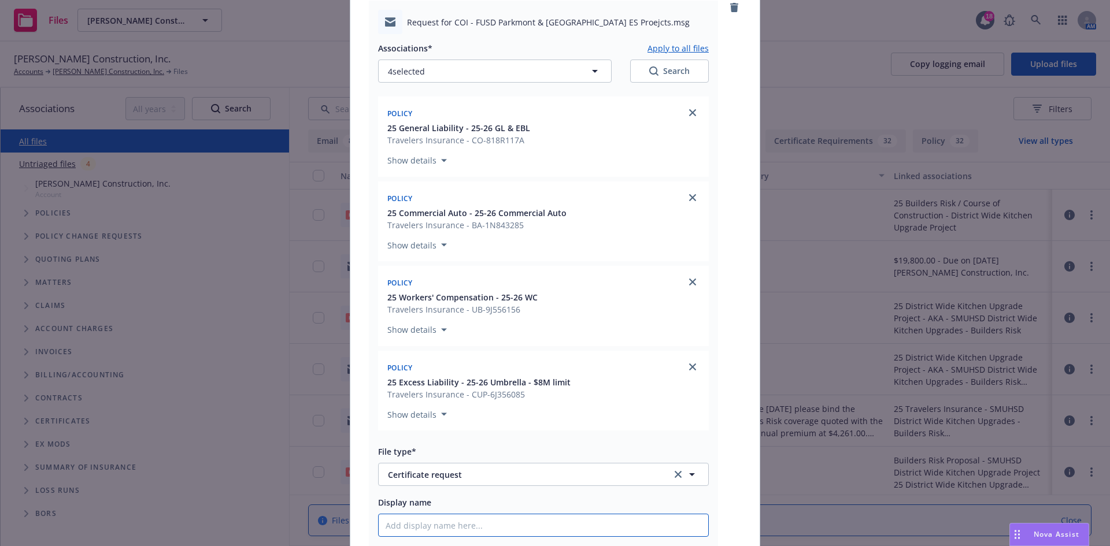
paste input "[GEOGRAPHIC_DATA] Job #25-230 & Job #25-231"
type textarea "x"
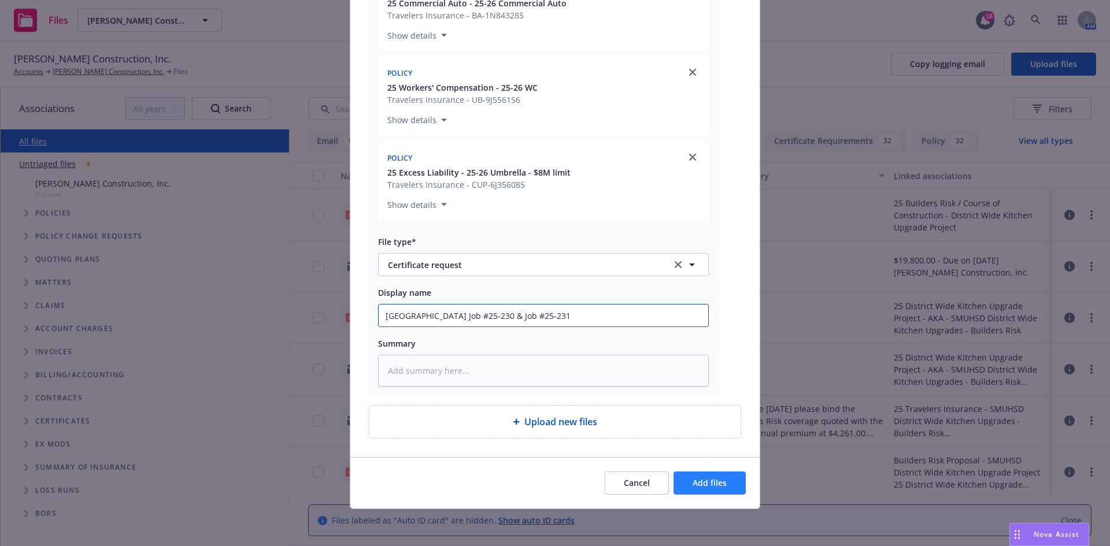
type input "[GEOGRAPHIC_DATA] Job #25-230 & Job #25-231"
click at [683, 488] on button "Add files" at bounding box center [710, 483] width 72 height 23
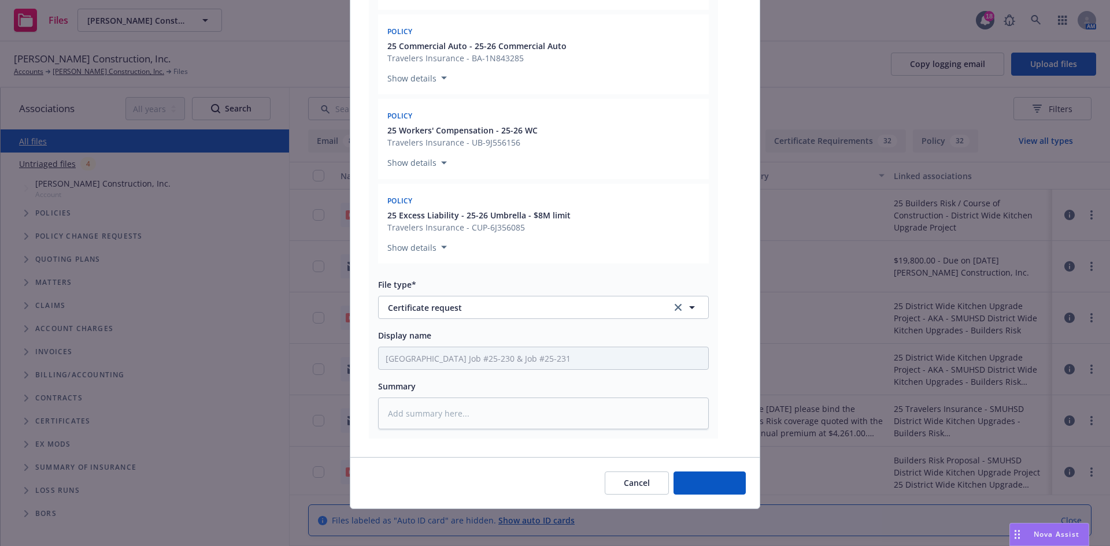
scroll to position [2110, 0]
type textarea "x"
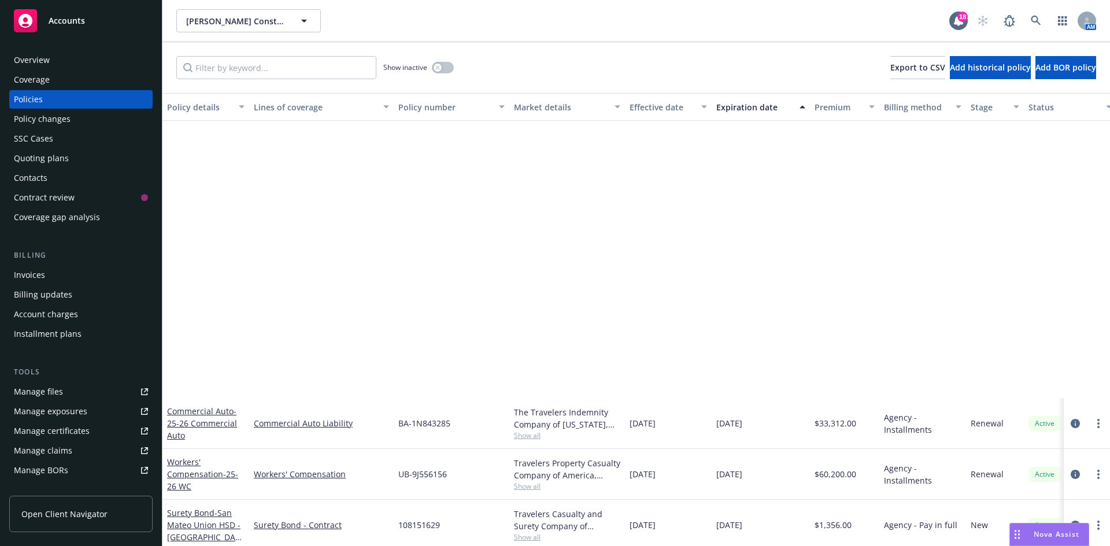
scroll to position [369, 0]
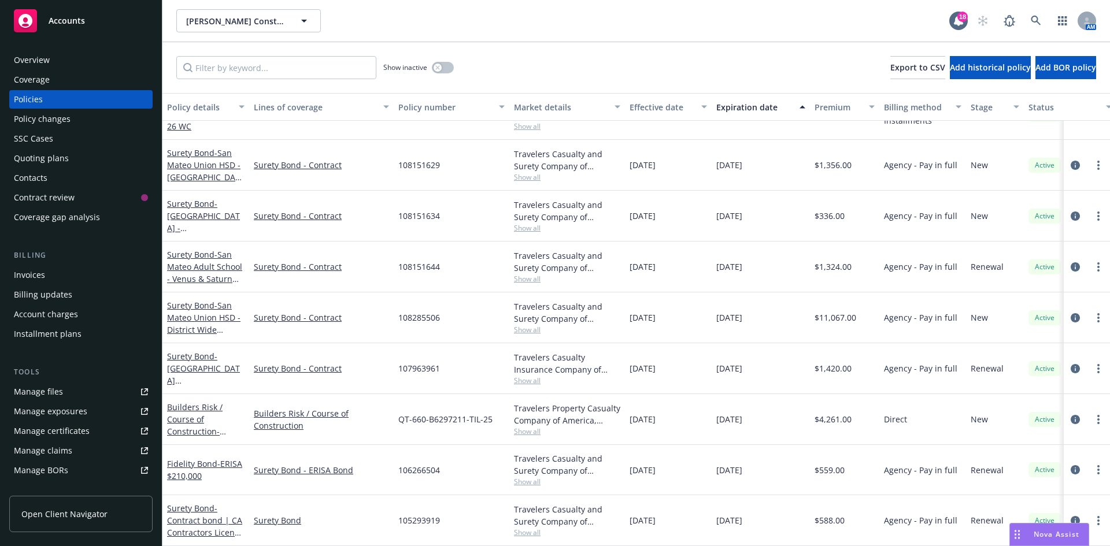
click at [61, 20] on span "Accounts" at bounding box center [67, 20] width 36 height 9
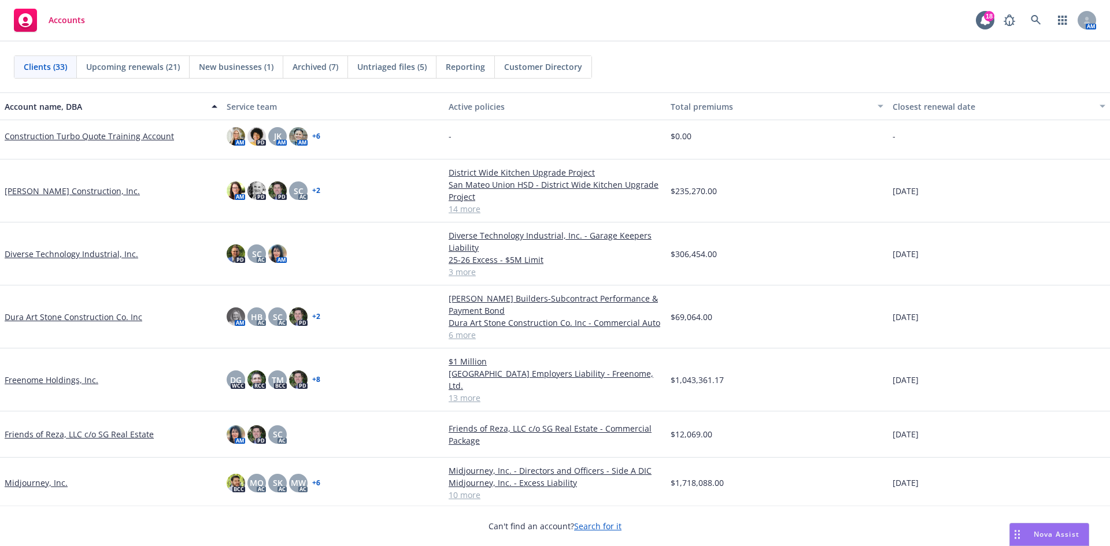
scroll to position [463, 0]
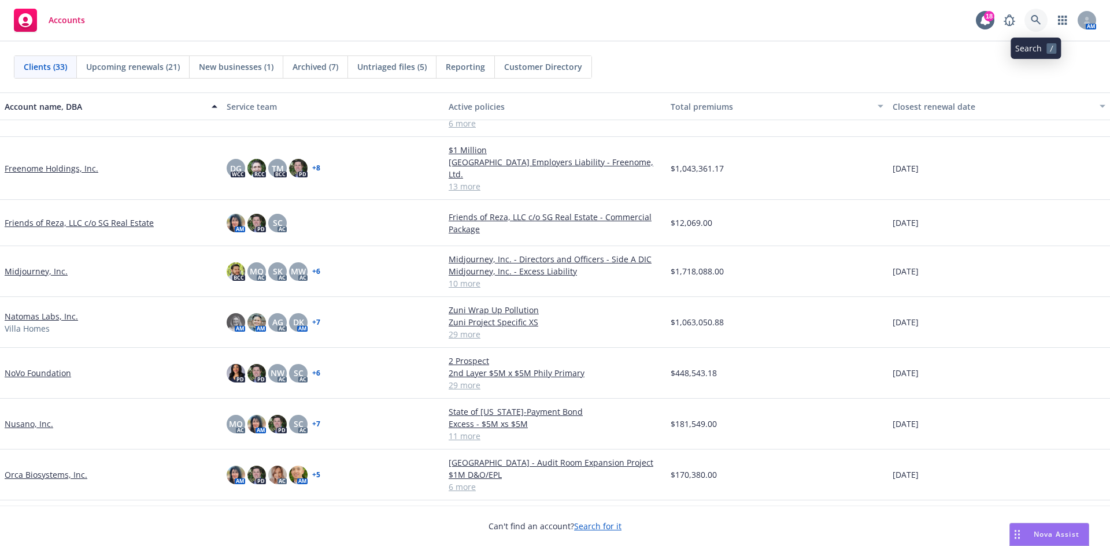
click at [1029, 16] on link at bounding box center [1036, 20] width 23 height 23
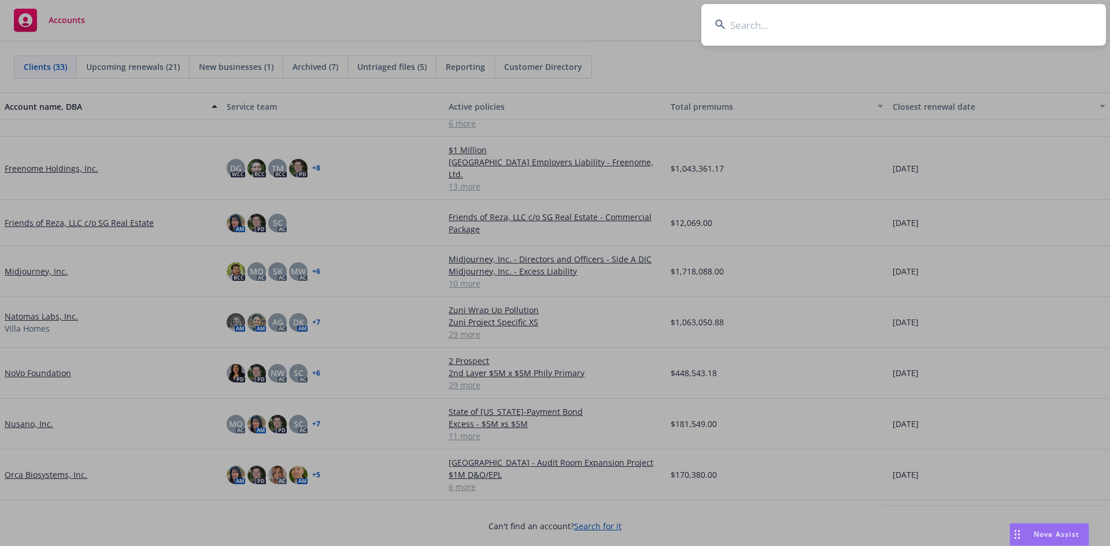
click at [753, 31] on input at bounding box center [903, 25] width 405 height 42
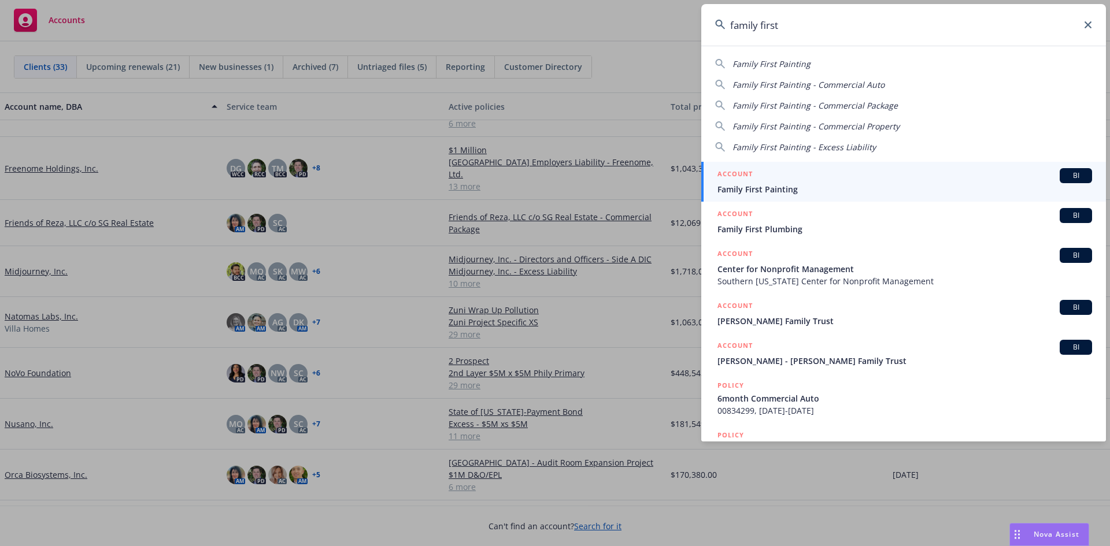
type input "family first"
click at [789, 180] on div "ACCOUNT BI" at bounding box center [905, 175] width 375 height 15
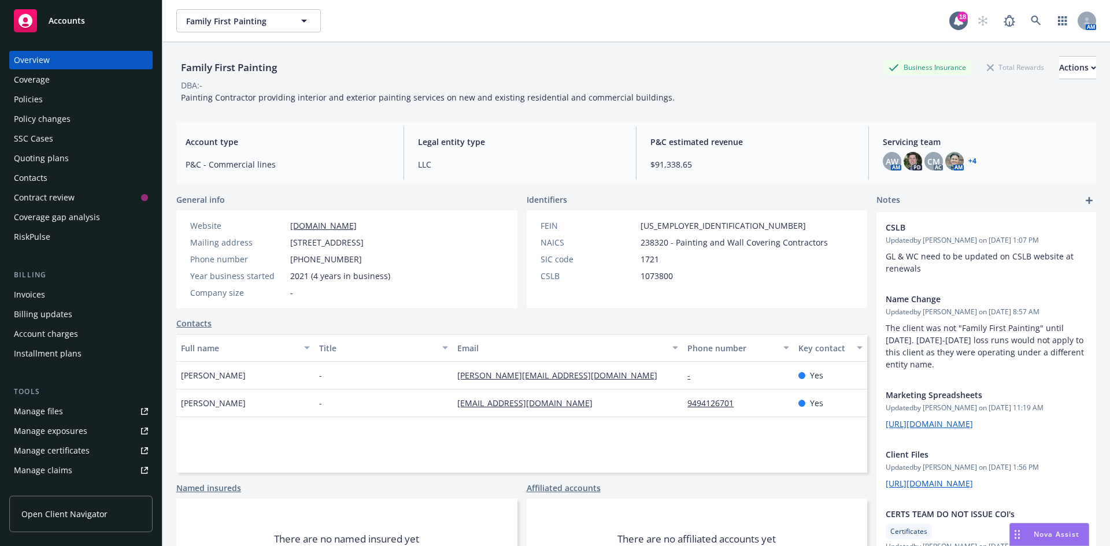
click at [57, 409] on div "Manage files" at bounding box center [38, 411] width 49 height 19
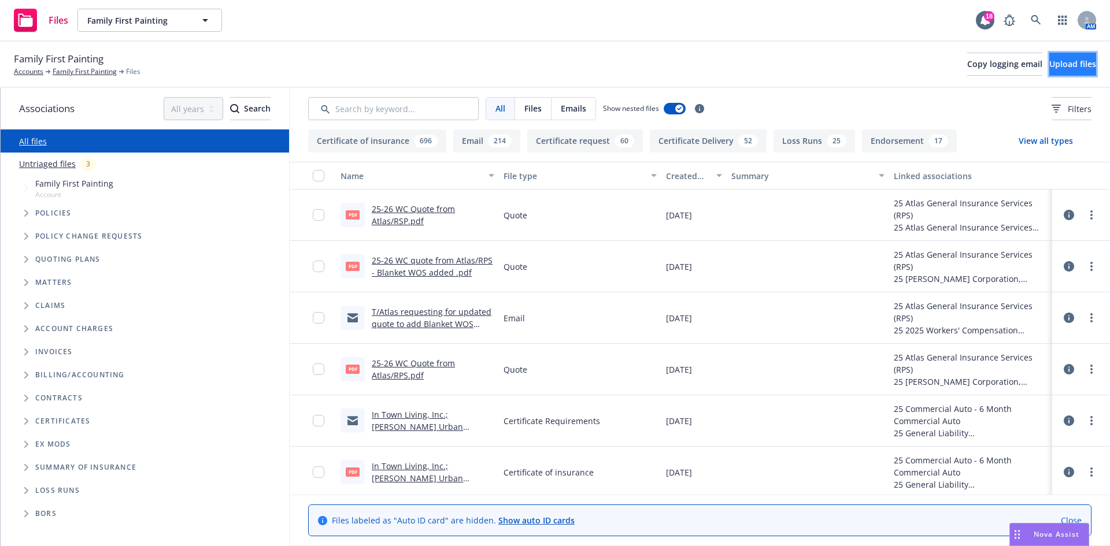
click at [1049, 57] on button "Upload files" at bounding box center [1072, 64] width 47 height 23
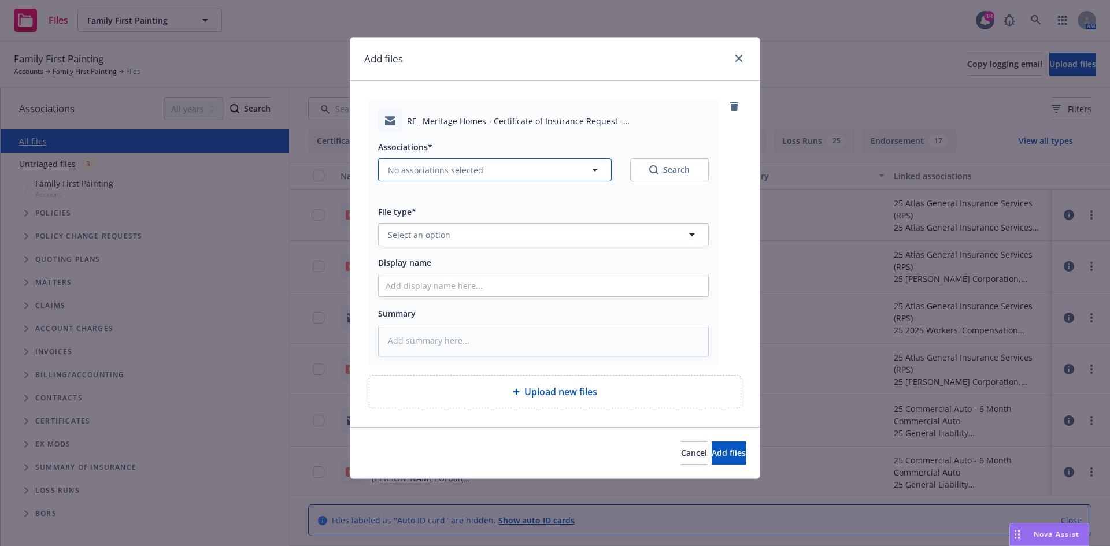
click at [454, 179] on button "No associations selected" at bounding box center [495, 169] width 234 height 23
type textarea "x"
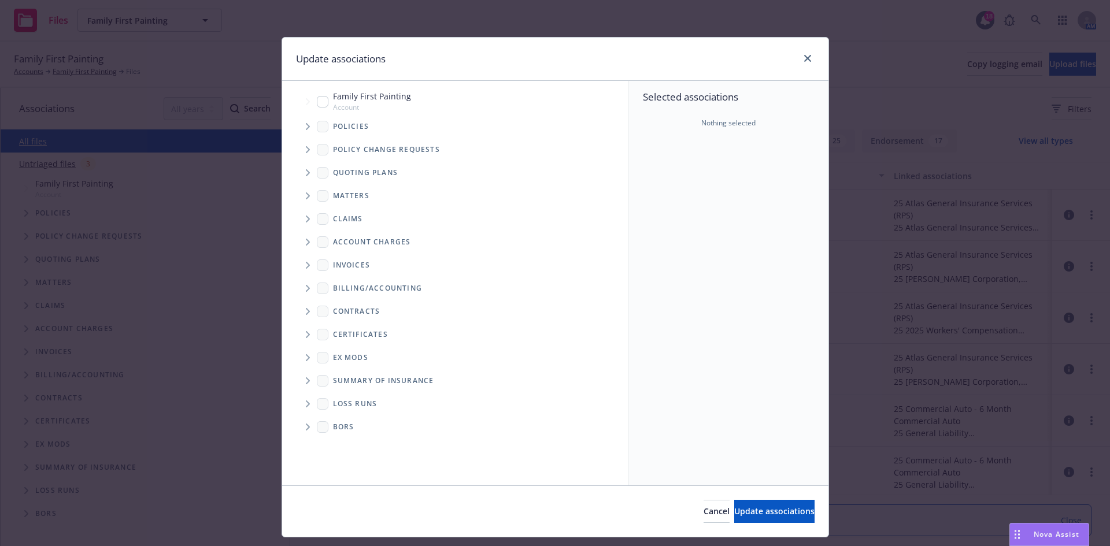
click at [306, 175] on icon "Tree Example" at bounding box center [308, 172] width 5 height 7
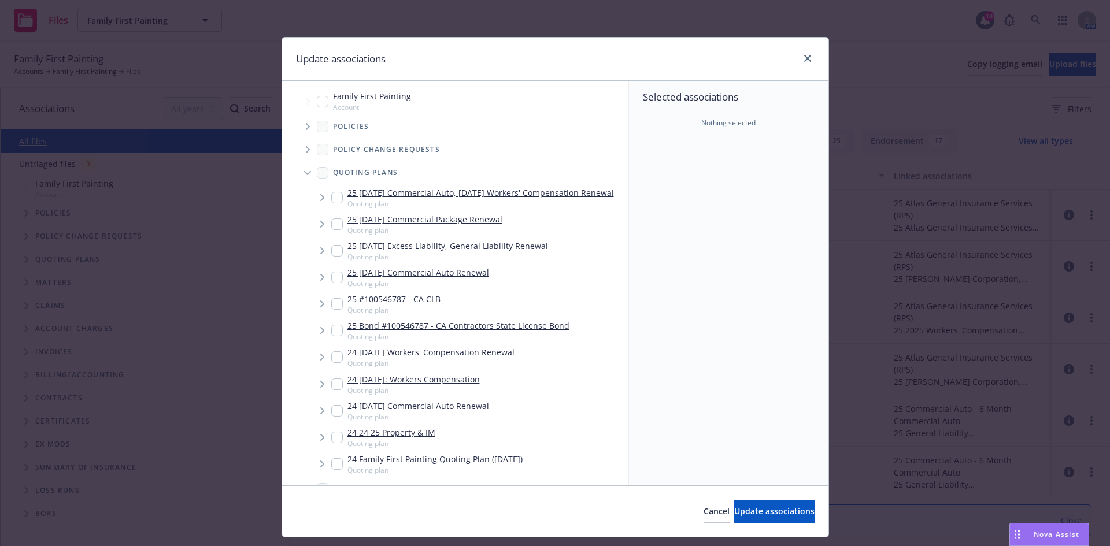
click at [331, 201] on input "Tree Example" at bounding box center [337, 198] width 12 height 12
checkbox input "true"
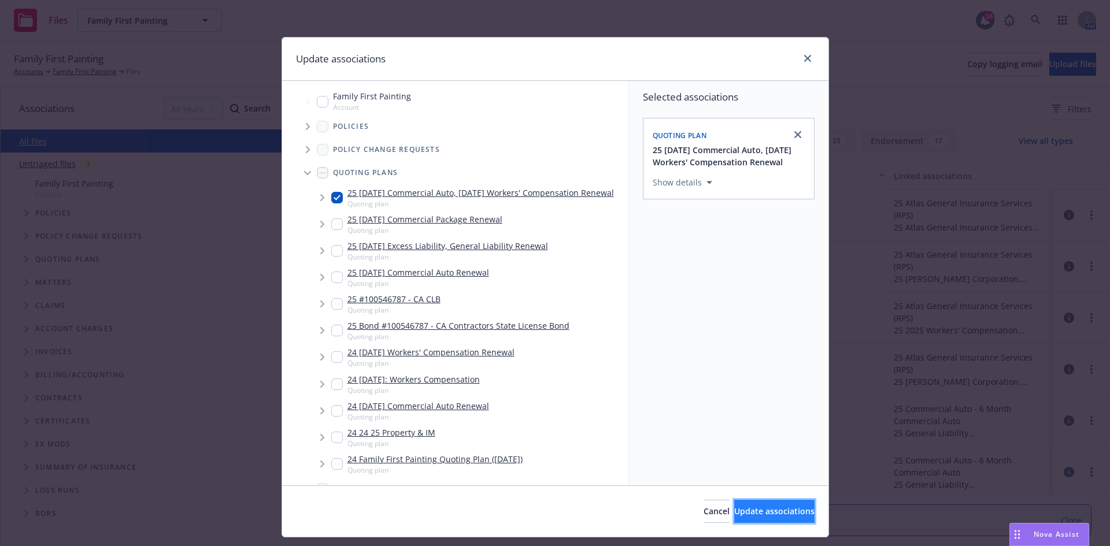
click at [766, 516] on span "Update associations" at bounding box center [774, 511] width 80 height 11
type textarea "x"
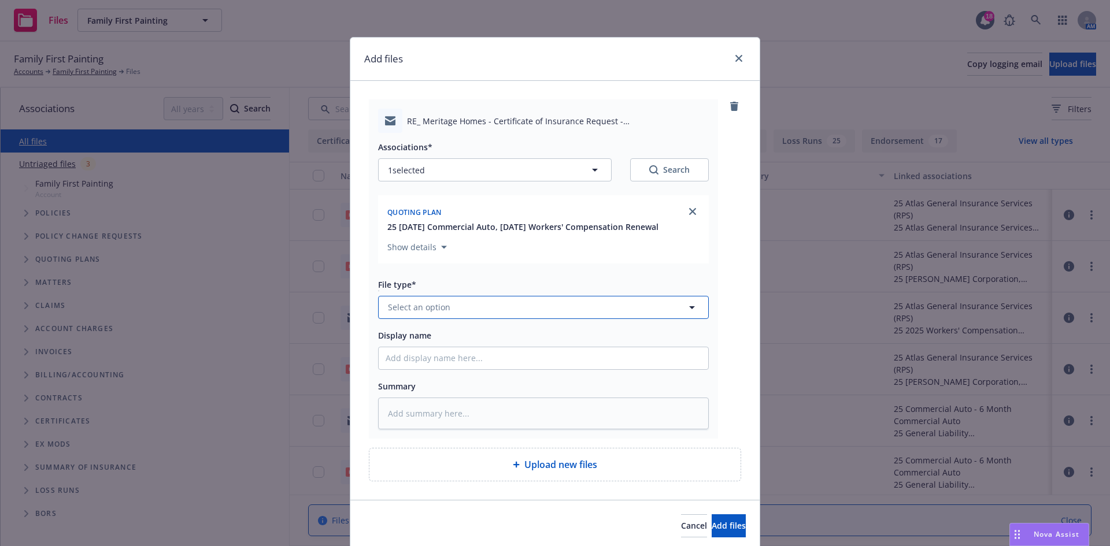
click at [479, 312] on button "Select an option" at bounding box center [543, 307] width 331 height 23
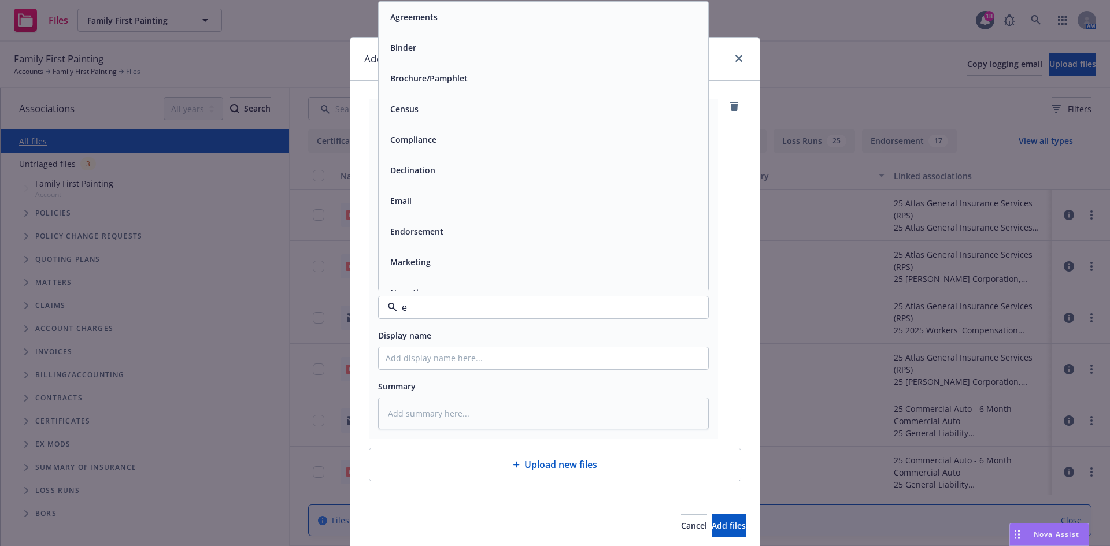
type input "em"
click at [479, 51] on div "Email" at bounding box center [544, 47] width 316 height 17
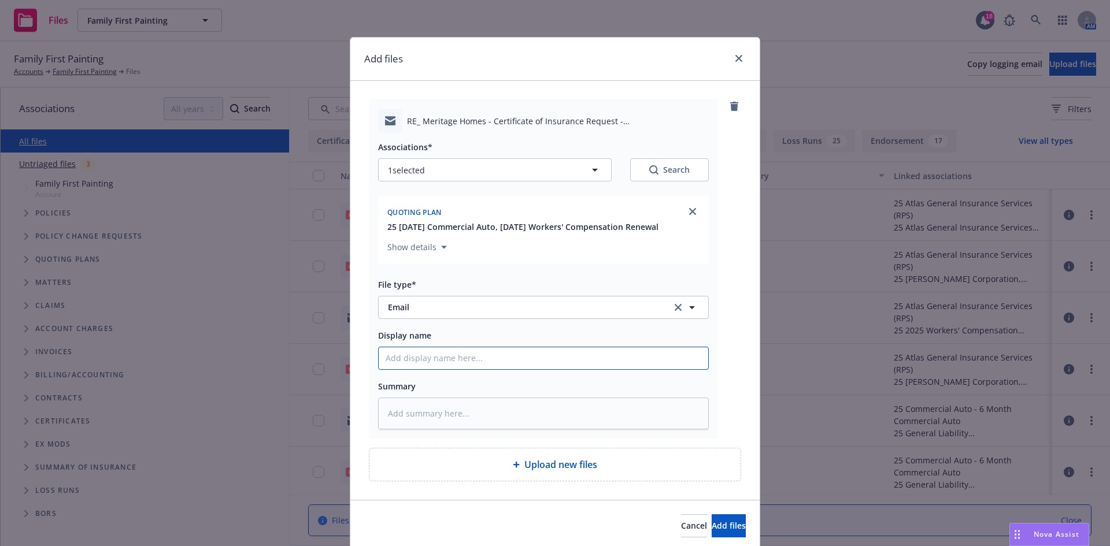
click at [397, 364] on input "Display name" at bounding box center [544, 358] width 330 height 22
type textarea "x"
type input "T"
type textarea "x"
type input "T/"
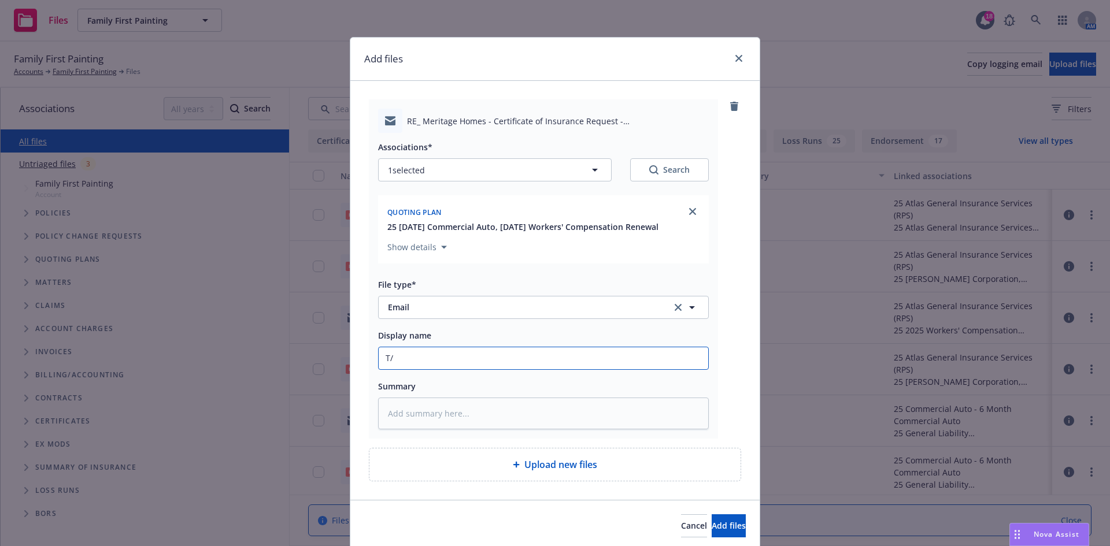
type textarea "x"
type input "T/C"
type textarea "x"
type input "T/Cl"
type textarea "x"
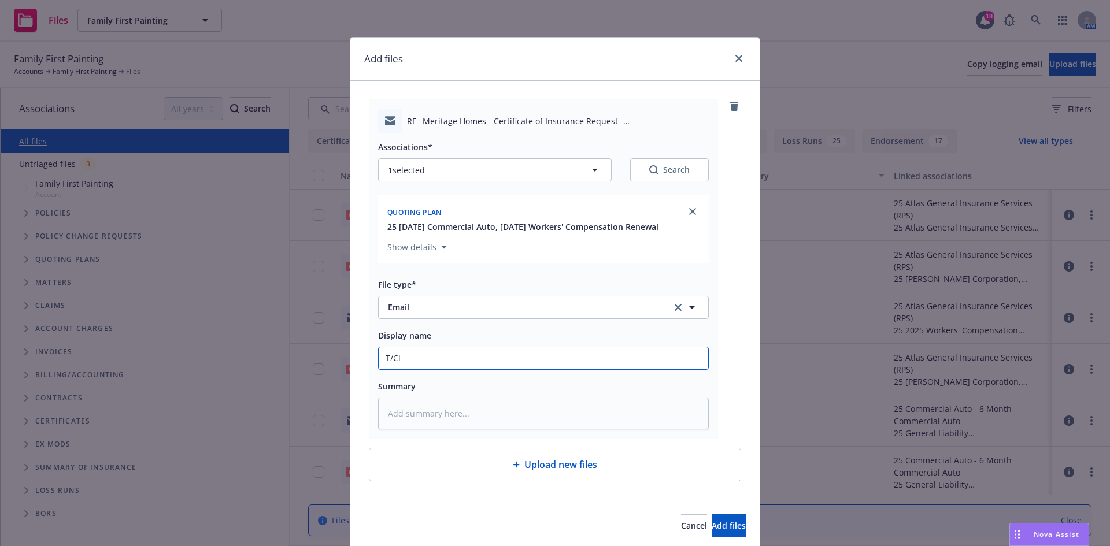
type input "T/Cli"
type textarea "x"
type input "T/Clie"
type textarea "x"
type input "T/Clien"
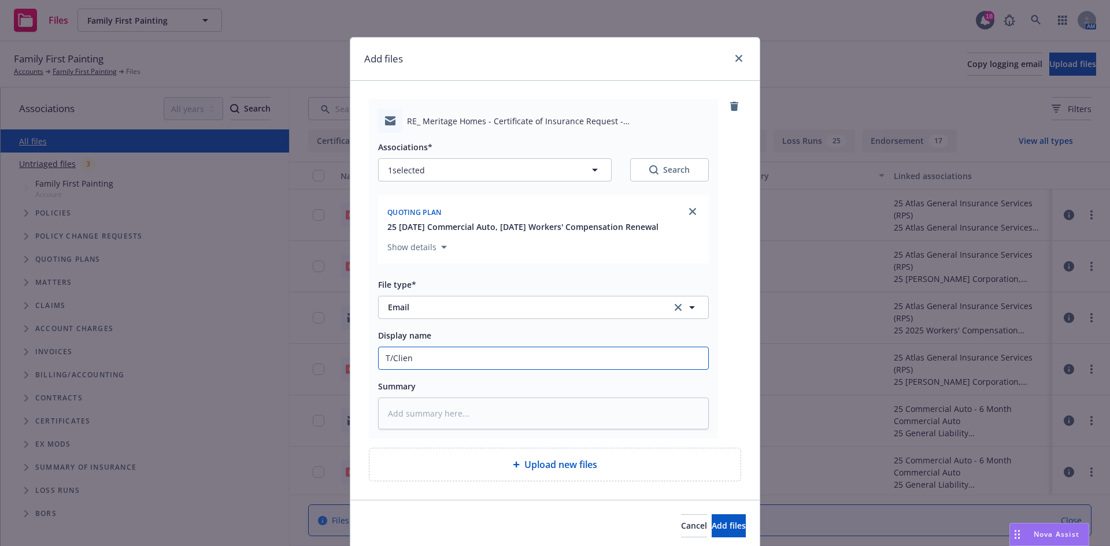
type textarea "x"
type input "T/Client"
type textarea "x"
type input "T/Client"
type textarea "x"
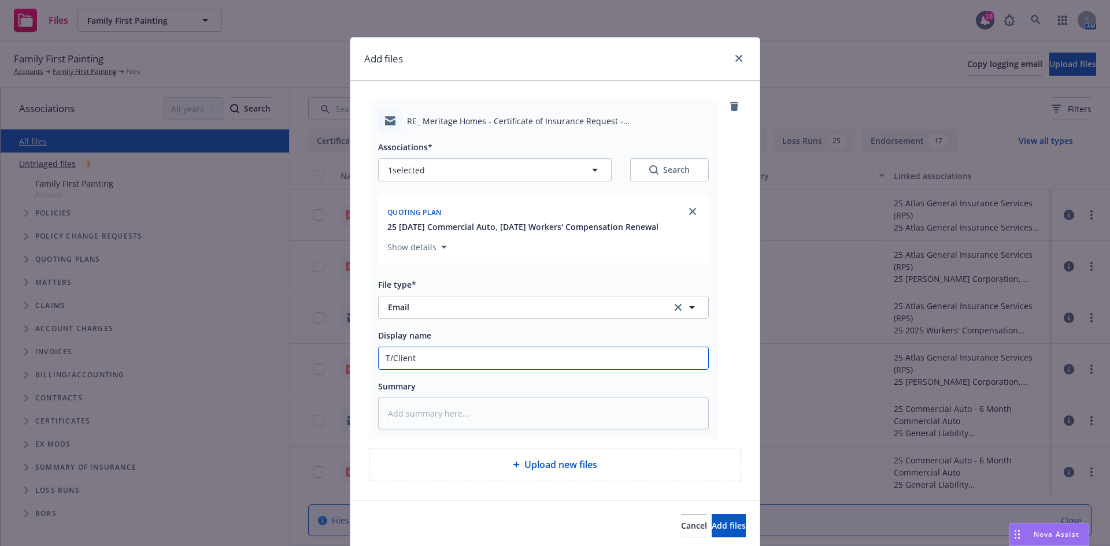
type input "T/Client ~"
type textarea "x"
type input "T/Client ~"
click at [446, 358] on input "T/Client ~" at bounding box center [544, 358] width 330 height 22
paste input "Once the workers compensation renewal has been bound, we will issue the certifi…"
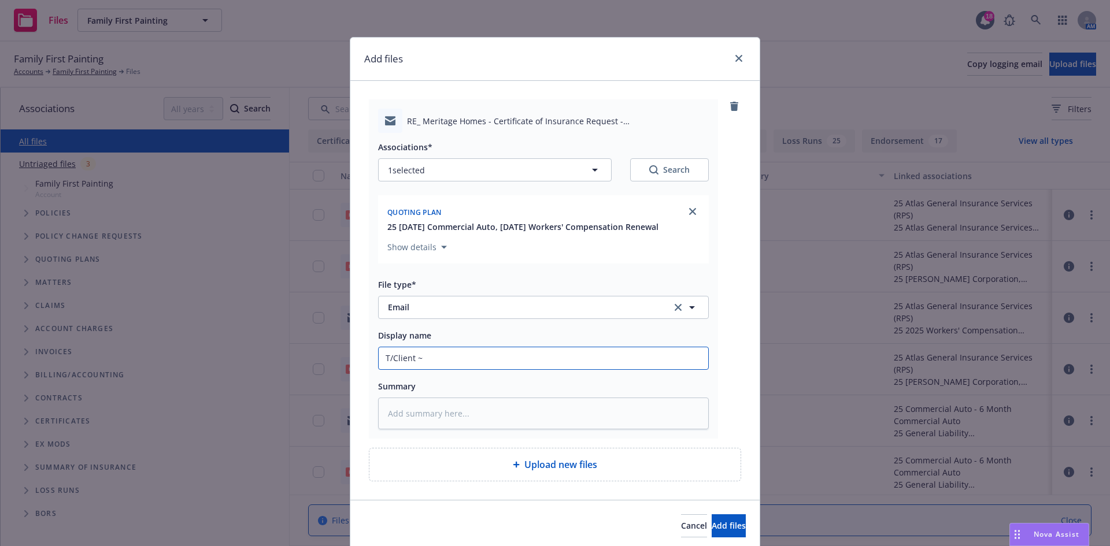
type textarea "x"
type input "T/Client ~ Once the workers compensation renewal has been bound, we will issue …"
click at [583, 356] on input "T/Client ~ Once the workers compensation renewal has been bound, we will issue …" at bounding box center [544, 358] width 330 height 22
type textarea "x"
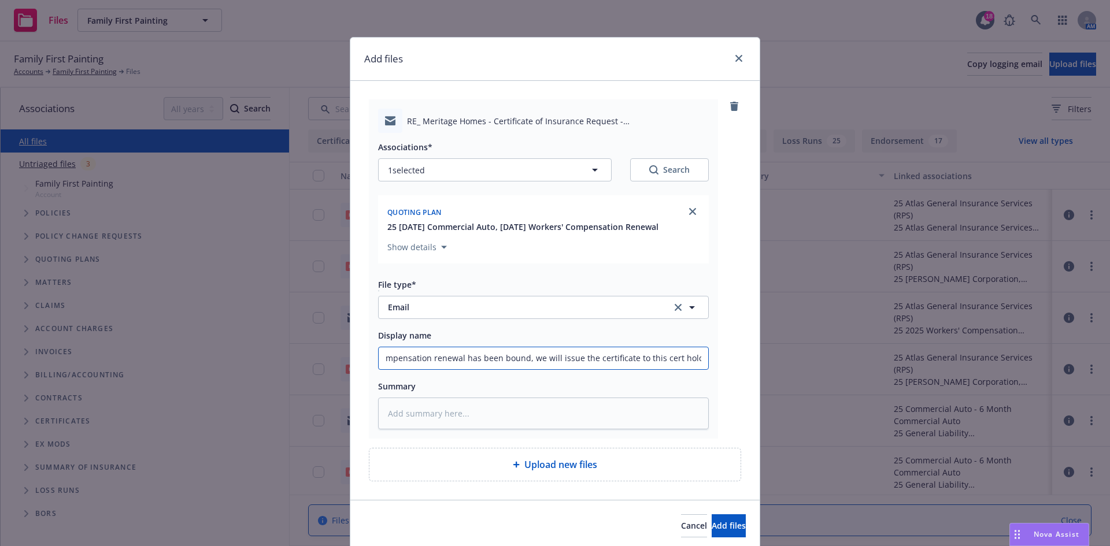
type input "T/Client ~ Once the workers compensation renewal has been bound, we will issue …"
type textarea "x"
type input "T/Client ~ Once the workers compensation renewal has been bound, we will issue …"
type textarea "x"
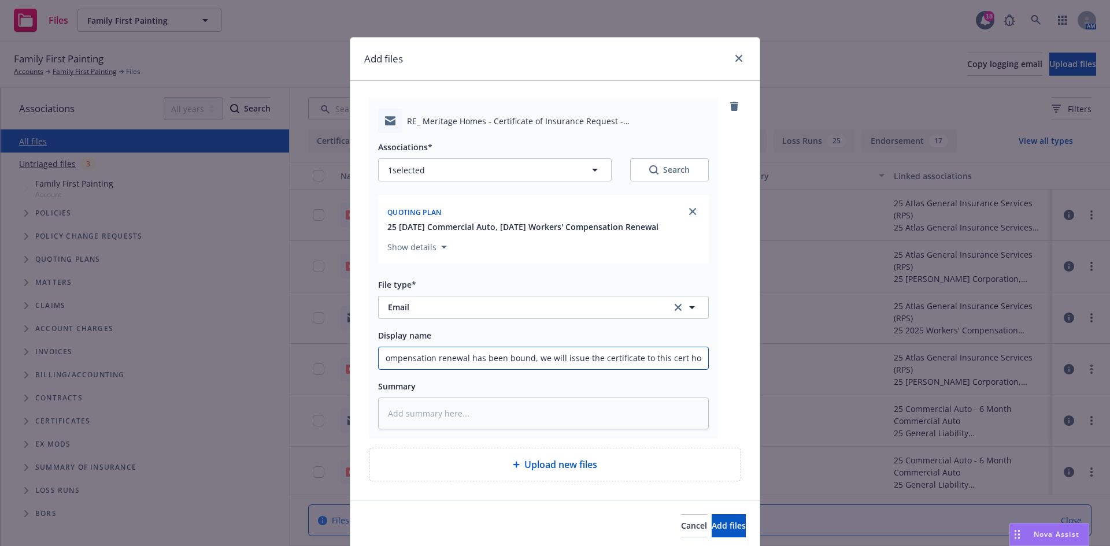
type input "T/Client ~ Once the workers compensation renewal has been bound, we will issue …"
type textarea "x"
type input "T/Client ~ Once the workers compensation renewal has been bound, we will issue …"
type textarea "x"
type input "T/Client ~ Once the workers compensation renewal has been bound, we will issue …"
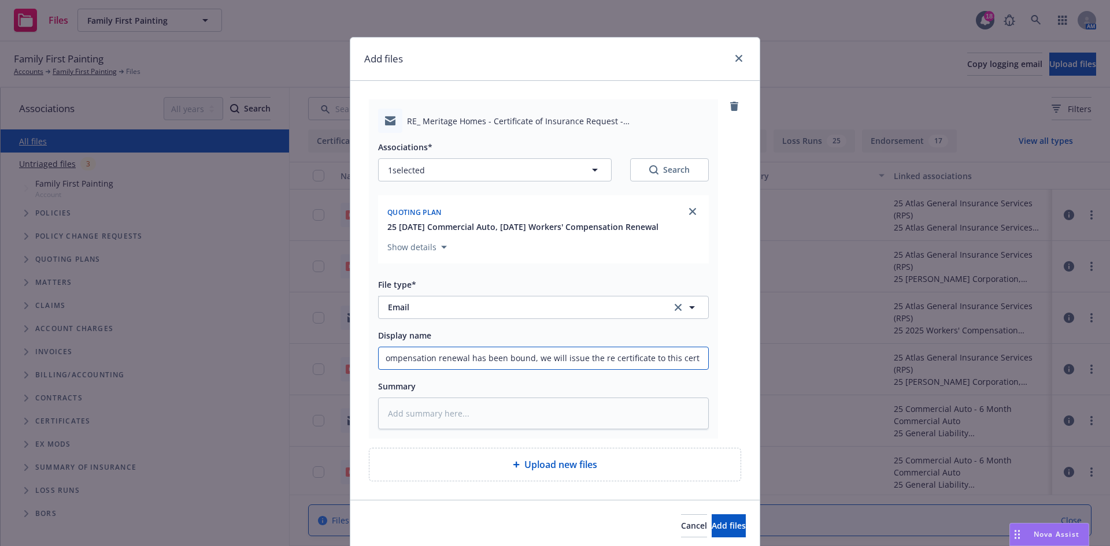
type textarea "x"
type input "T/Client ~ Once the workers compensation renewal has been bound, we will issue …"
type textarea "x"
type input "T/Client ~ Once the workers compensation renewal has been bound, we will issue …"
type textarea "x"
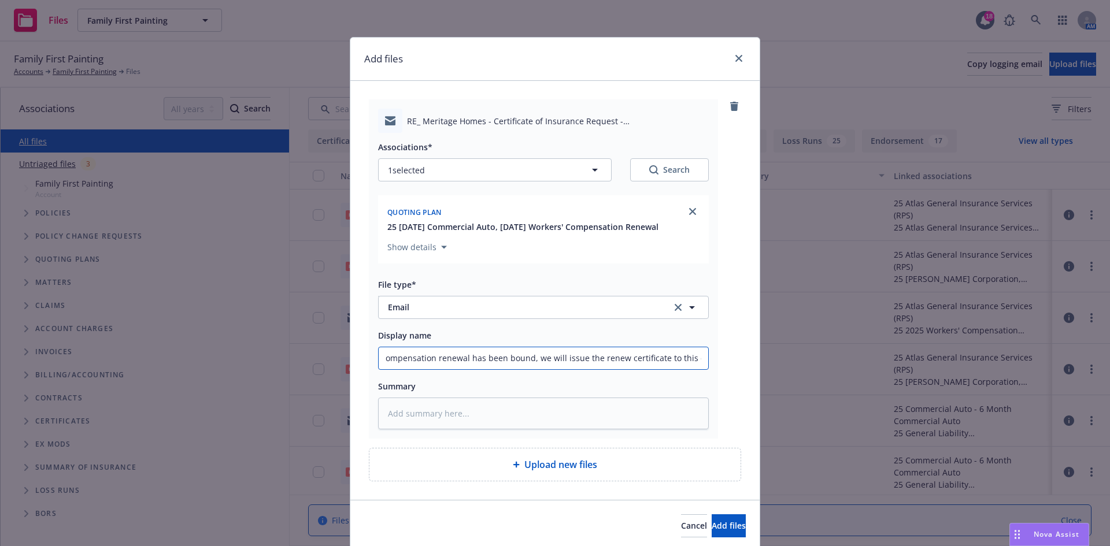
type input "T/Client ~ Once the workers compensation renewal has been bound, we will issue …"
type textarea "x"
type input "T/Client ~ Once the workers compensation renewal has been bound, we will issue …"
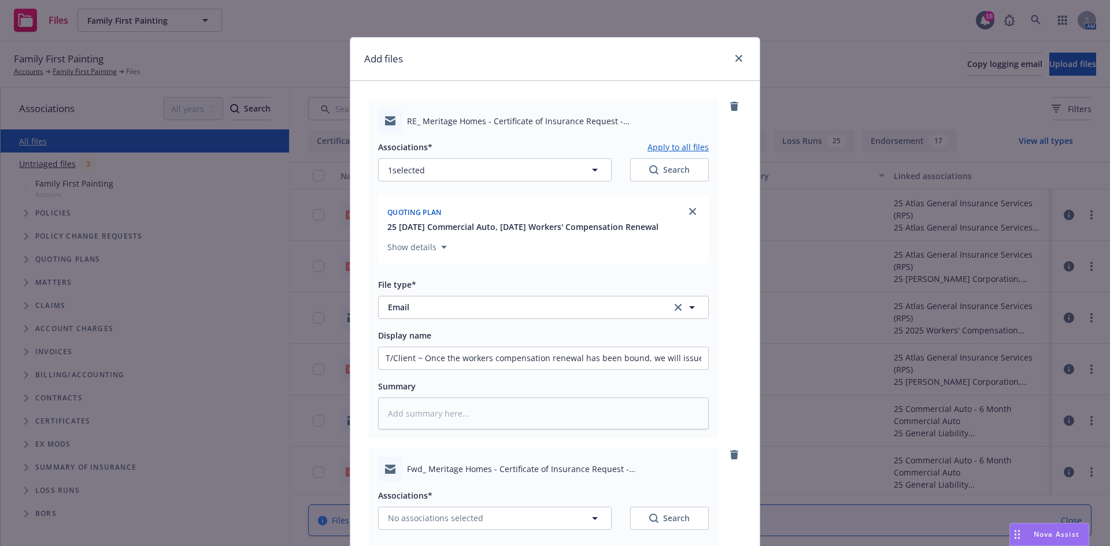
click at [676, 144] on button "Apply to all files" at bounding box center [678, 147] width 61 height 14
type textarea "x"
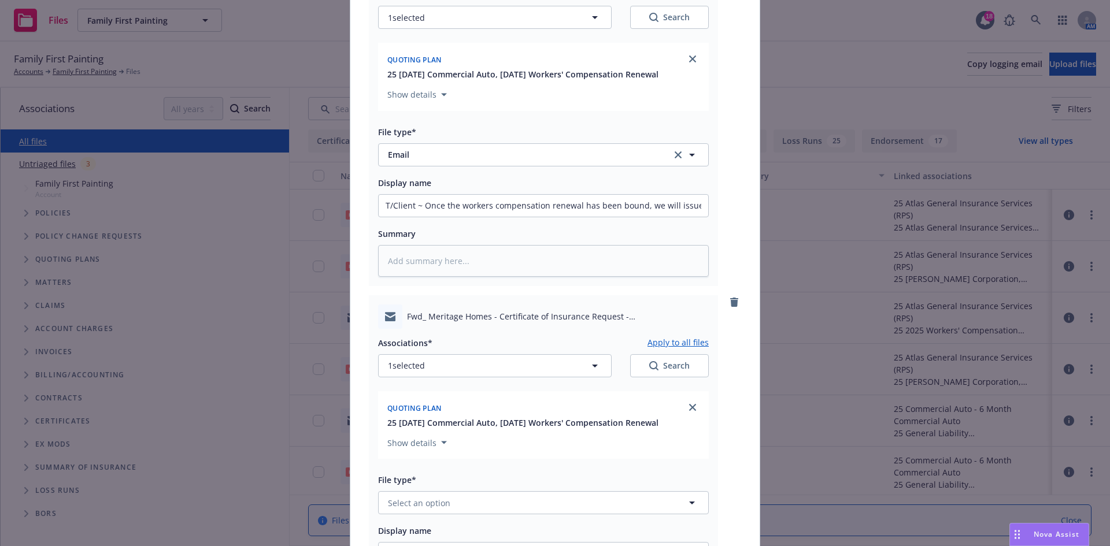
scroll to position [231, 0]
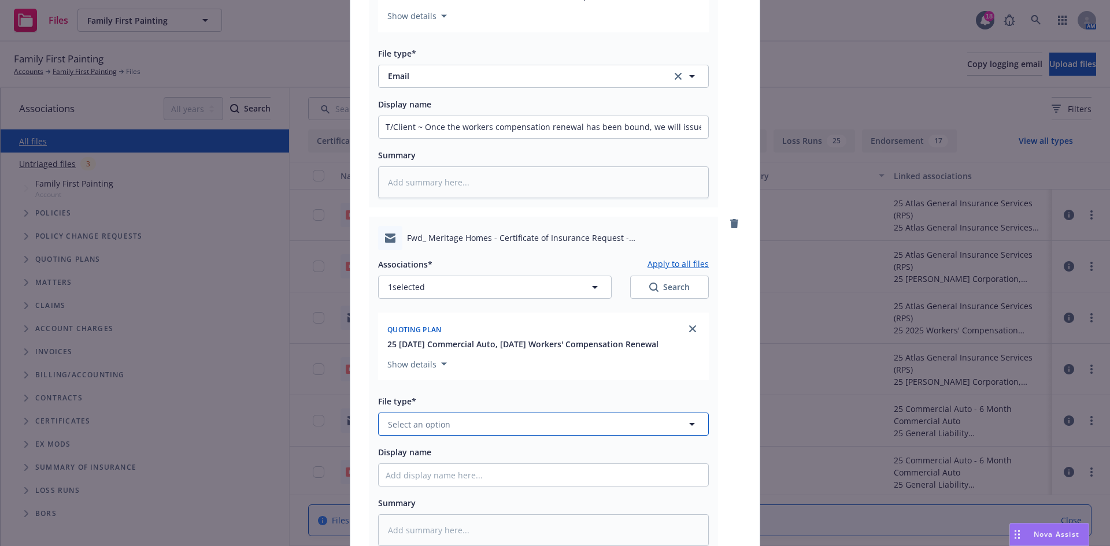
click at [472, 431] on button "Select an option" at bounding box center [543, 424] width 331 height 23
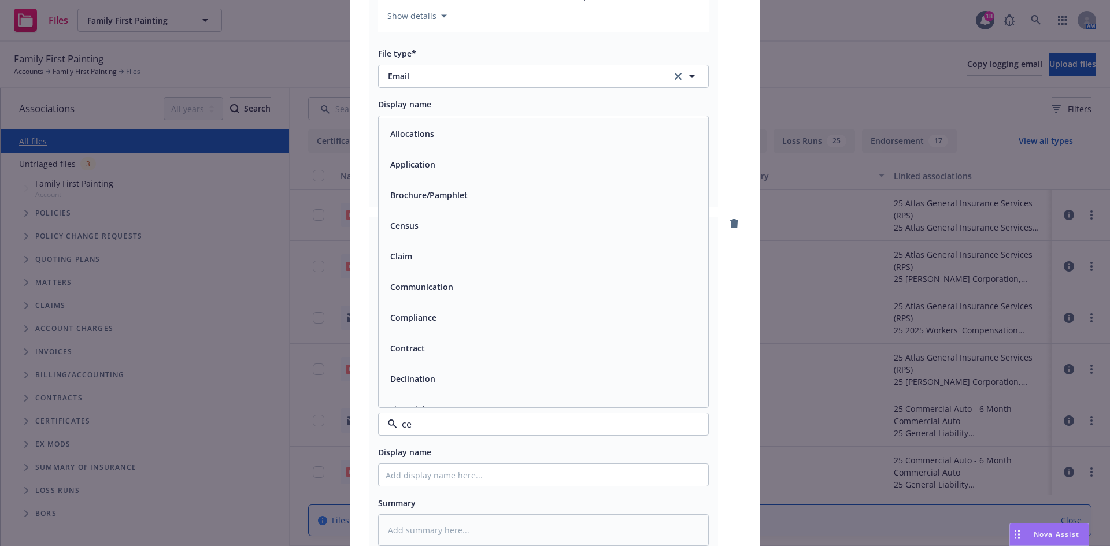
type input "cer"
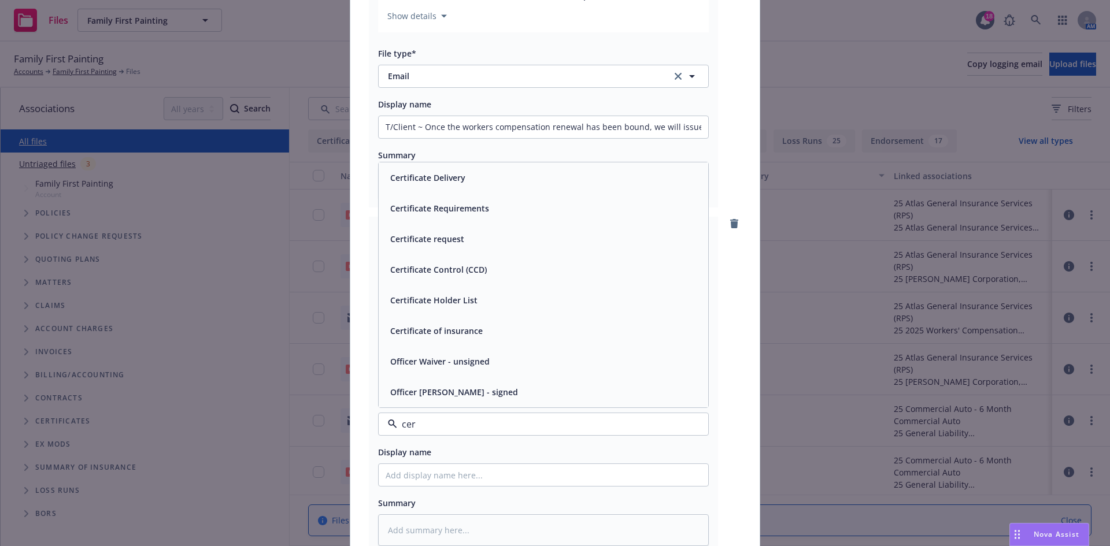
click at [458, 247] on div "Certificate request" at bounding box center [426, 239] width 81 height 17
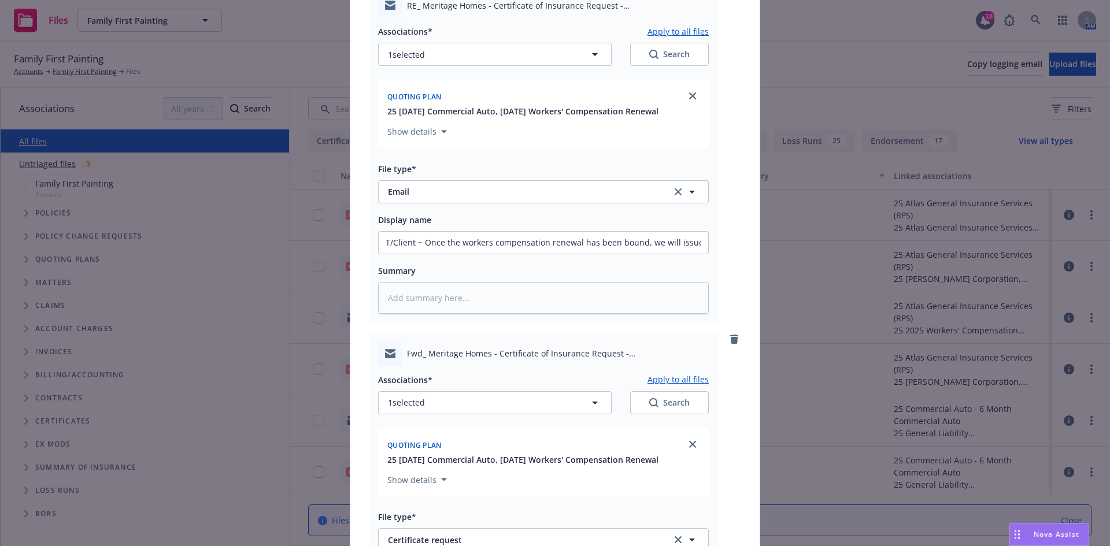
scroll to position [0, 0]
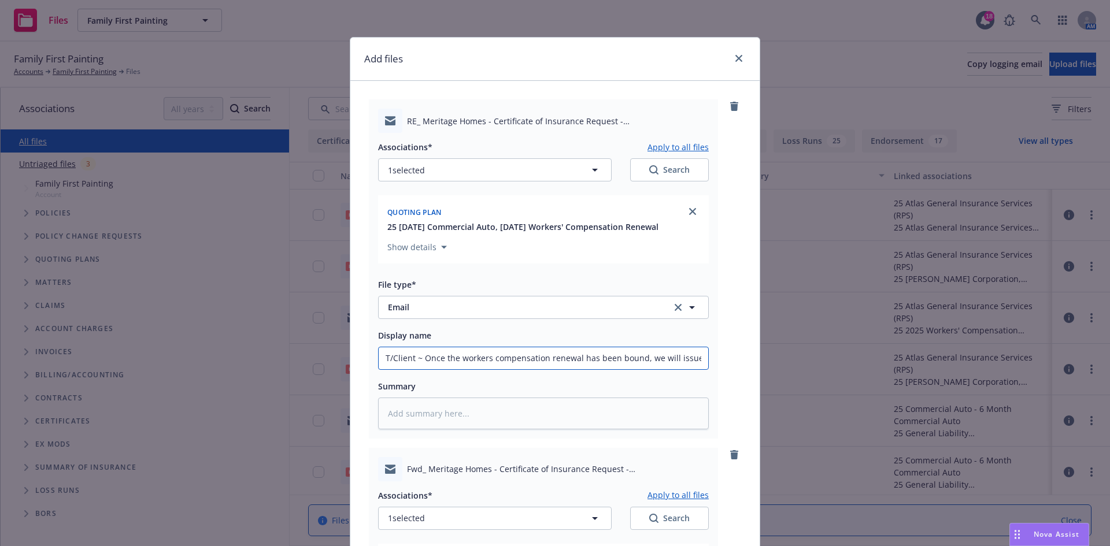
click at [420, 363] on input "T/Client ~ Once the workers compensation renewal has been bound, we will issue …" at bounding box center [544, 358] width 330 height 22
type textarea "x"
type input "T/Client ~ ROnce the workers compensation renewal has been bound, we will issue…"
type textarea "x"
type input "T/Client ~ REOnce the workers compensation renewal has been bound, we will issu…"
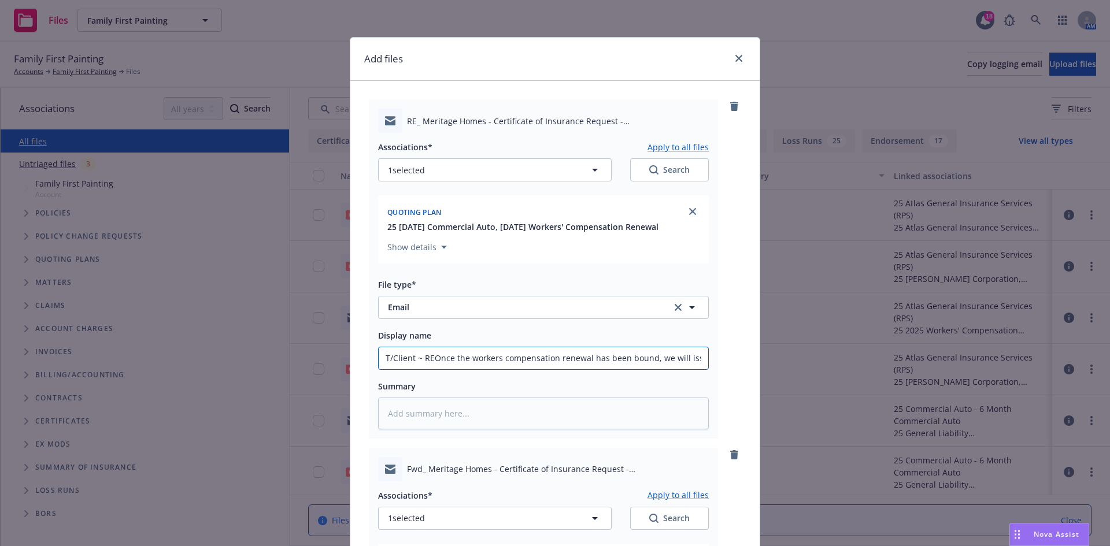
type textarea "x"
type input "T/Client ~ RE:Once the workers compensation renewal has been bound, we will iss…"
type textarea "x"
type input "T/Client ~ RE: Once the workers compensation renewal has been bound, we will is…"
paste input "Meritage Homes Corporation"
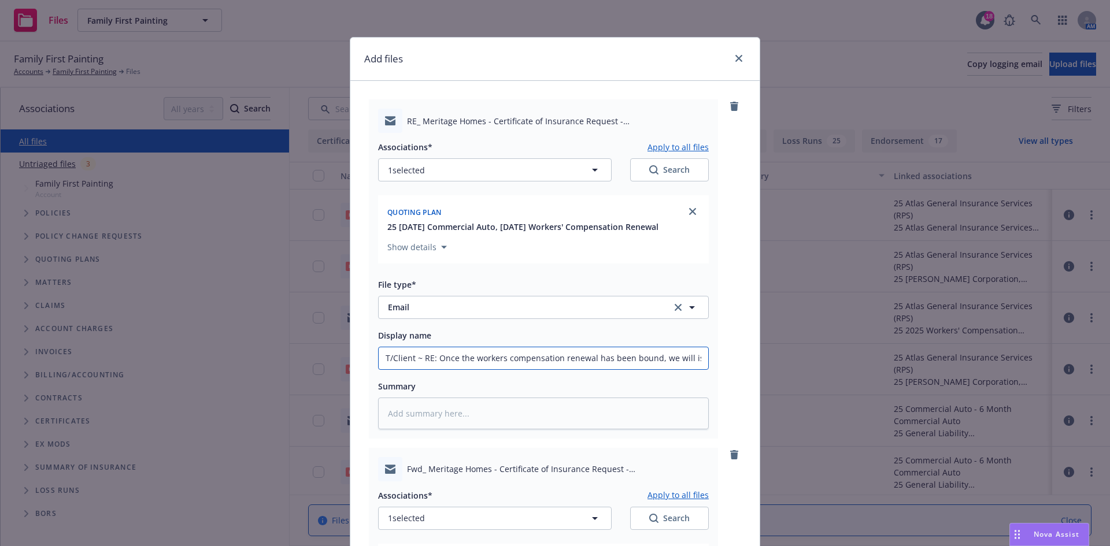
type textarea "x"
type input "T/Client ~ RE: Meritage Homes CorporationOnce the workers compensation renewal …"
type textarea "x"
type input "T/Client ~ RE: Meritage Homes Corporation Once the workers compensation renewal…"
type textarea "x"
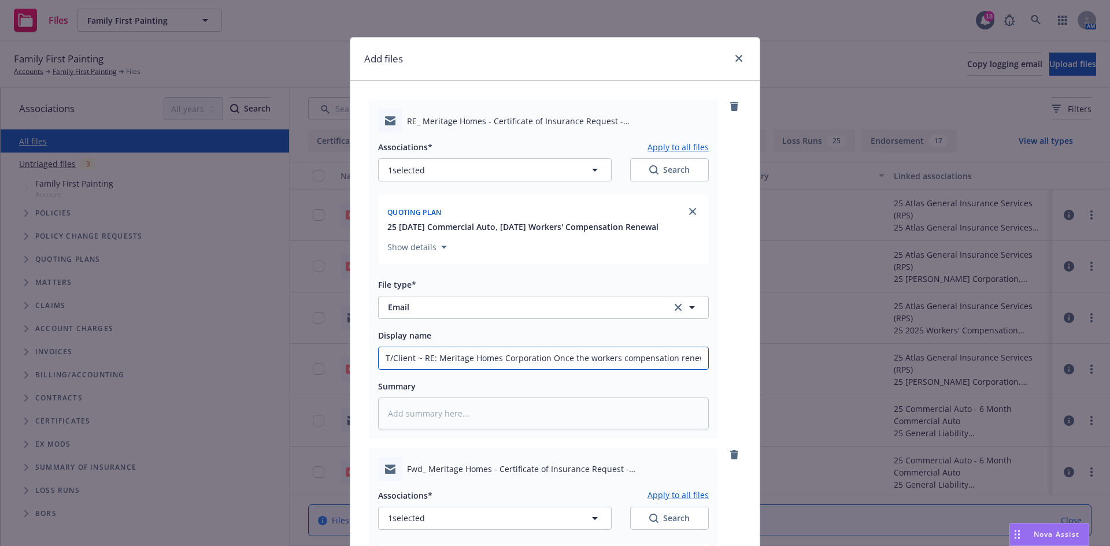
type input "T/Client ~ RE: Meritage Homes Corporation -Once the workers compensation renewa…"
type textarea "x"
drag, startPoint x: 434, startPoint y: 355, endPoint x: 551, endPoint y: 353, distance: 117.4
click at [551, 353] on input "T/Client ~ RE: Meritage Homes Corporation - Once the workers compensation renew…" at bounding box center [544, 358] width 330 height 22
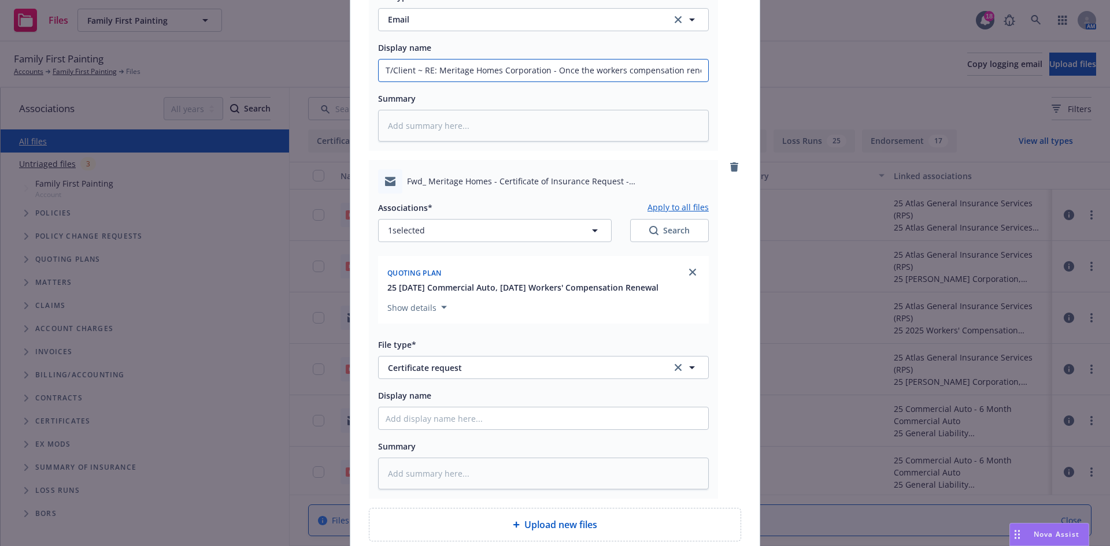
scroll to position [289, 0]
type input "T/Client ~ RE: Meritage Homes Corporation - Once the workers compensation renew…"
click at [415, 80] on input "Display name" at bounding box center [544, 69] width 330 height 22
paste input "Meritage Homes Corporation -"
type textarea "x"
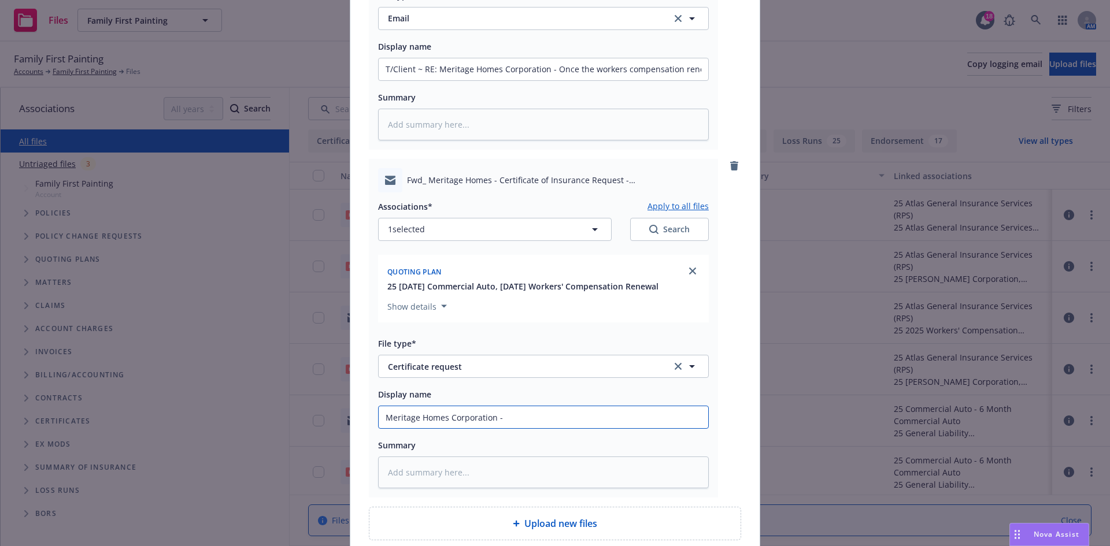
type input "Meritage Homes Corporation -"
type textarea "x"
type input "Meritage Homes Corporation -"
type textarea "x"
type input "Meritage Homes Corporation -"
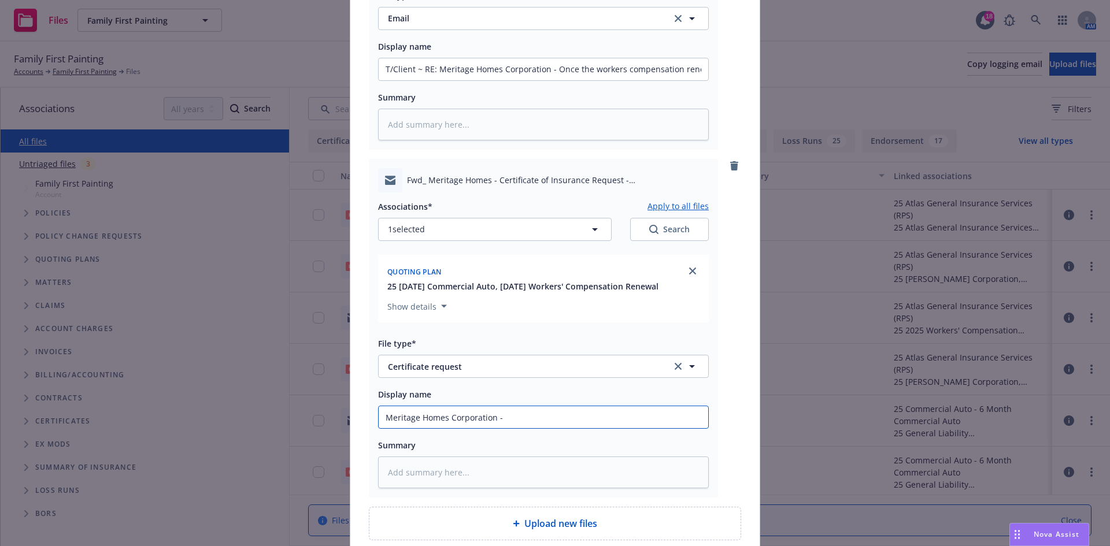
type textarea "x"
type input "Meritage Homes Corporation - f"
type textarea "x"
type input "Meritage Homes Corporation - fro"
type textarea "x"
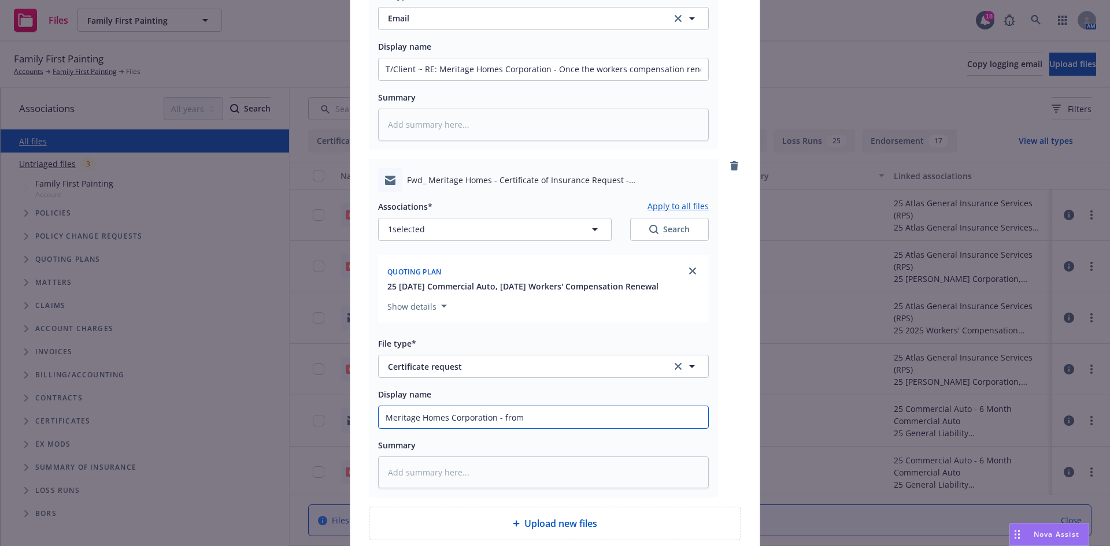
type input "Meritage Homes Corporation - from"
type textarea "x"
type input "Meritage Homes Corporation - from c"
type textarea "x"
type input "Meritage Homes Corporation - from"
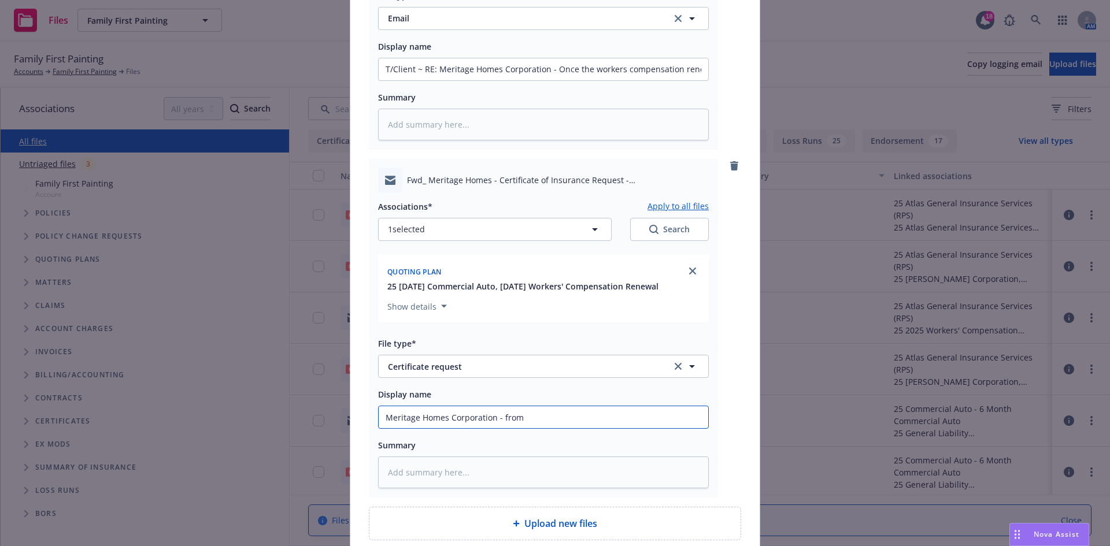
type textarea "x"
type input "Meritage Homes Corporation - from C"
type textarea "x"
type input "Meritage Homes Corporation - from Cl"
type textarea "x"
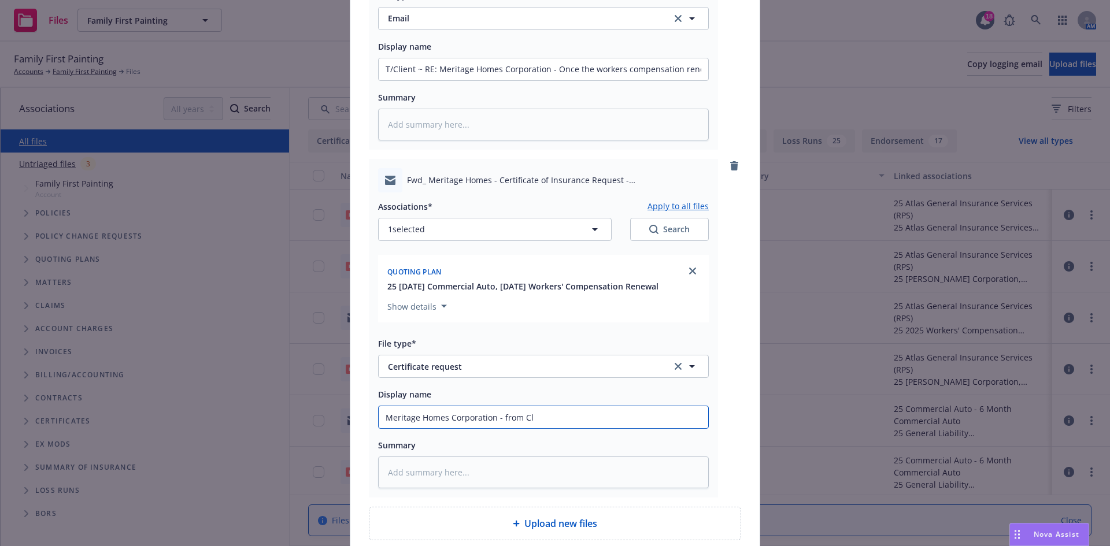
type input "Meritage Homes Corporation - from Cli"
type textarea "x"
type input "Meritage Homes Corporation - from Clie"
type textarea "x"
type input "Meritage Homes Corporation - from Client"
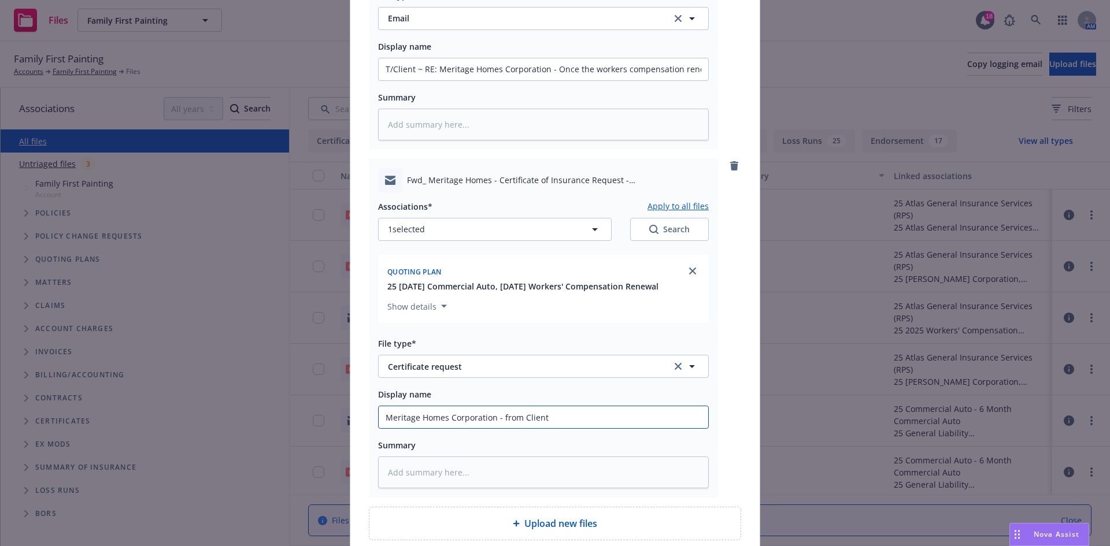
type textarea "x"
type input "Meritage Homes Corporation - from Client"
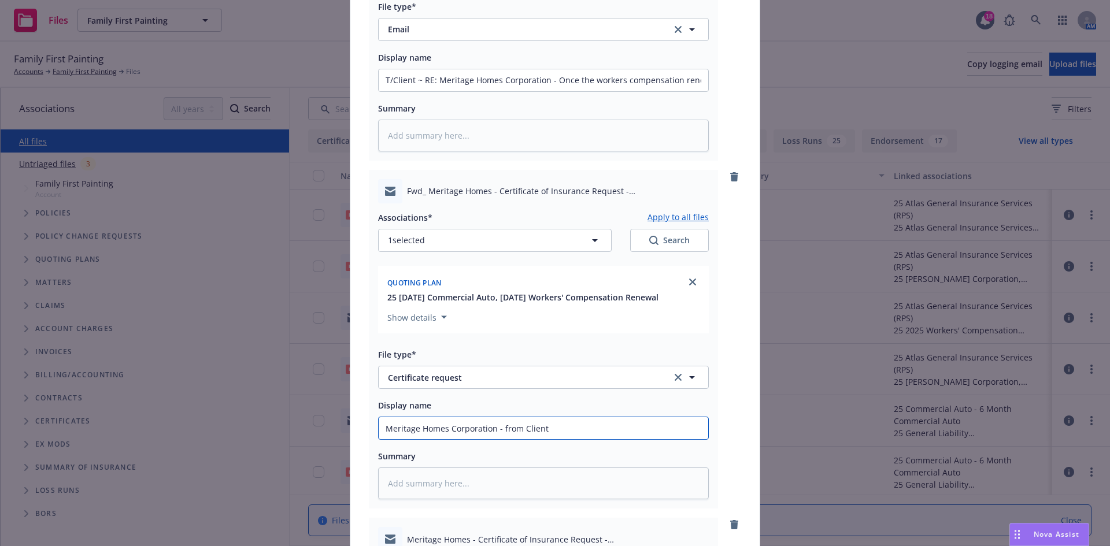
scroll to position [236, 0]
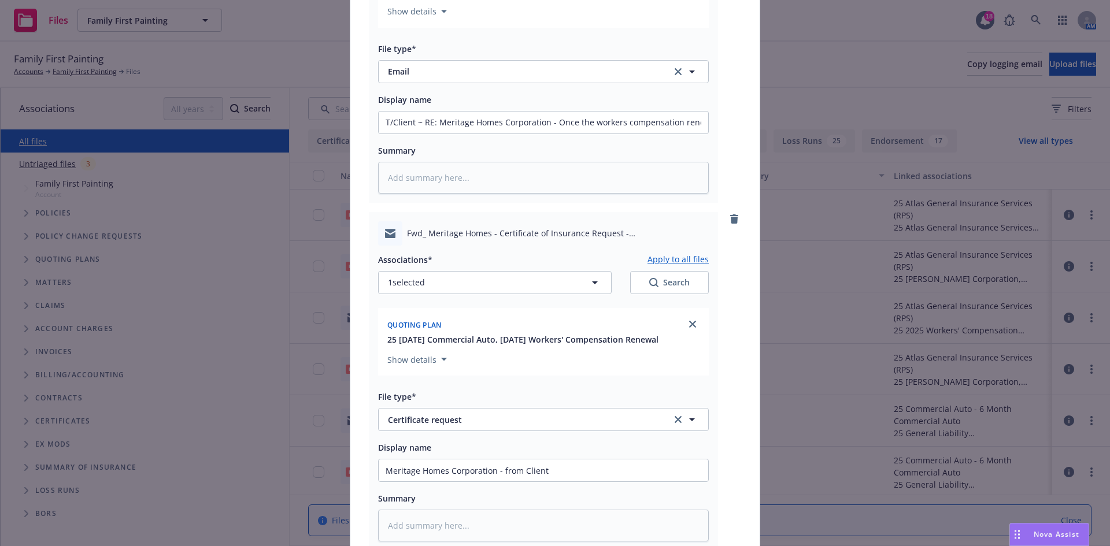
click at [661, 253] on button "Apply to all files" at bounding box center [678, 260] width 61 height 14
type textarea "x"
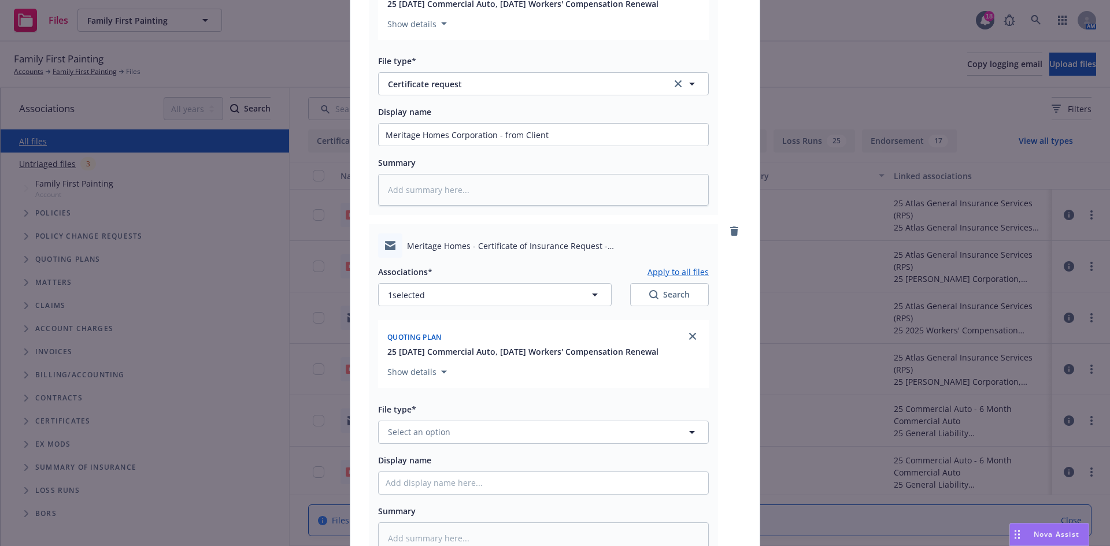
scroll to position [698, 0]
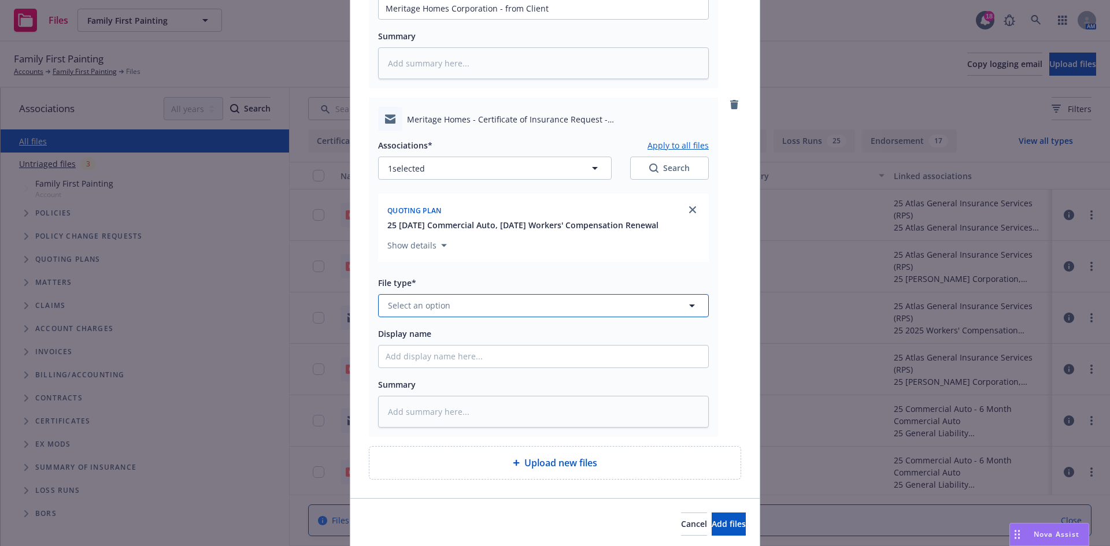
click at [430, 298] on button "Select an option" at bounding box center [543, 305] width 331 height 23
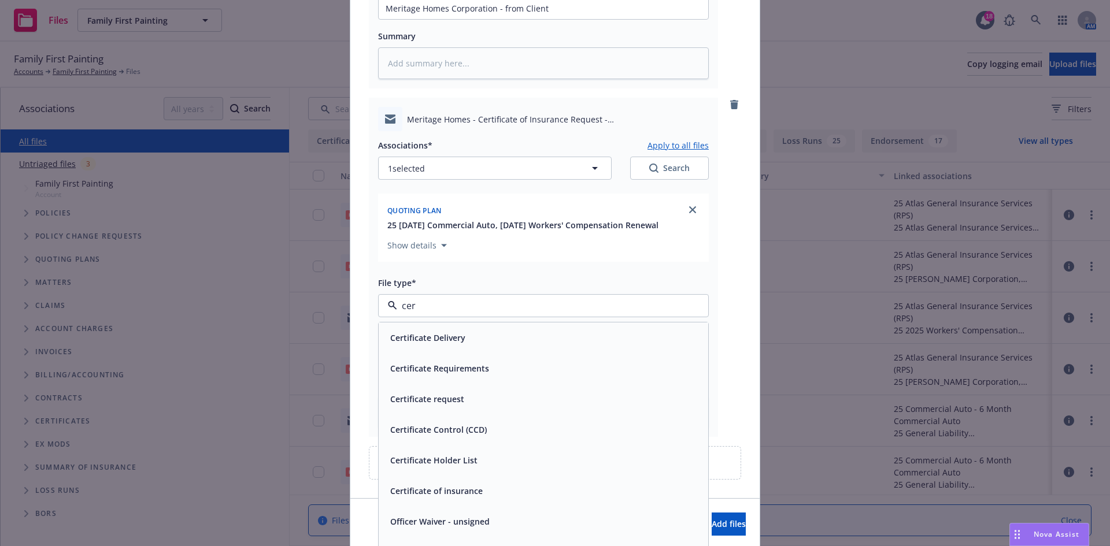
type input "cert"
click at [426, 402] on span "Certificate request" at bounding box center [427, 399] width 74 height 12
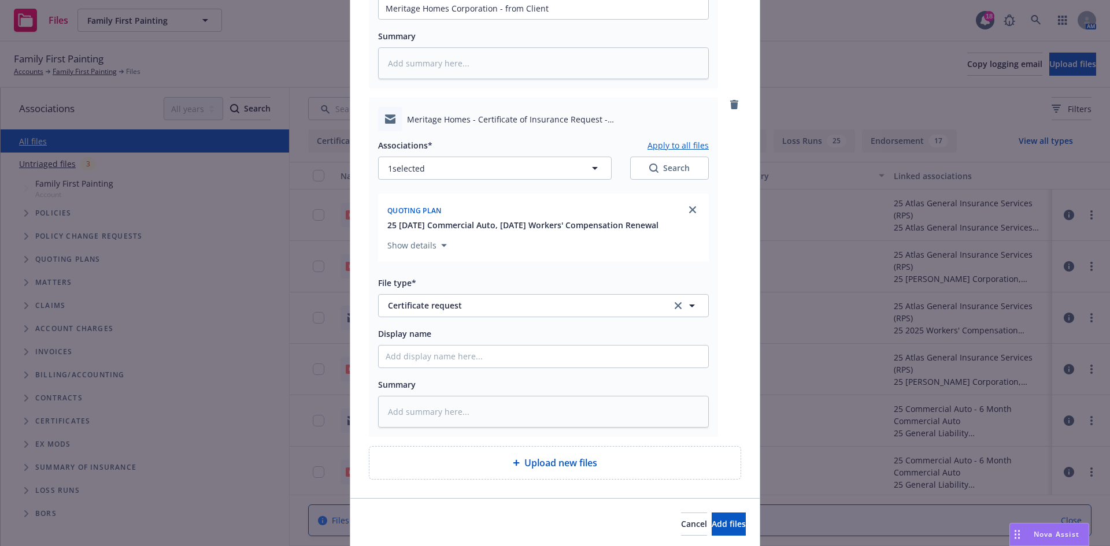
click at [424, 372] on div "Associations* Apply to all files 1 selected Search Quoting plan 25 08/02/25 Com…" at bounding box center [543, 279] width 331 height 297
type textarea "x"
type input "F"
type textarea "x"
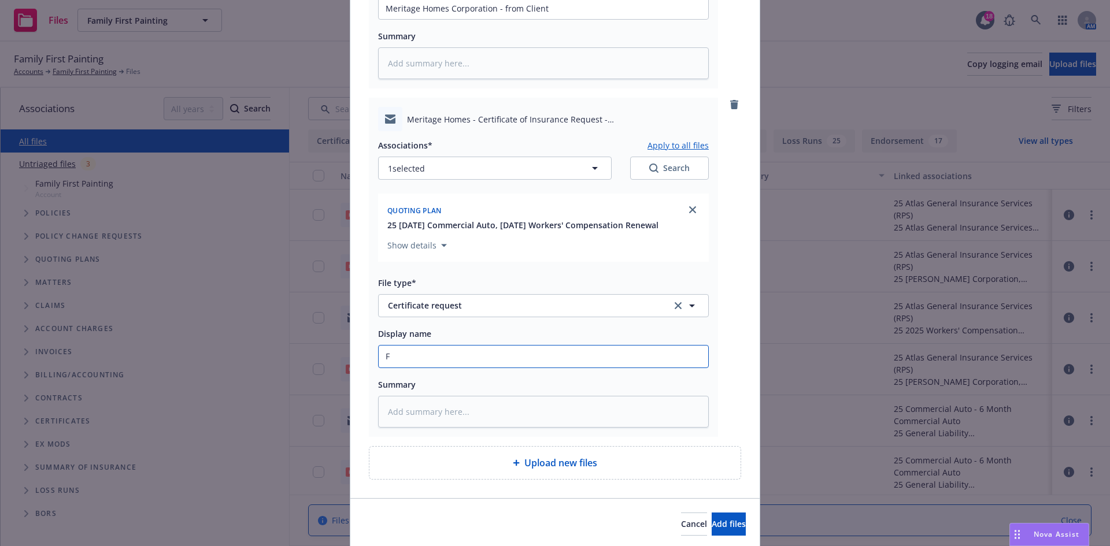
type input "F/"
type textarea "x"
type input "F/E"
type textarea "x"
type input "F/"
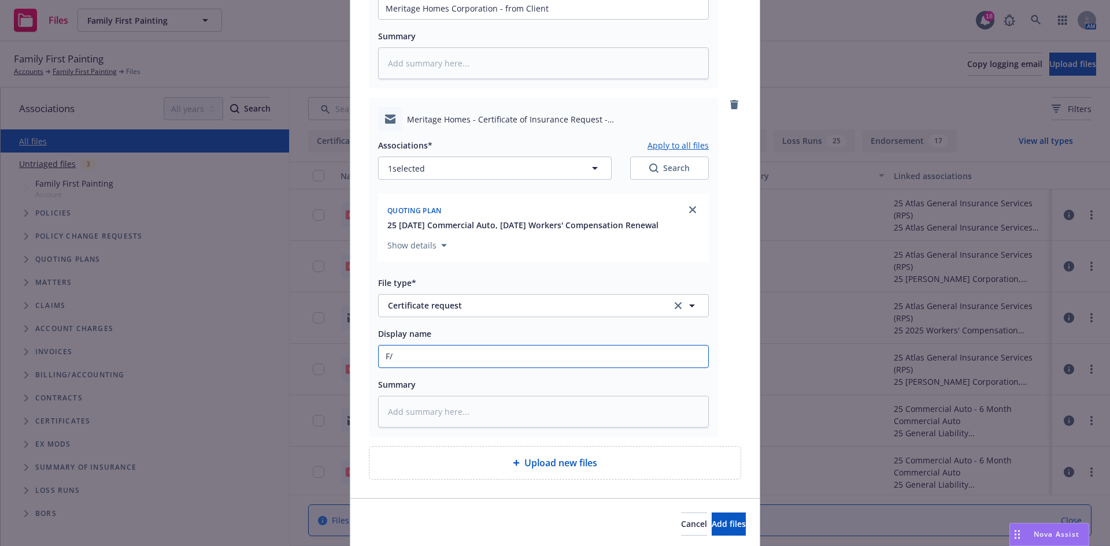
type textarea "x"
type input "F/e"
type textarea "x"
type input "F/eB"
type textarea "x"
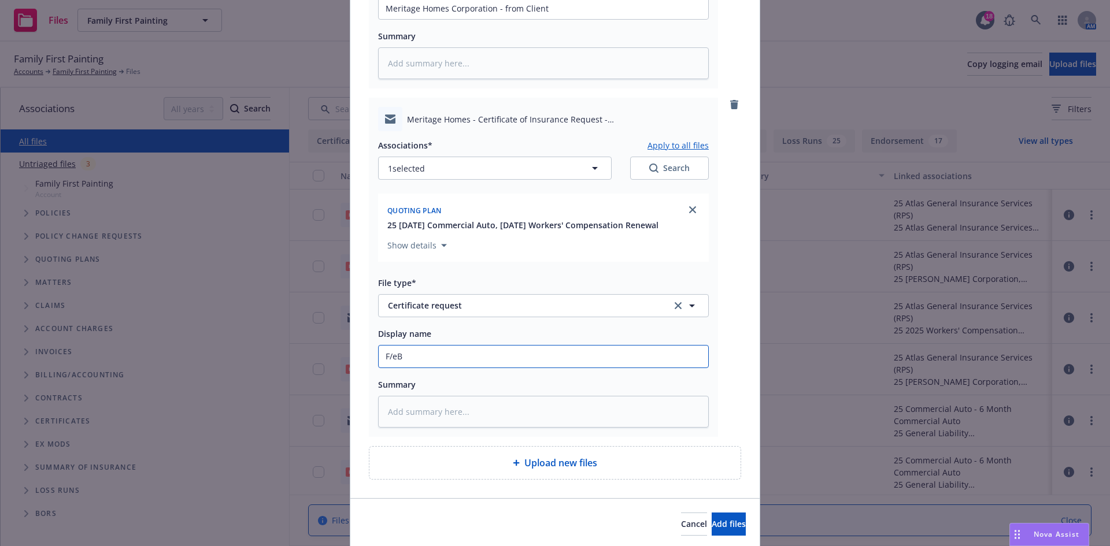
type input "F/eBi"
type textarea "x"
type input "F/eBix"
type textarea "x"
type input "F/eBix"
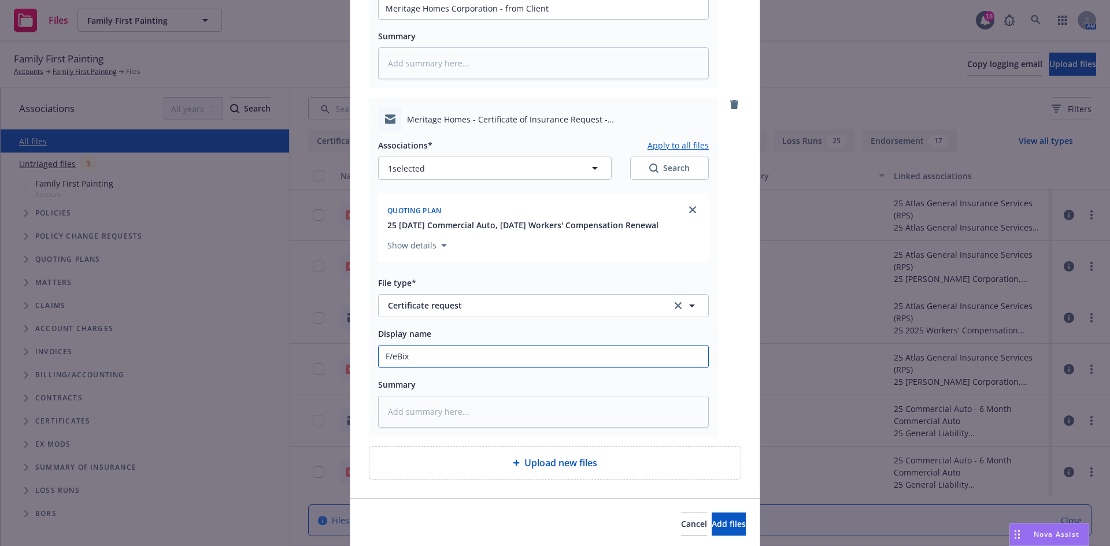
type textarea "x"
type input "F/eBix -"
type textarea "x"
type input "F/eBix -"
type textarea "x"
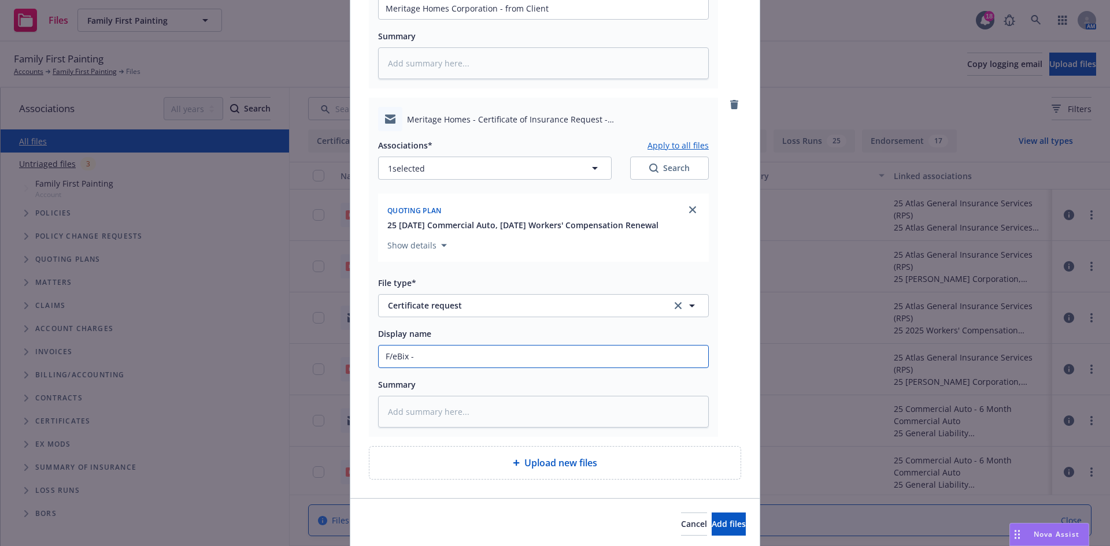
type input "F/eBix - R"
type textarea "x"
type input "F/eBix - RE"
type textarea "x"
type input "F/eBix - RE:"
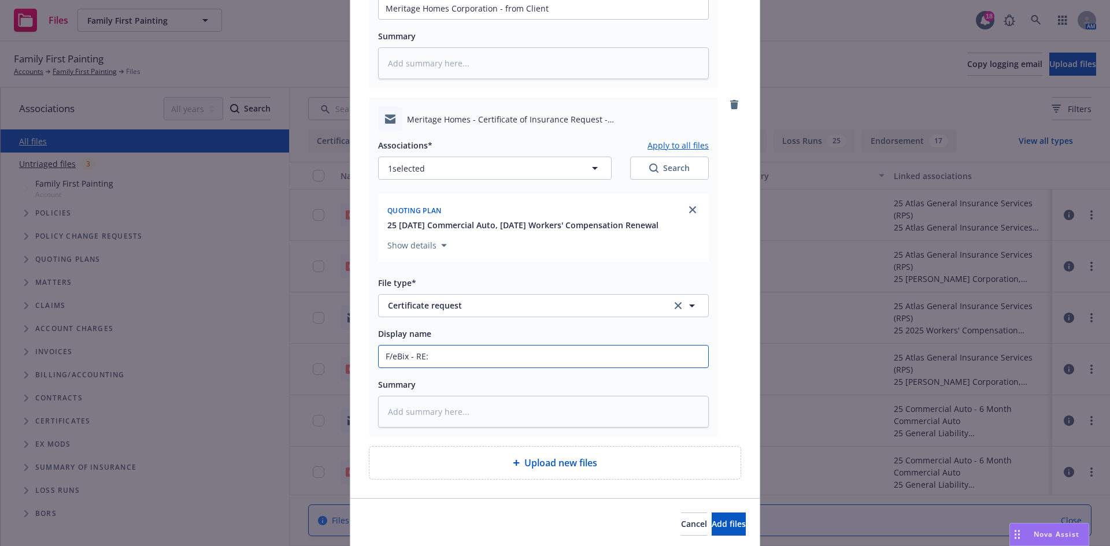
type textarea "x"
type input "F/eBix - RE:"
paste input "Meritage Homes Corporation -"
type textarea "x"
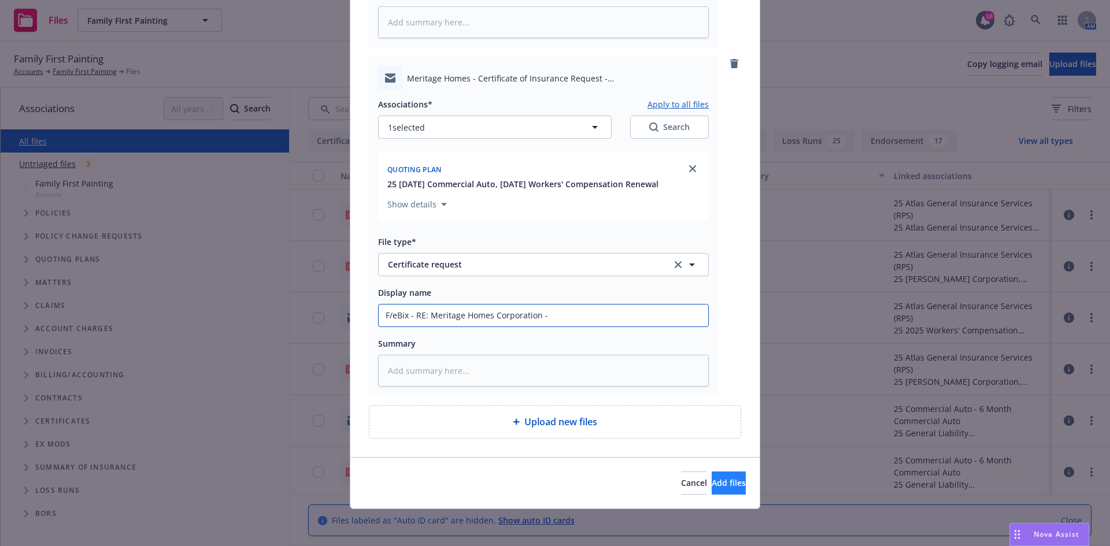
type input "F/eBix - RE: Meritage Homes Corporation -"
click at [719, 483] on span "Add files" at bounding box center [729, 483] width 34 height 11
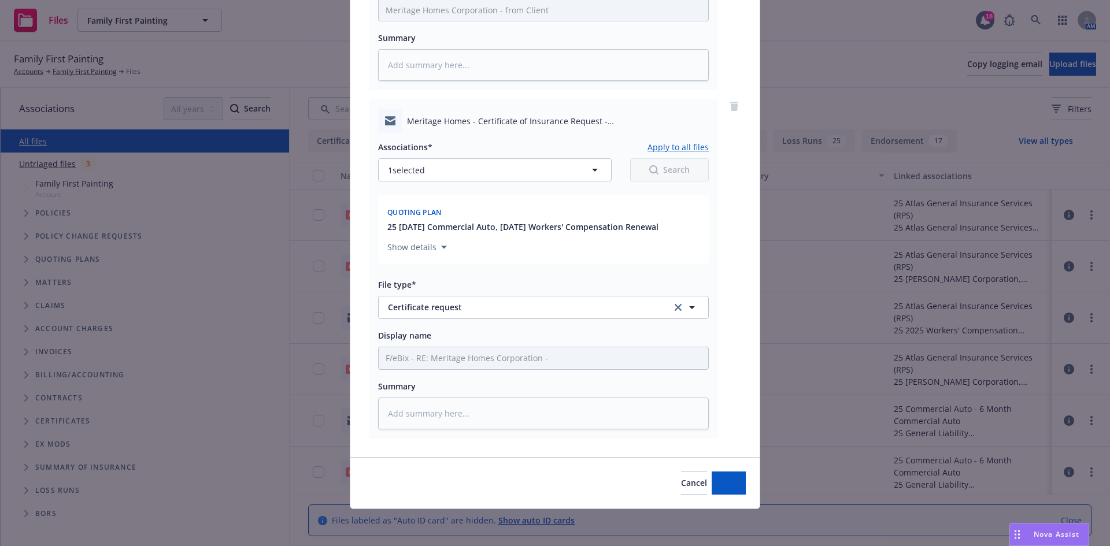
scroll to position [697, 0]
type textarea "x"
